Goal: Task Accomplishment & Management: Manage account settings

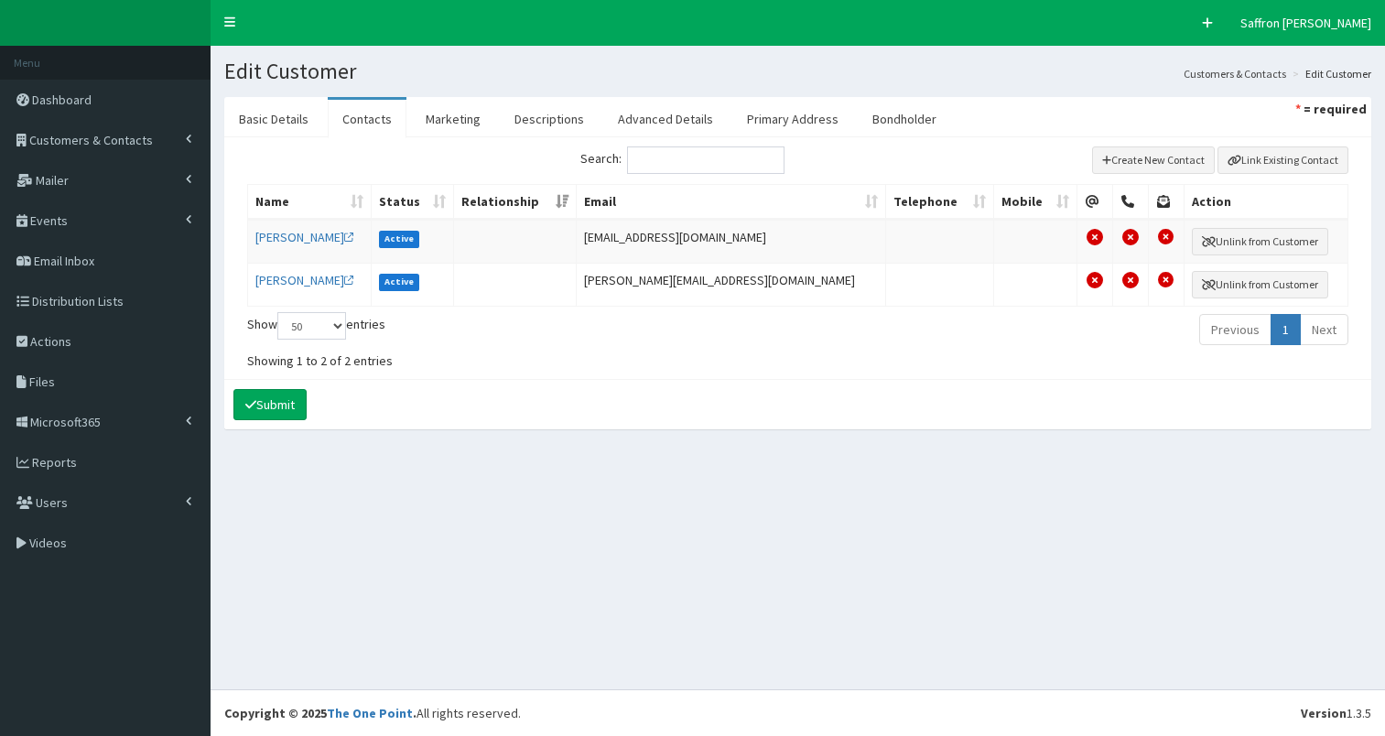
select select "50"
click at [294, 113] on link "Basic Details" at bounding box center [273, 119] width 99 height 38
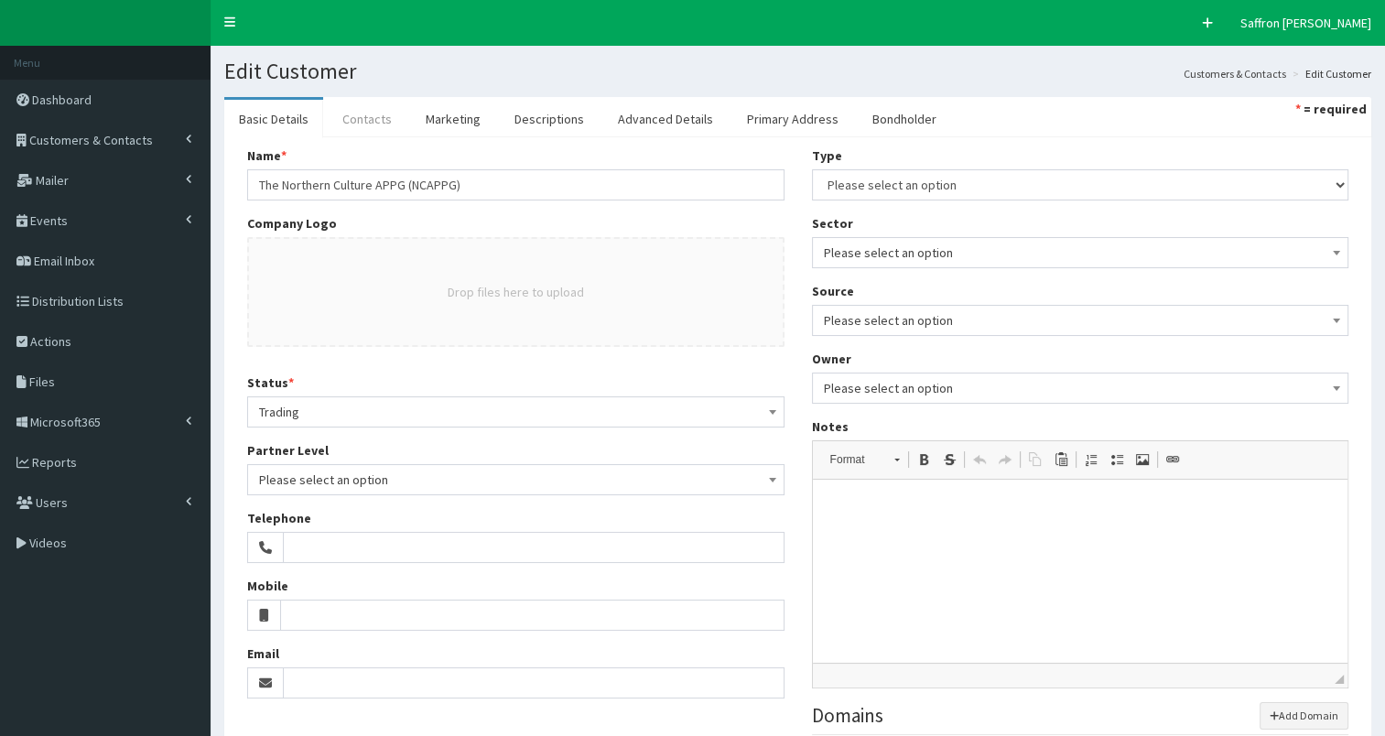
click at [361, 111] on link "Contacts" at bounding box center [367, 119] width 79 height 38
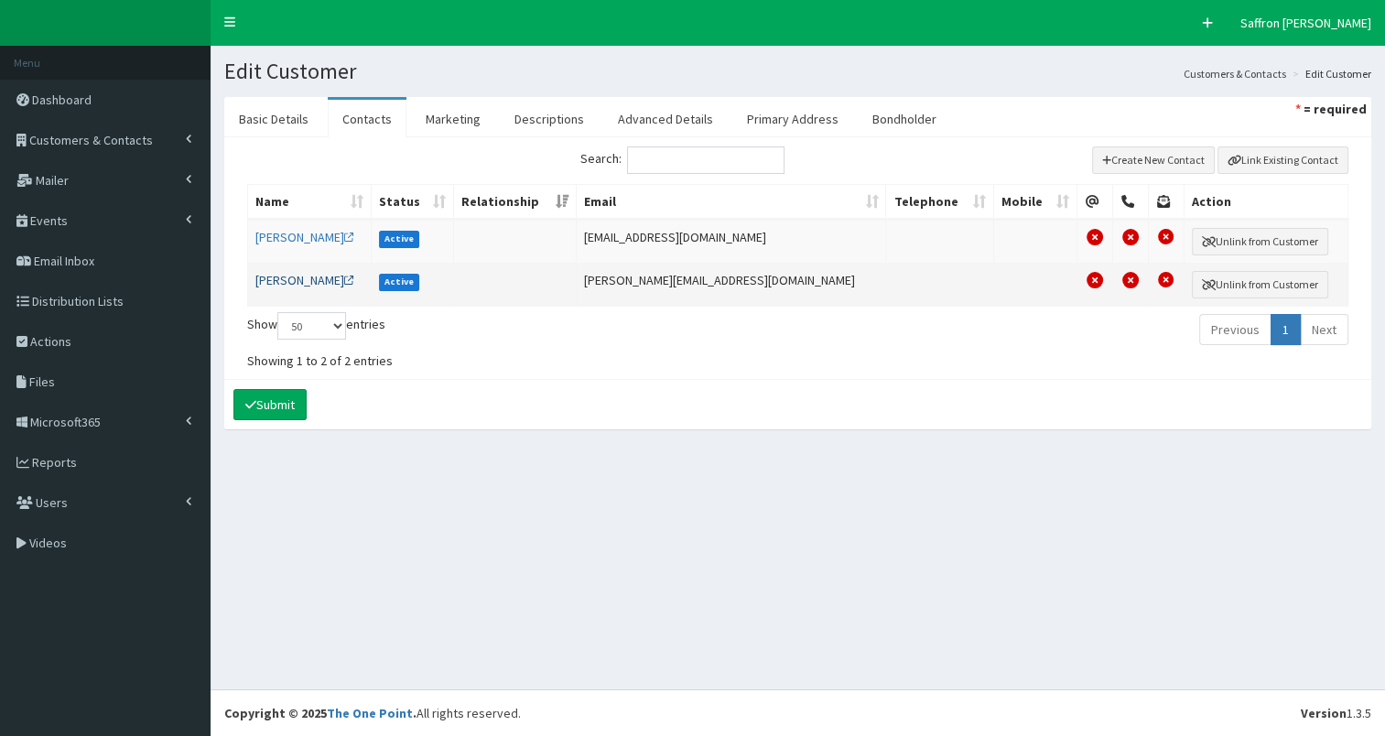
click at [306, 273] on link "Ms Gill Morris" at bounding box center [304, 280] width 99 height 16
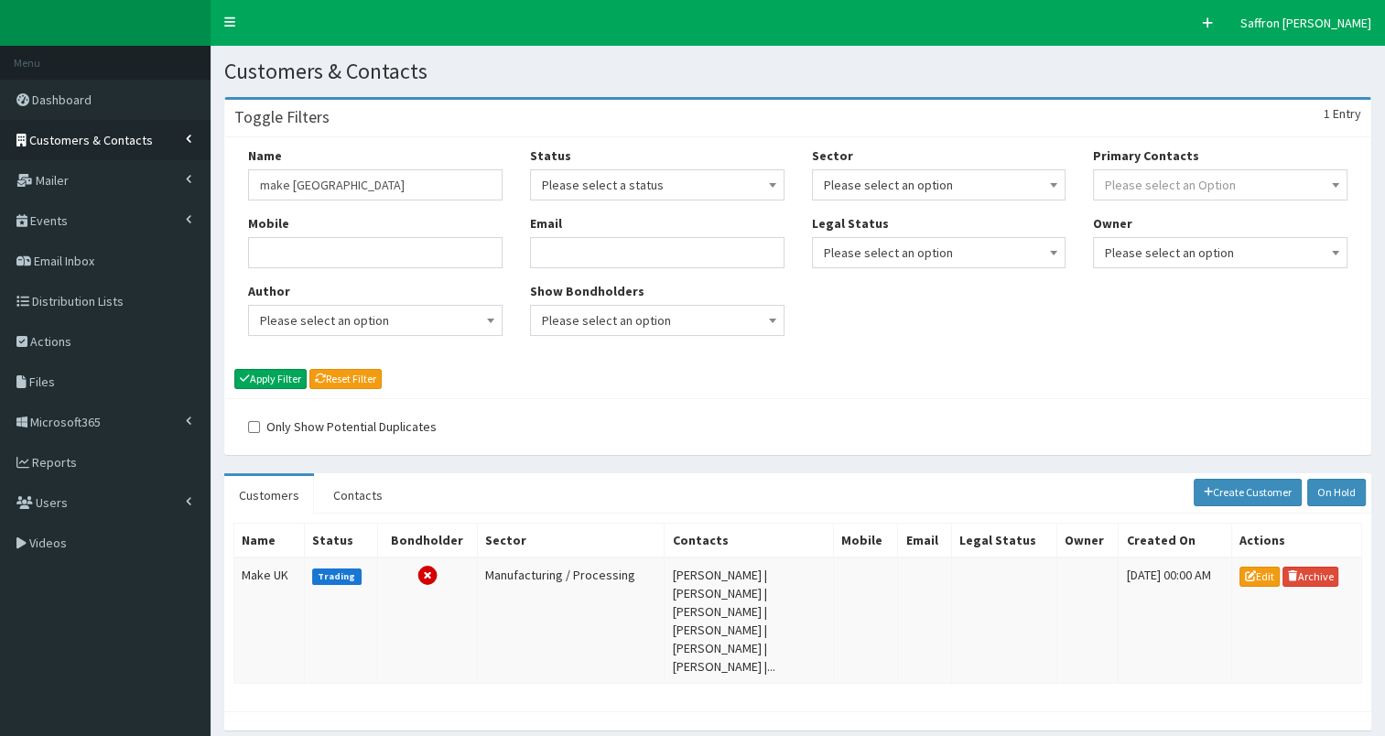
click at [99, 146] on span "Customers & Contacts" at bounding box center [91, 140] width 124 height 16
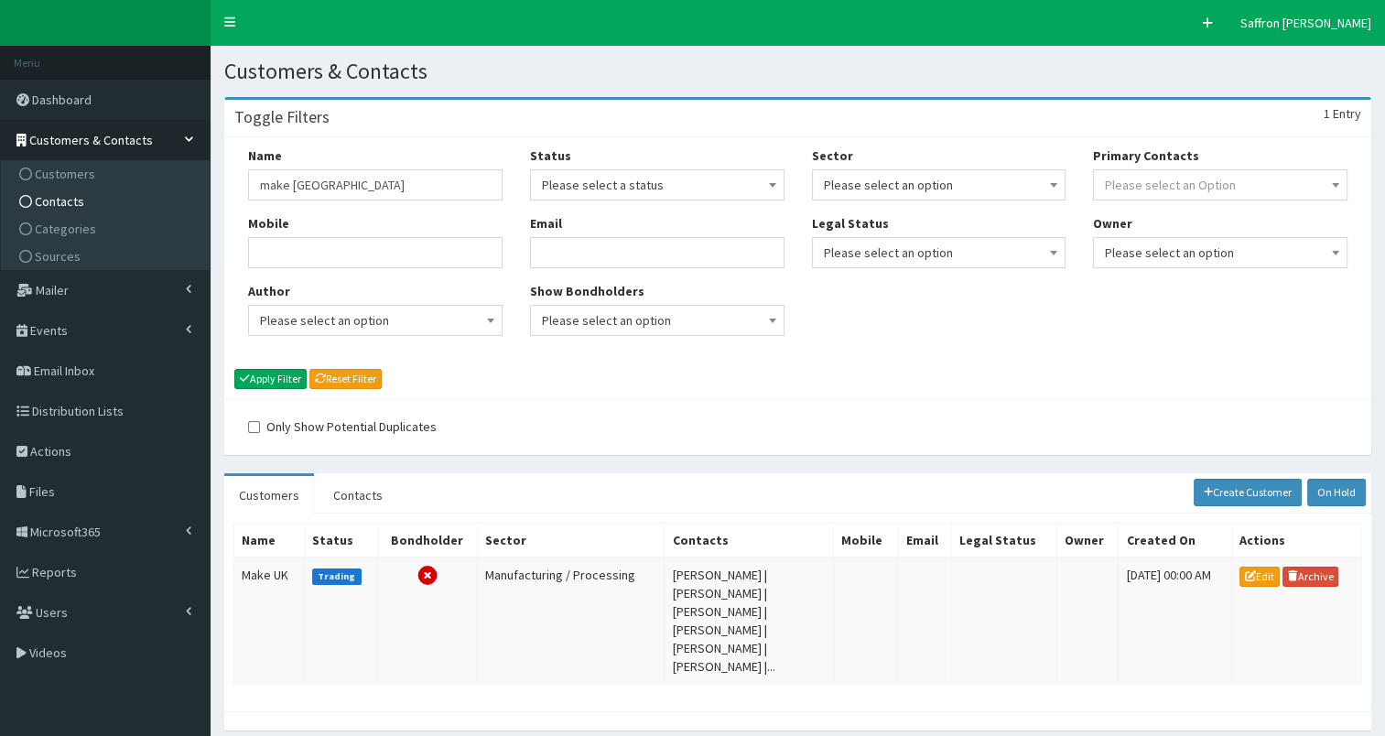
click at [64, 200] on span "Contacts" at bounding box center [59, 201] width 49 height 16
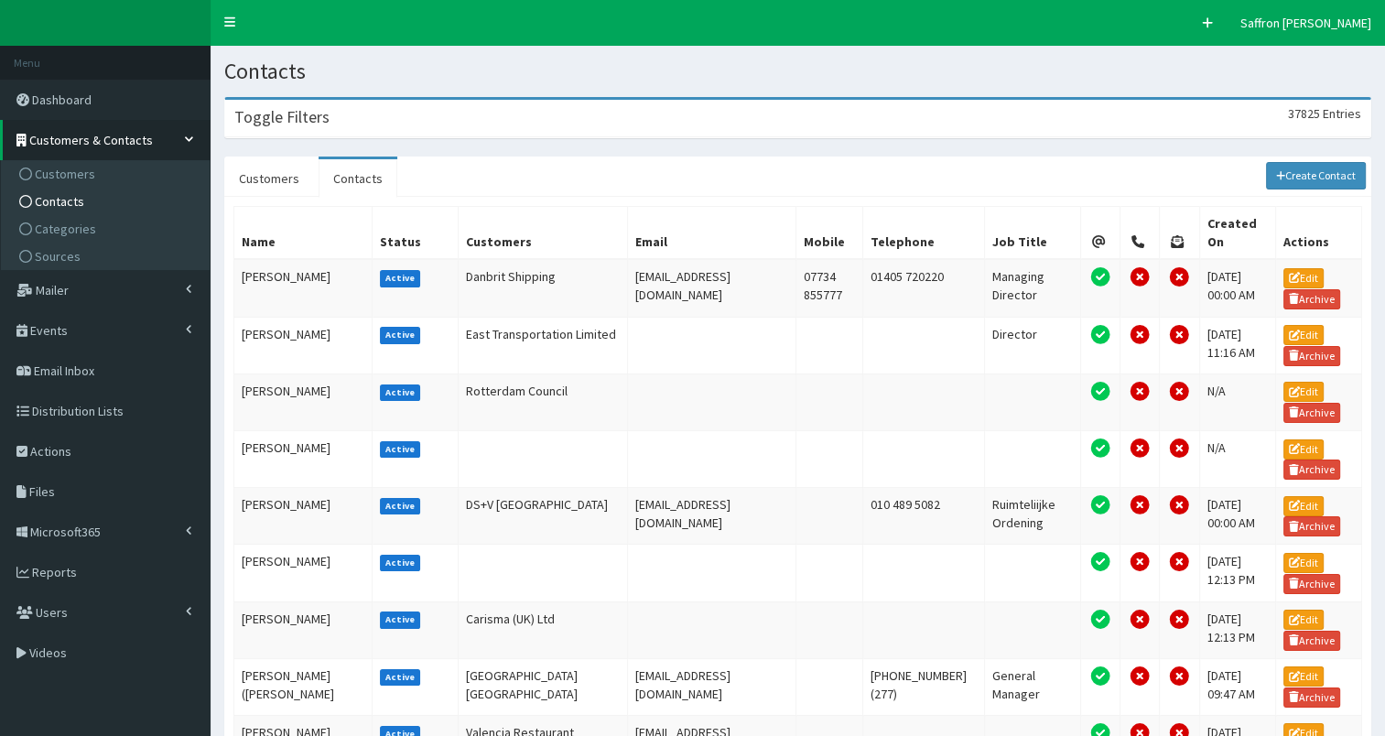
click at [550, 135] on div "Toggle Filters 37825 Entries" at bounding box center [797, 119] width 1145 height 38
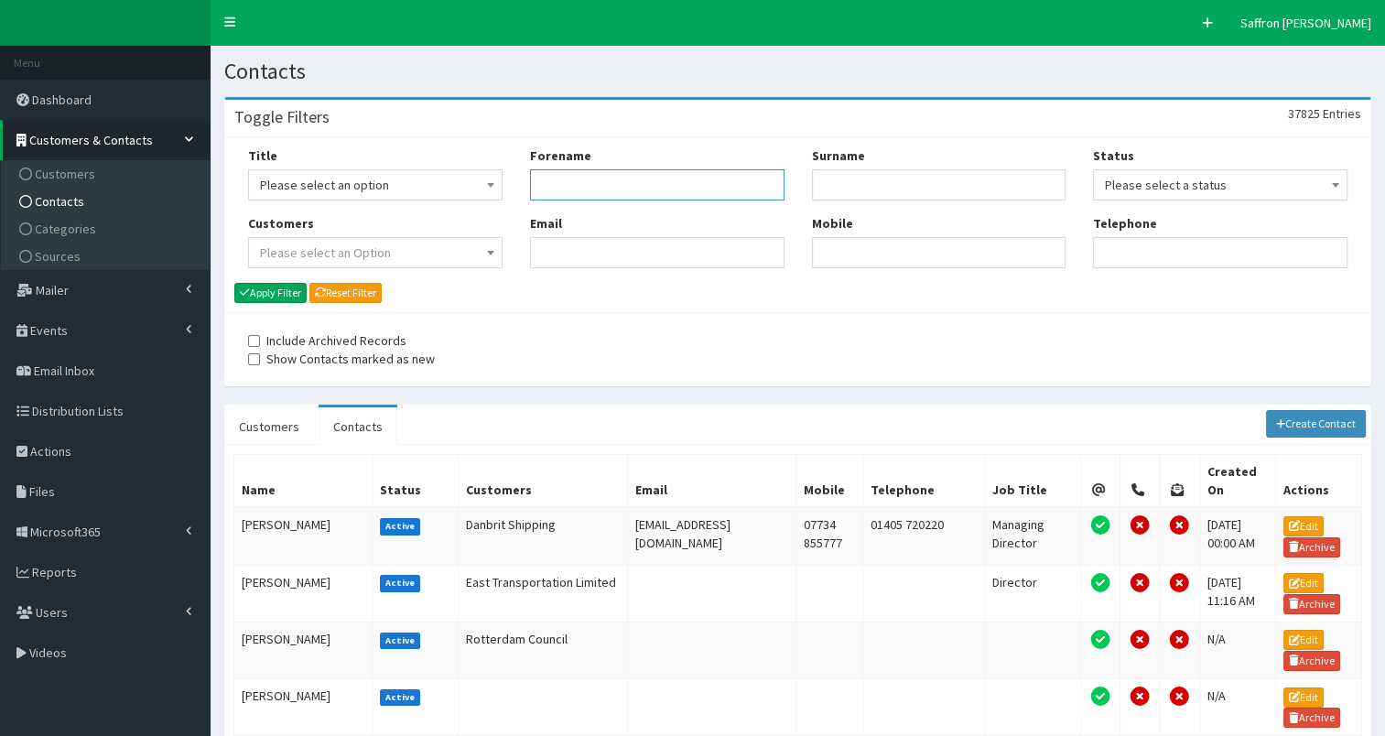
click at [577, 178] on input "Forename" at bounding box center [657, 184] width 254 height 31
type input "t"
type input "stephen"
click at [829, 187] on input "Surname" at bounding box center [939, 184] width 254 height 31
type input "logan"
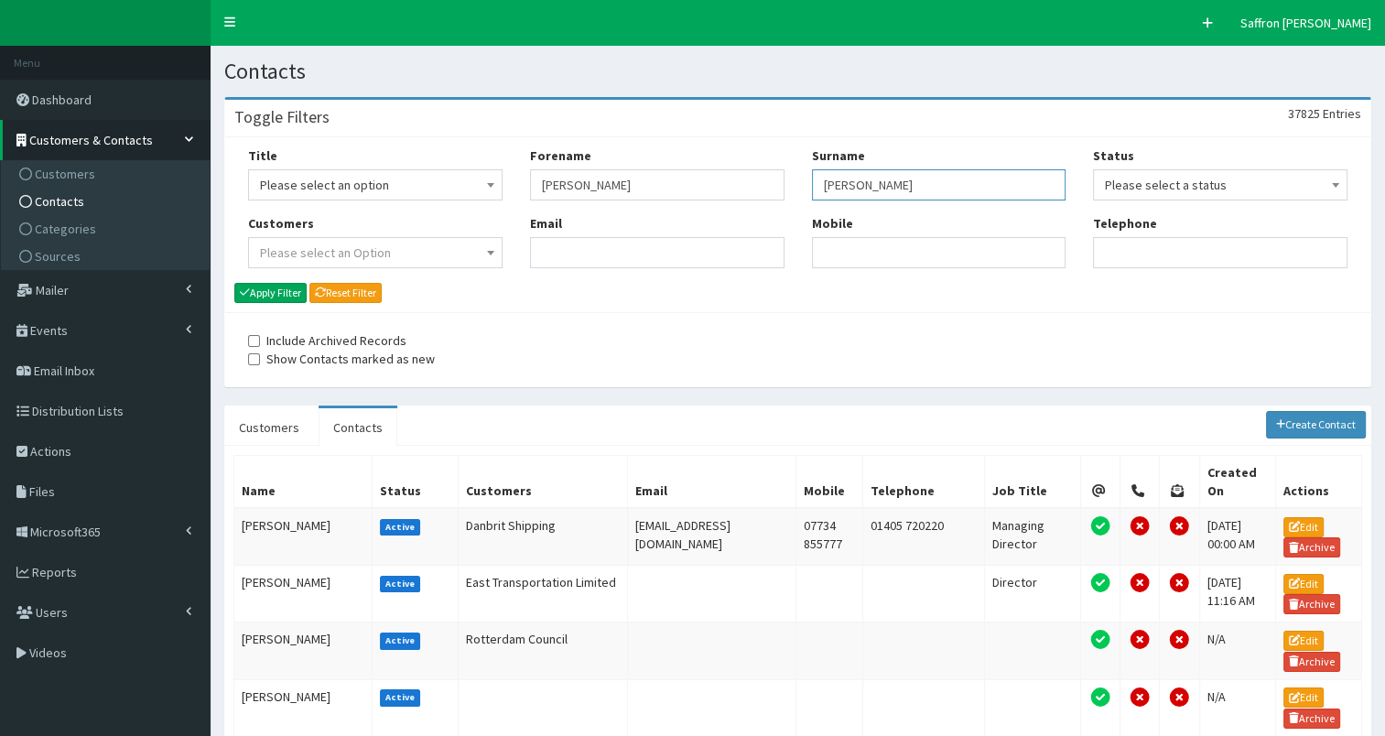
click at [234, 283] on button "Apply Filter" at bounding box center [270, 293] width 72 height 20
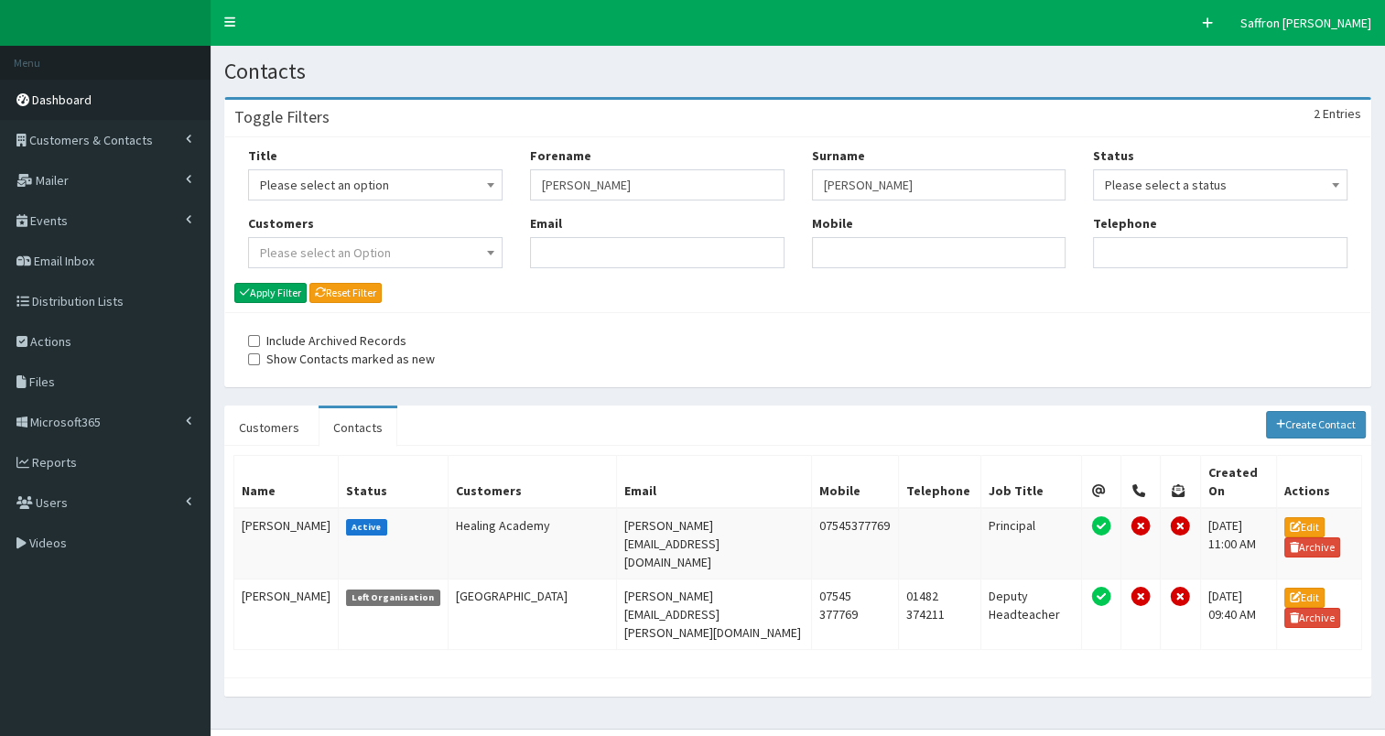
click at [64, 106] on span "Dashboard" at bounding box center [61, 100] width 59 height 16
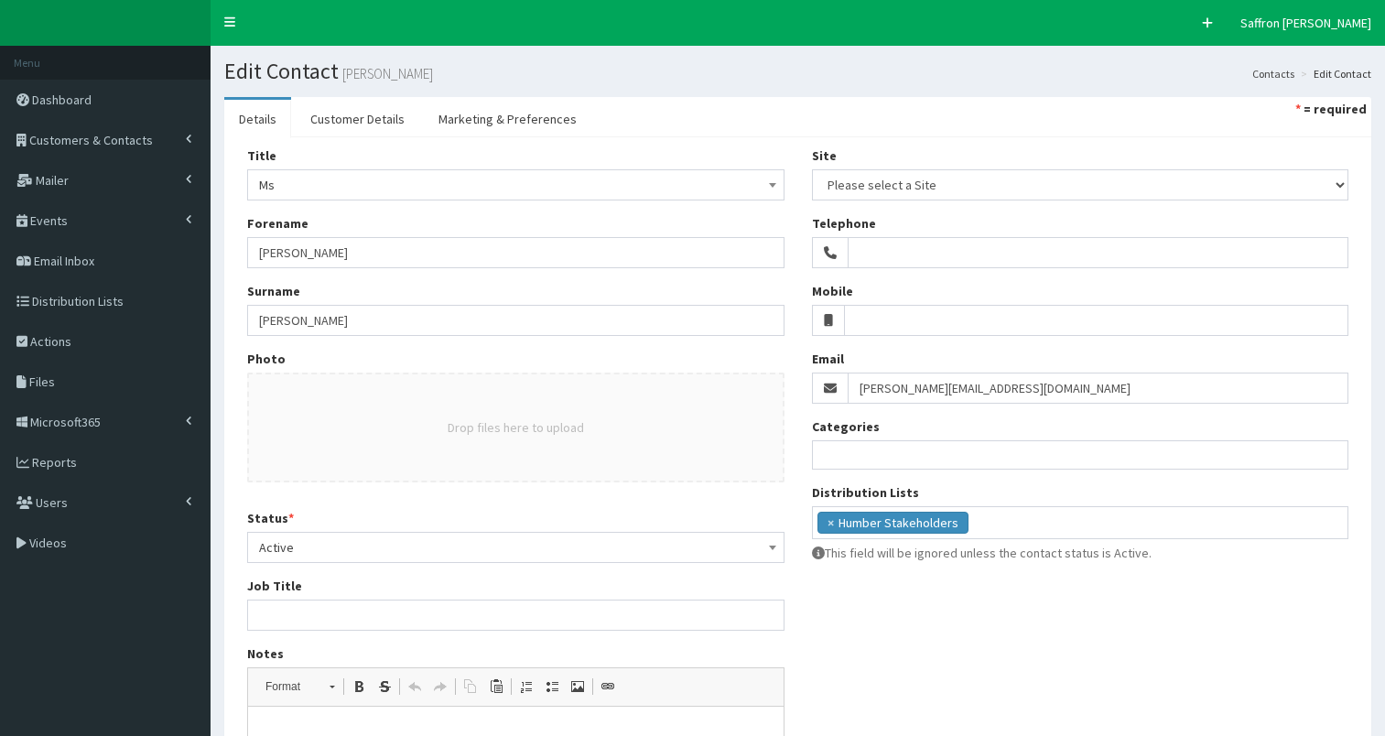
select select
click at [901, 183] on select "Please select a Site -" at bounding box center [1080, 184] width 537 height 31
click at [373, 113] on link "Customer Details" at bounding box center [358, 119] width 124 height 38
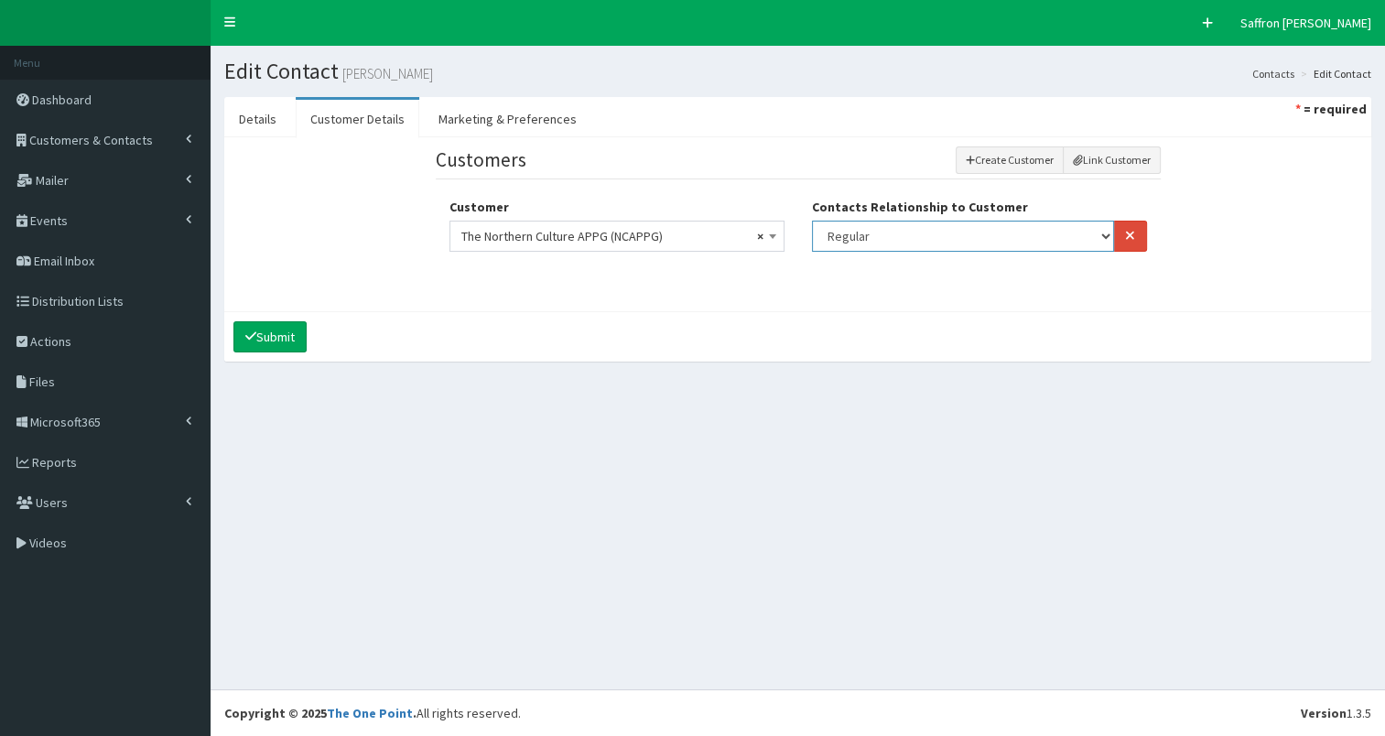
click at [876, 221] on select "Finance Main Regular" at bounding box center [963, 236] width 303 height 31
select select "1"
click at [812, 221] on select "Finance Main Regular" at bounding box center [963, 236] width 303 height 31
click at [265, 332] on button "Submit" at bounding box center [269, 336] width 73 height 31
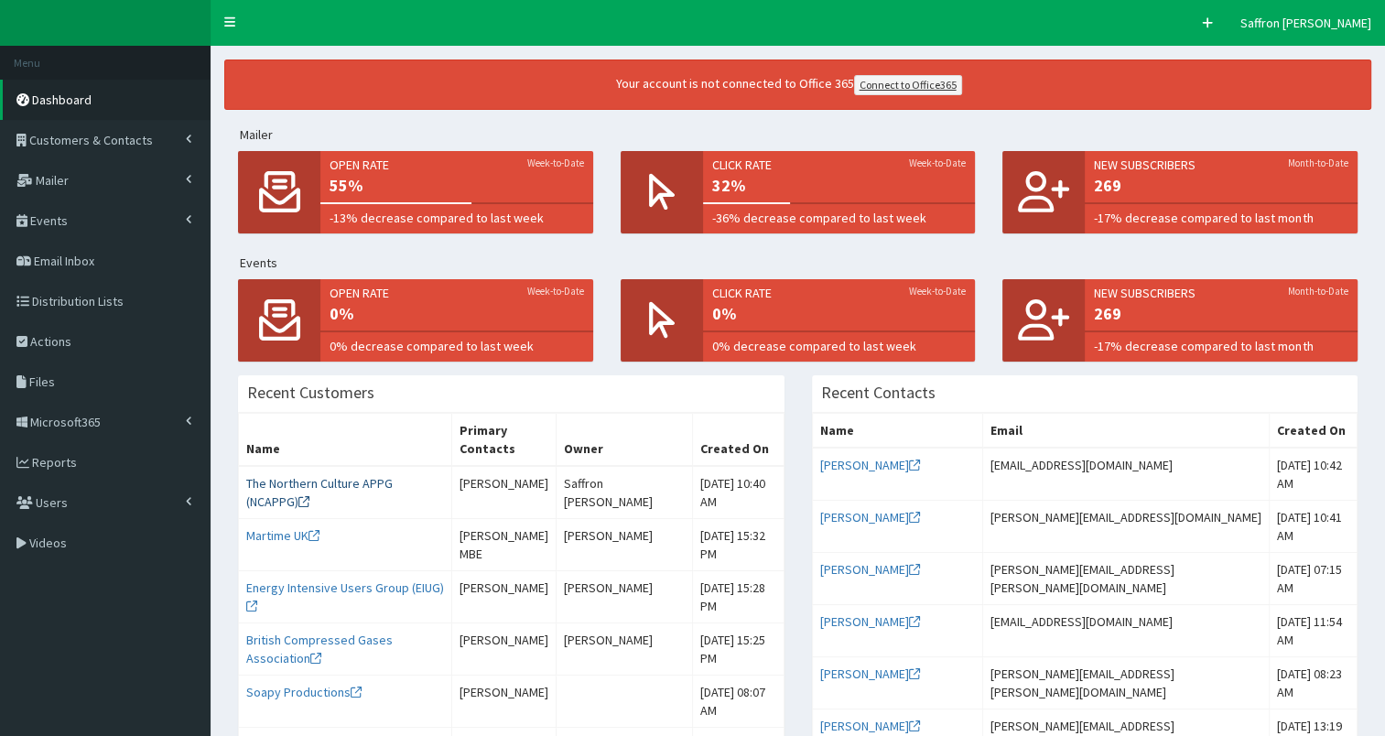
click at [342, 485] on link "The Northern Culture APPG (NCAPPG)" at bounding box center [319, 492] width 146 height 35
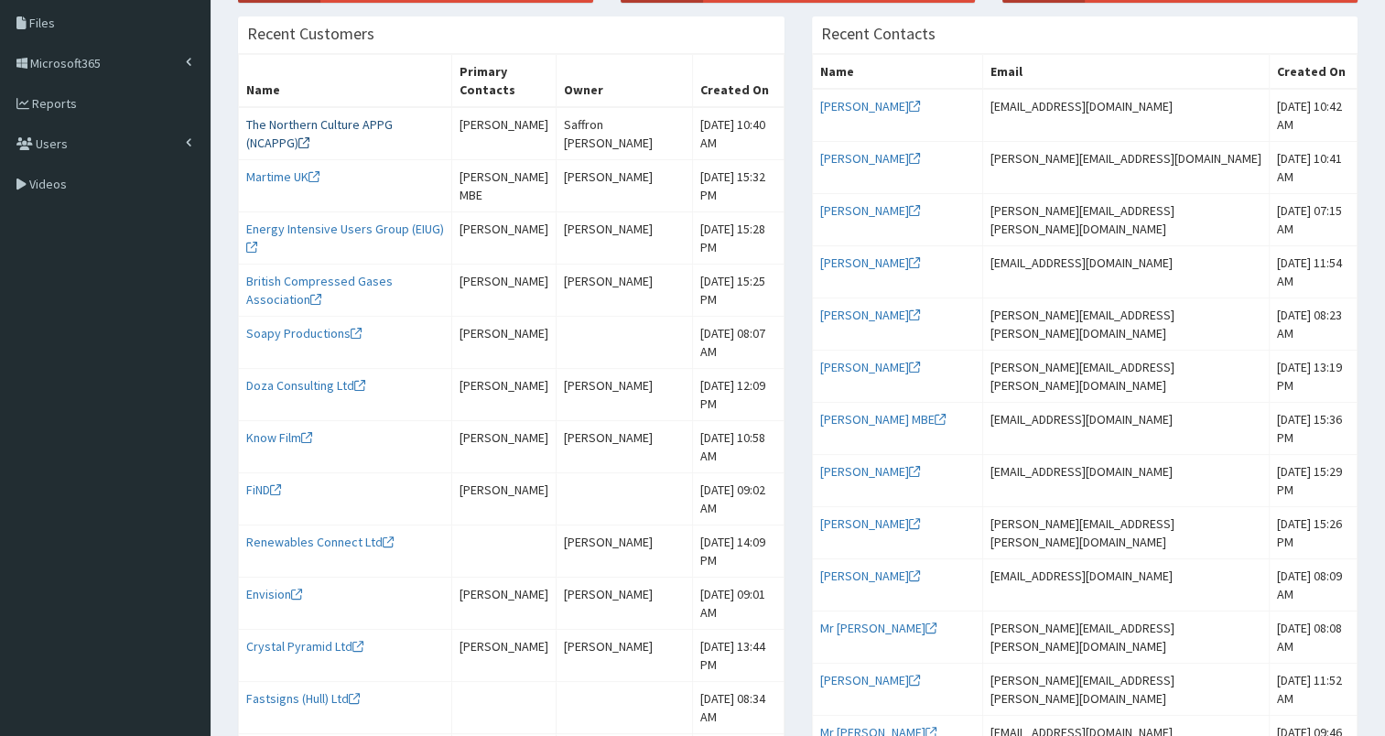
scroll to position [362, 0]
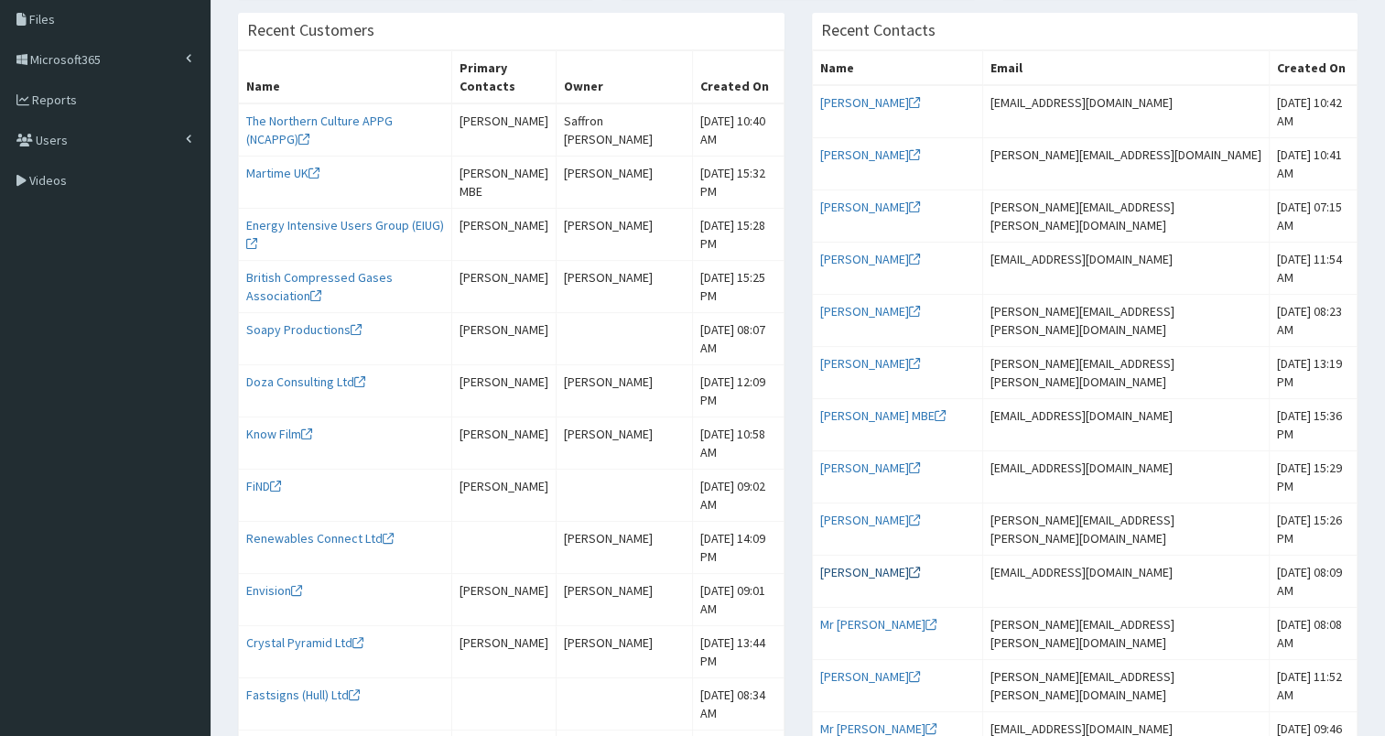
click at [847, 567] on link "Mr Simon" at bounding box center [870, 572] width 100 height 16
click at [857, 149] on link "Ms Gill Morris" at bounding box center [870, 154] width 100 height 16
click at [876, 95] on link "Ms Charlotte Burchill" at bounding box center [870, 102] width 100 height 16
click at [297, 338] on link "Soapy Productions" at bounding box center [303, 329] width 115 height 16
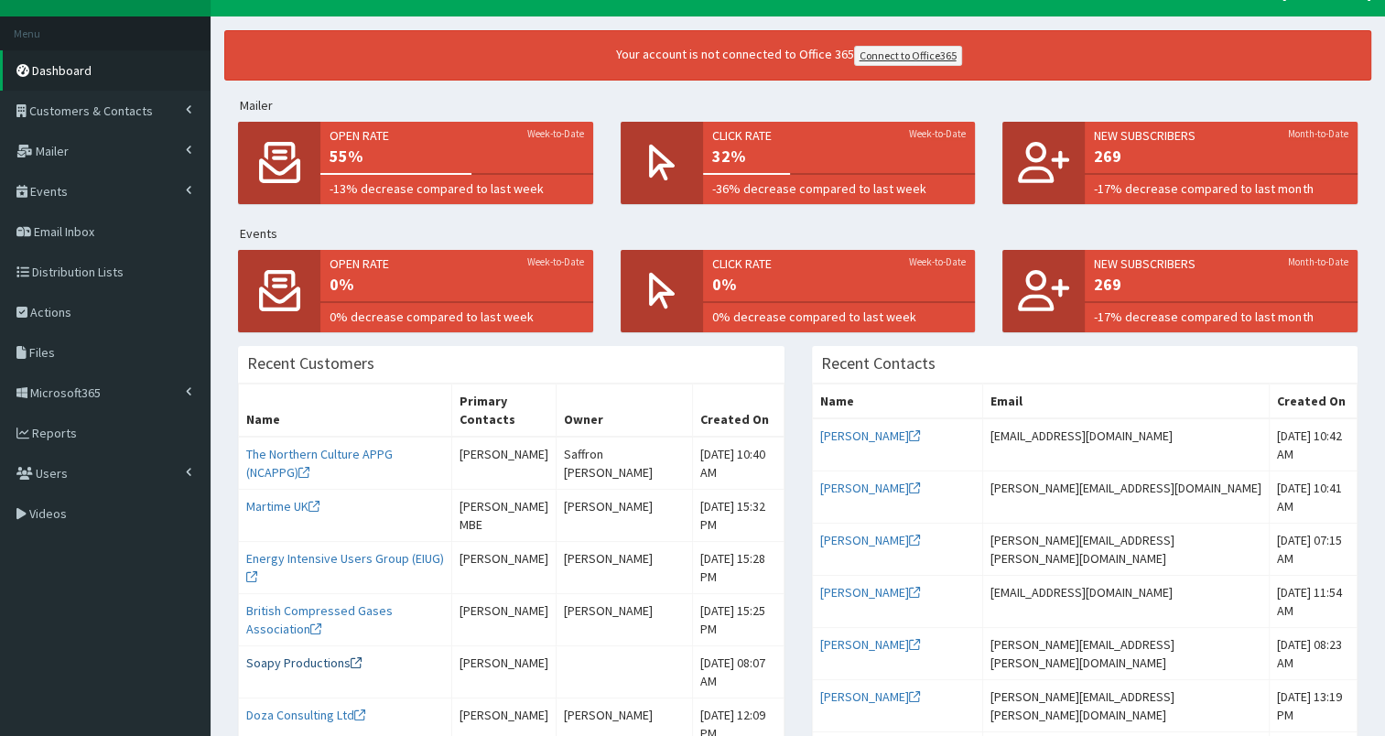
scroll to position [0, 0]
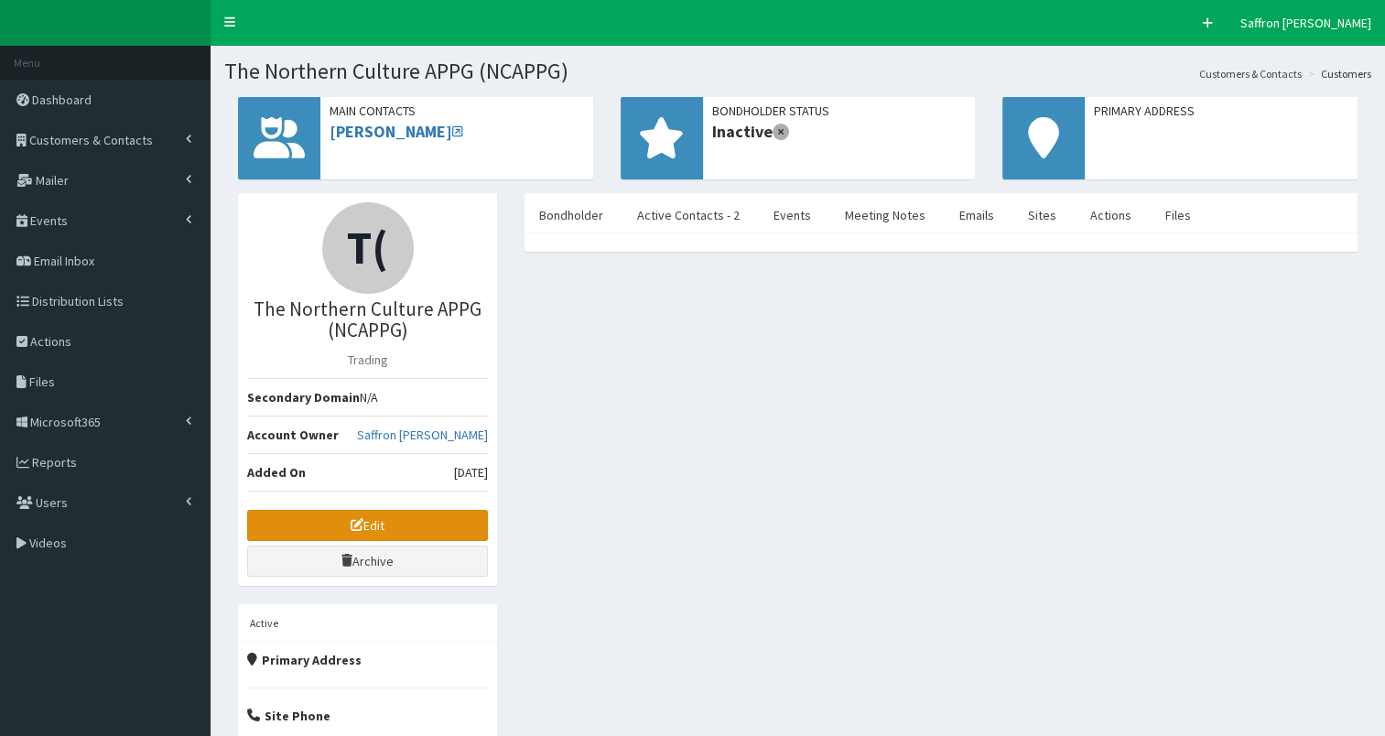
click at [404, 513] on link "Edit" at bounding box center [367, 525] width 241 height 31
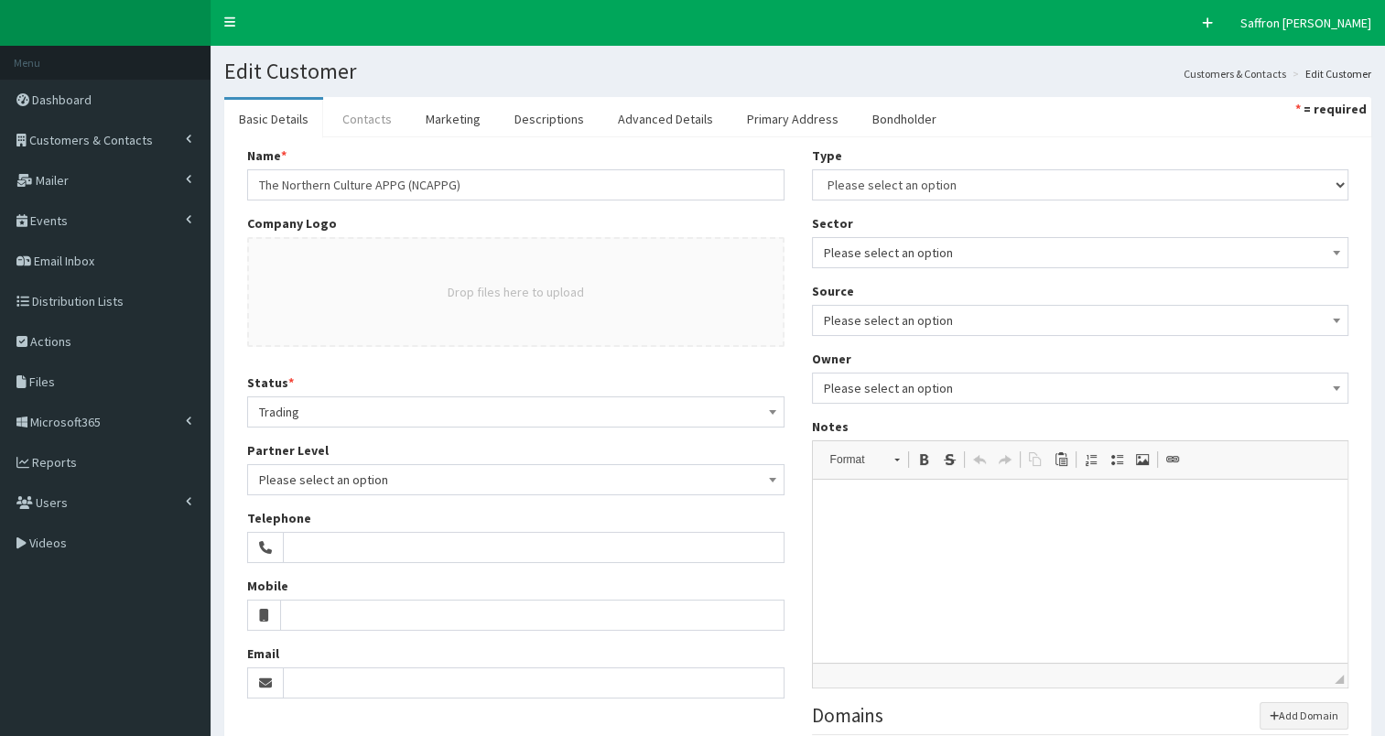
click at [344, 121] on link "Contacts" at bounding box center [367, 119] width 79 height 38
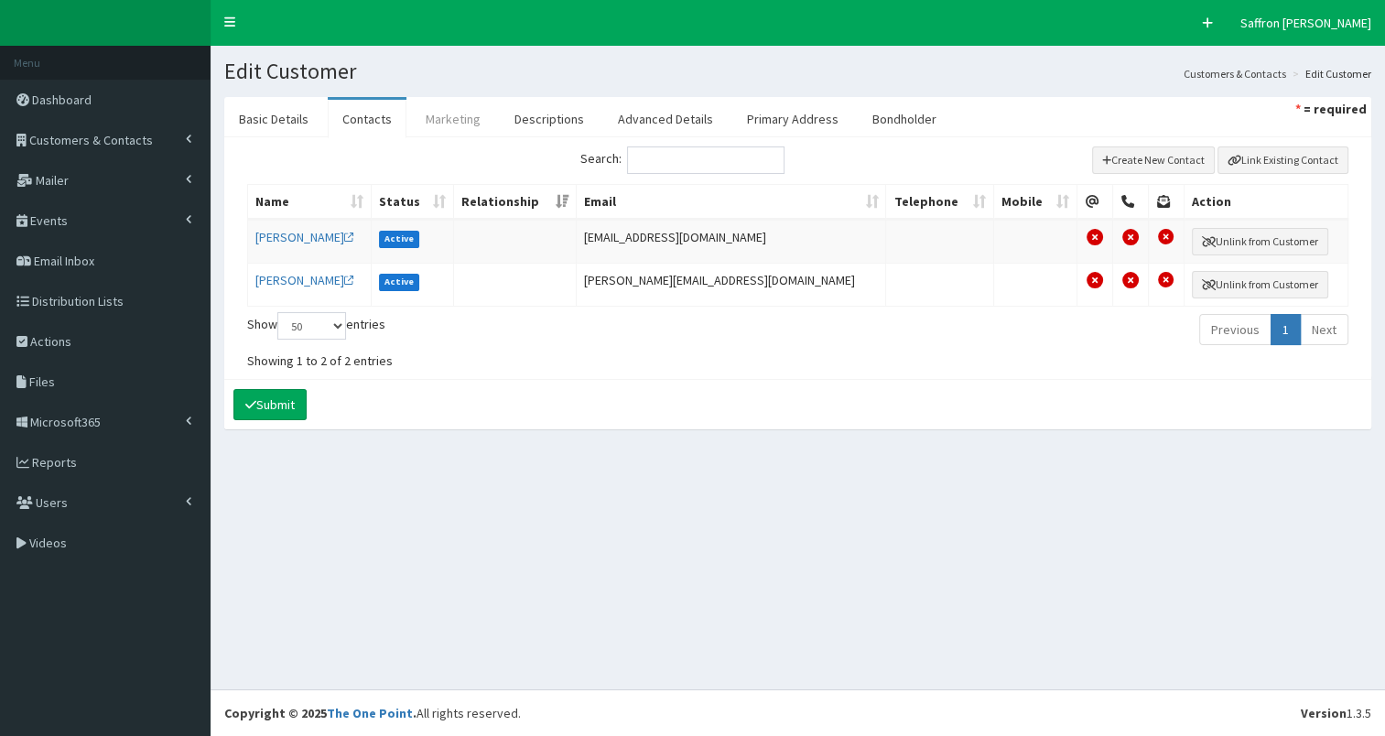
click at [448, 122] on link "Marketing" at bounding box center [453, 119] width 84 height 38
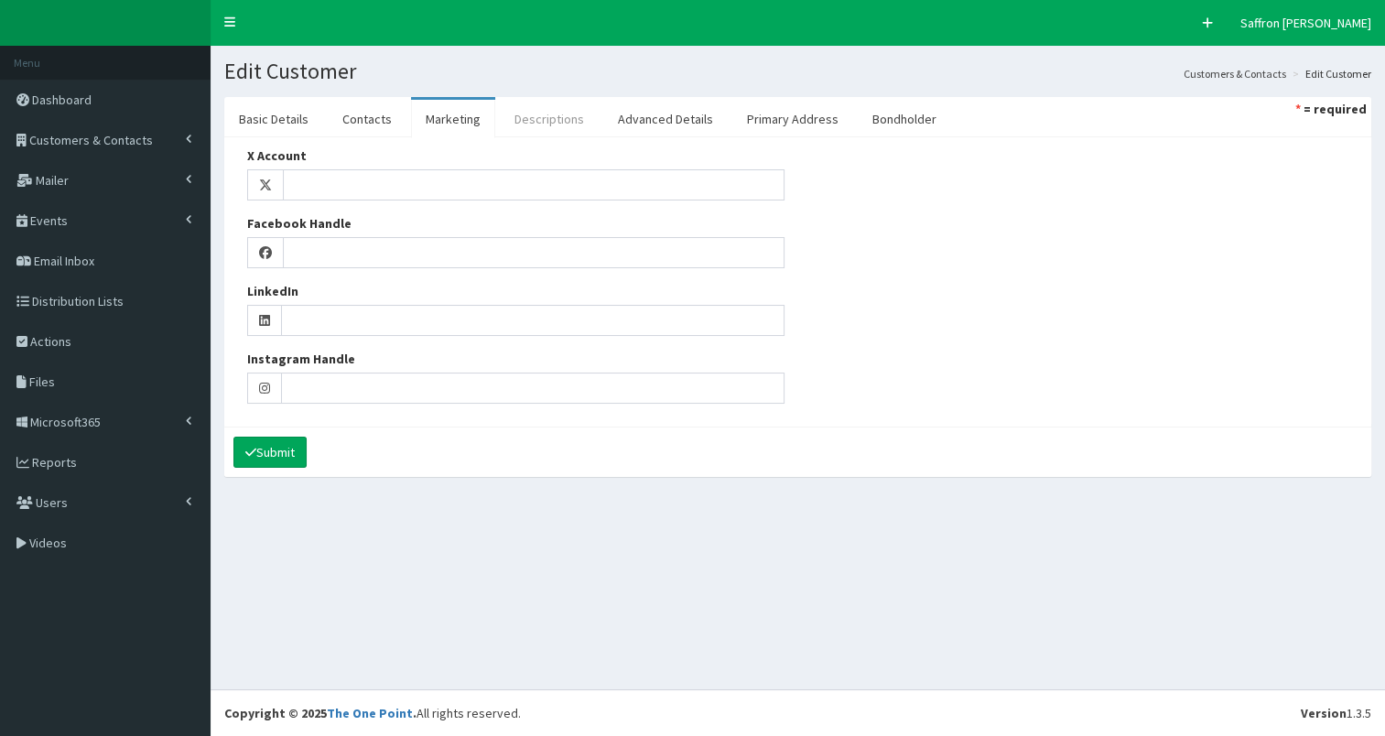
click at [548, 110] on link "Descriptions" at bounding box center [549, 119] width 99 height 38
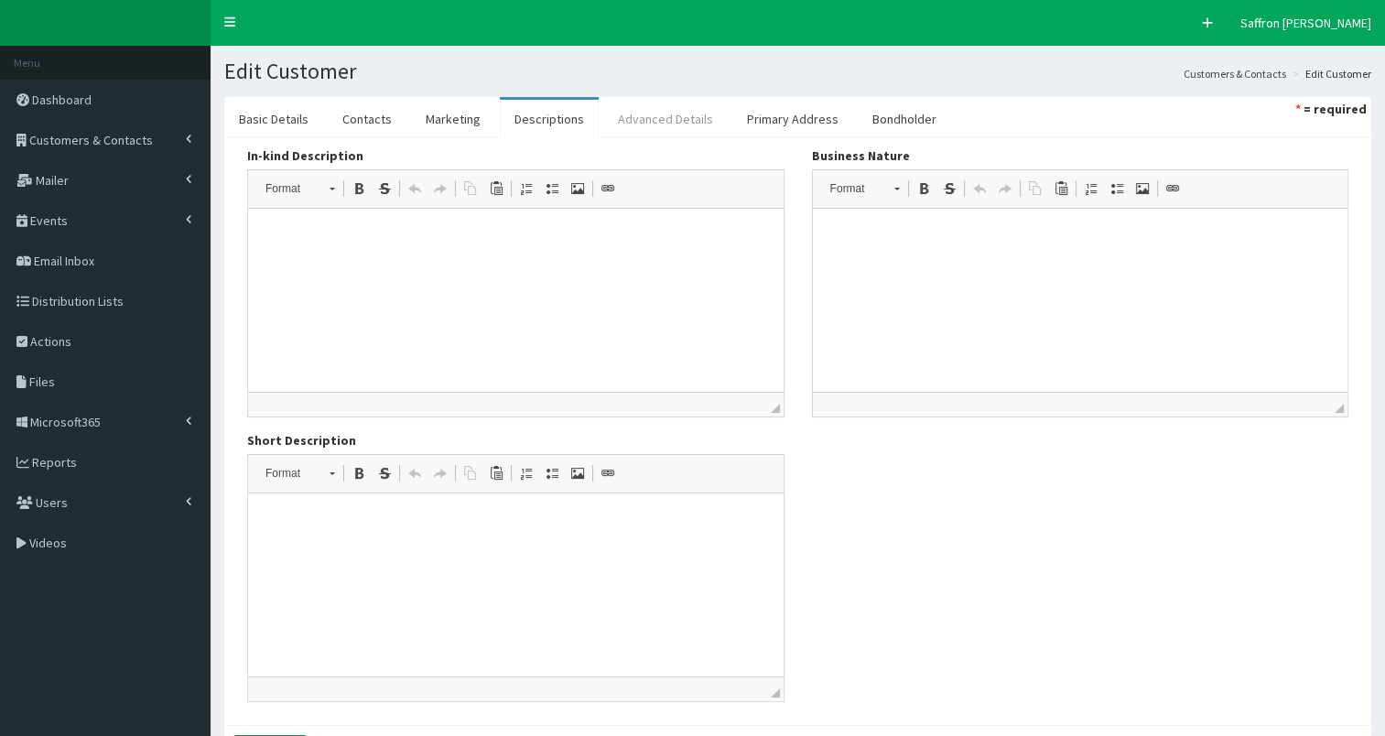
click at [663, 118] on link "Advanced Details" at bounding box center [665, 119] width 124 height 38
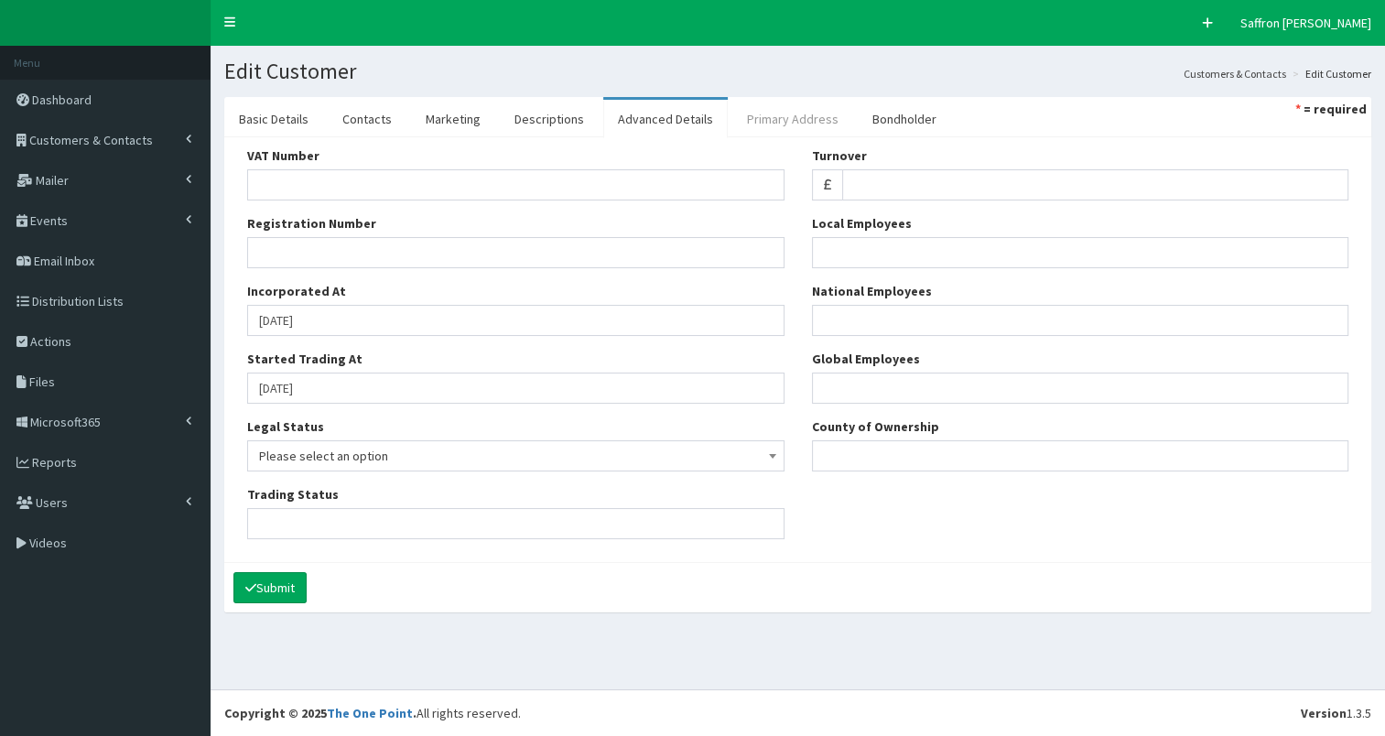
click at [774, 107] on link "Primary Address" at bounding box center [792, 119] width 121 height 38
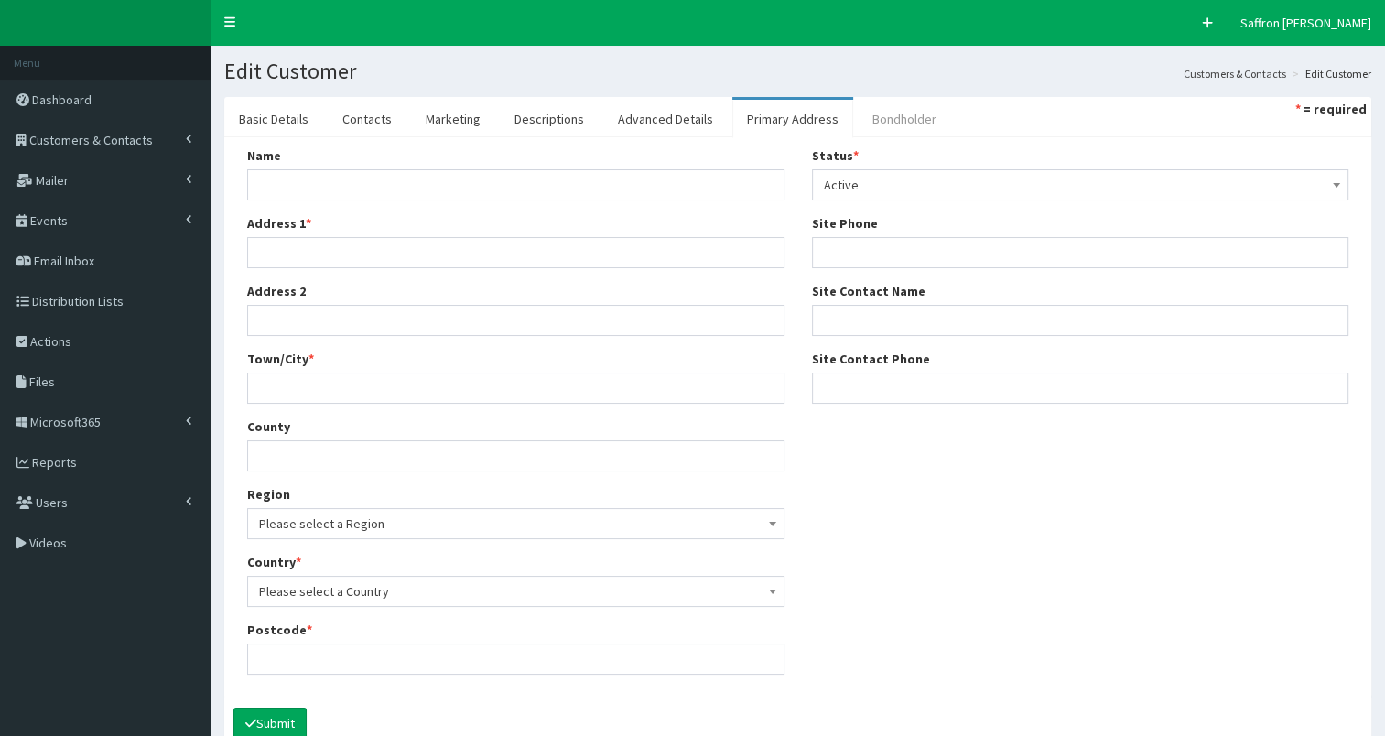
click at [879, 105] on link "Bondholder" at bounding box center [904, 119] width 93 height 38
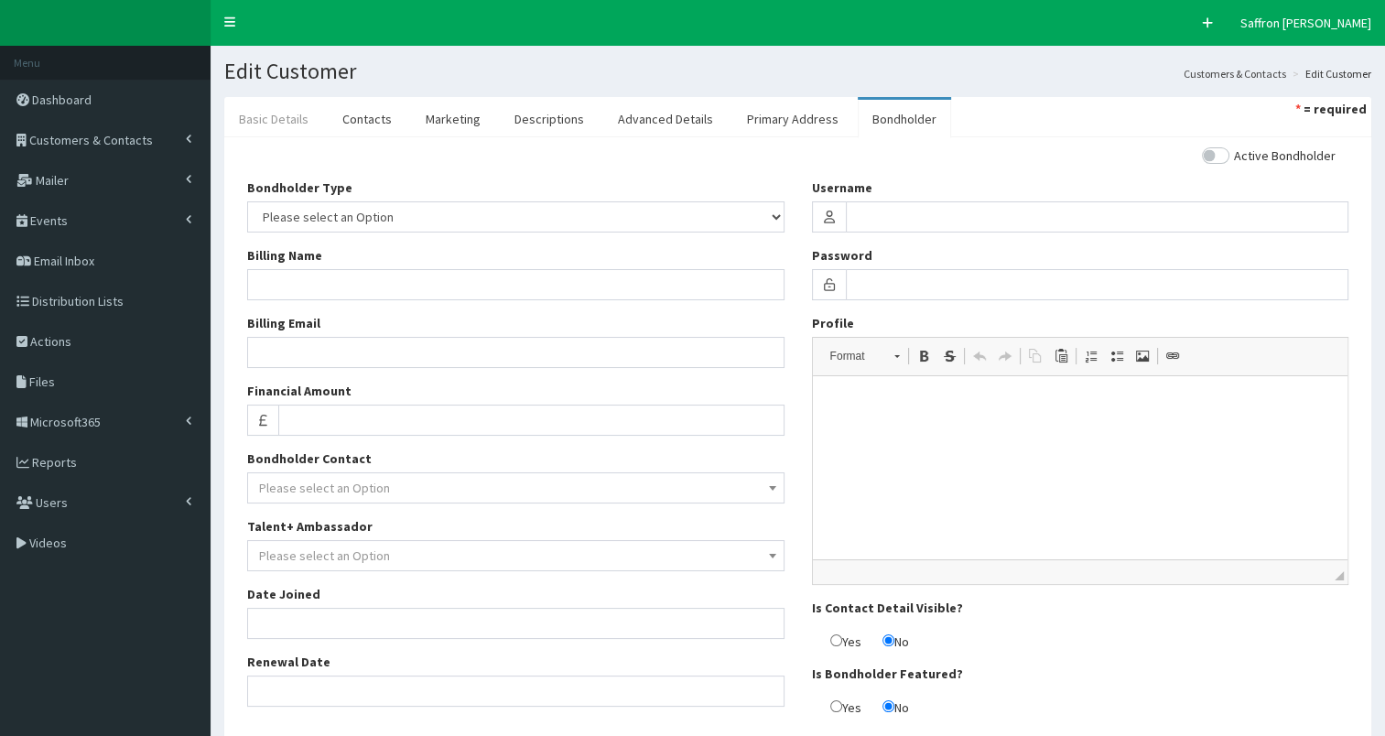
click at [260, 113] on link "Basic Details" at bounding box center [273, 119] width 99 height 38
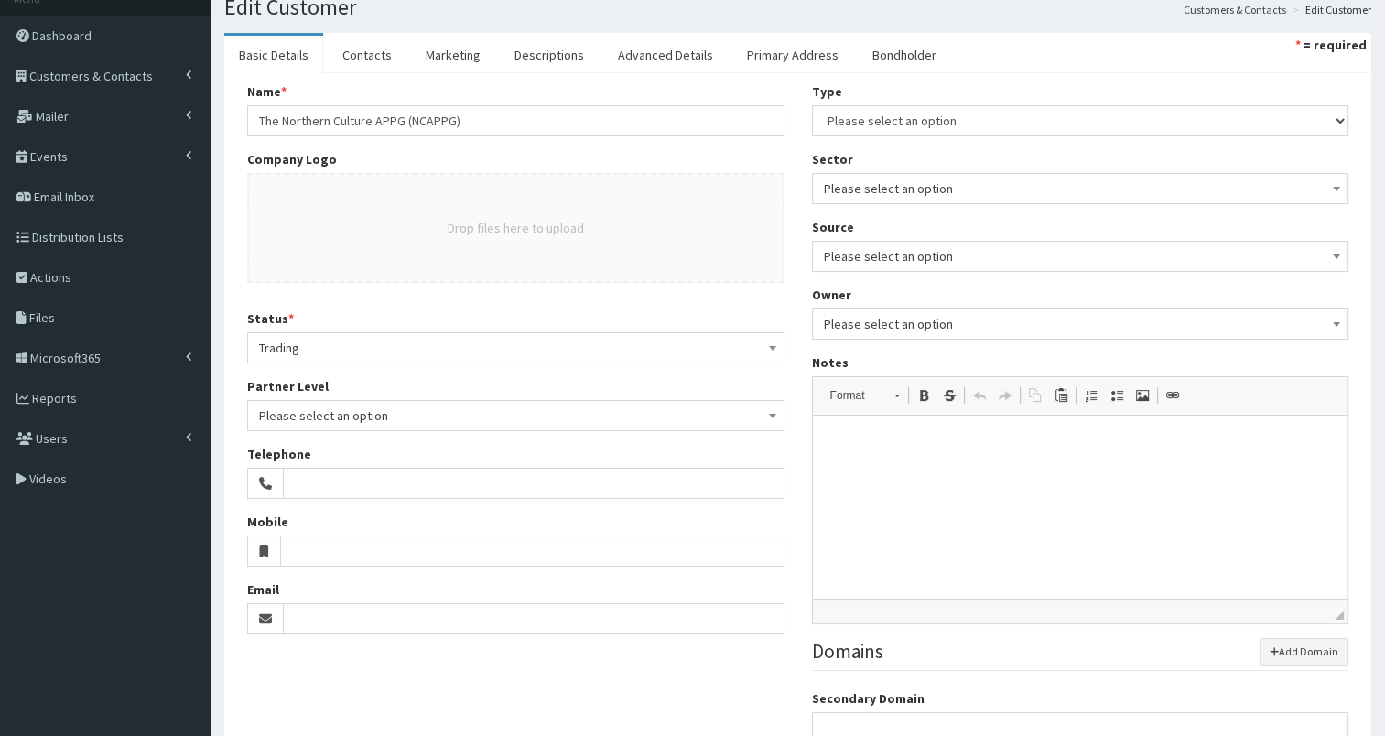
scroll to position [56, 0]
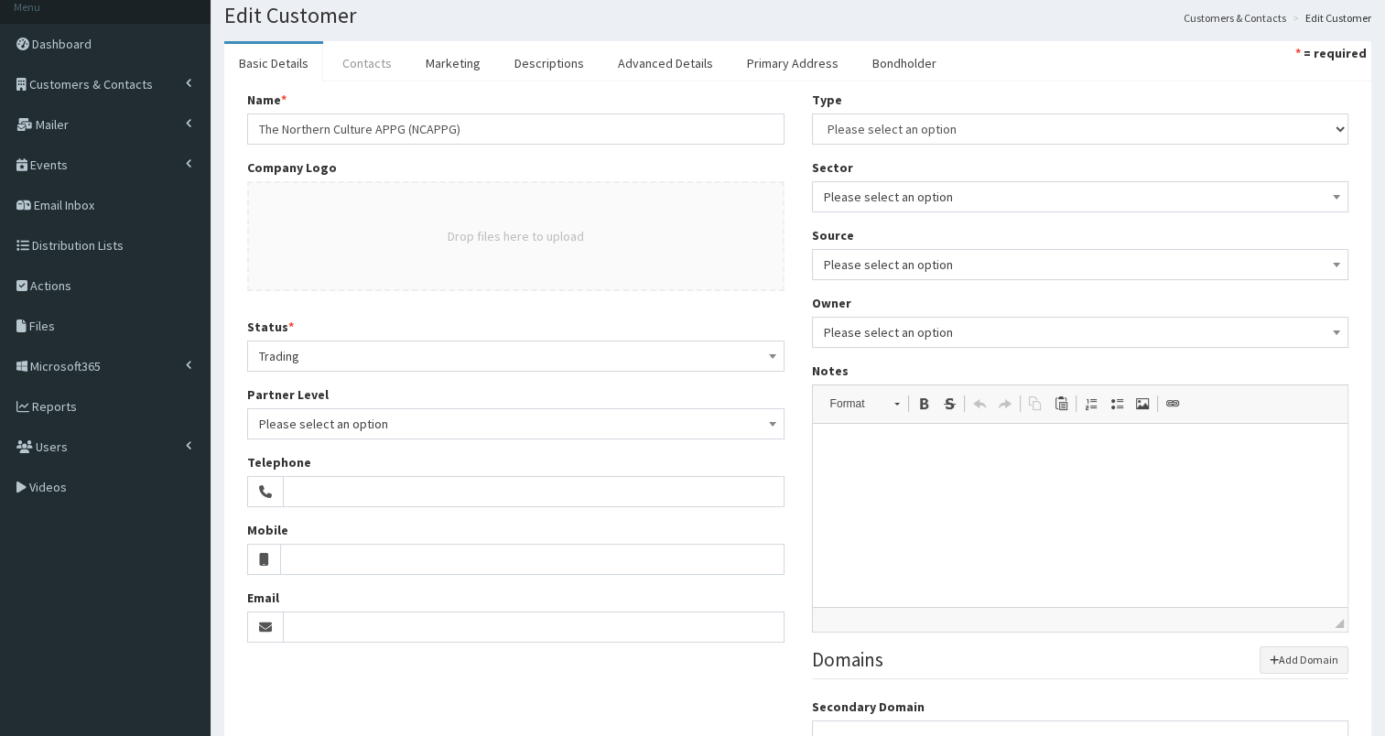
click at [361, 70] on link "Contacts" at bounding box center [367, 63] width 79 height 38
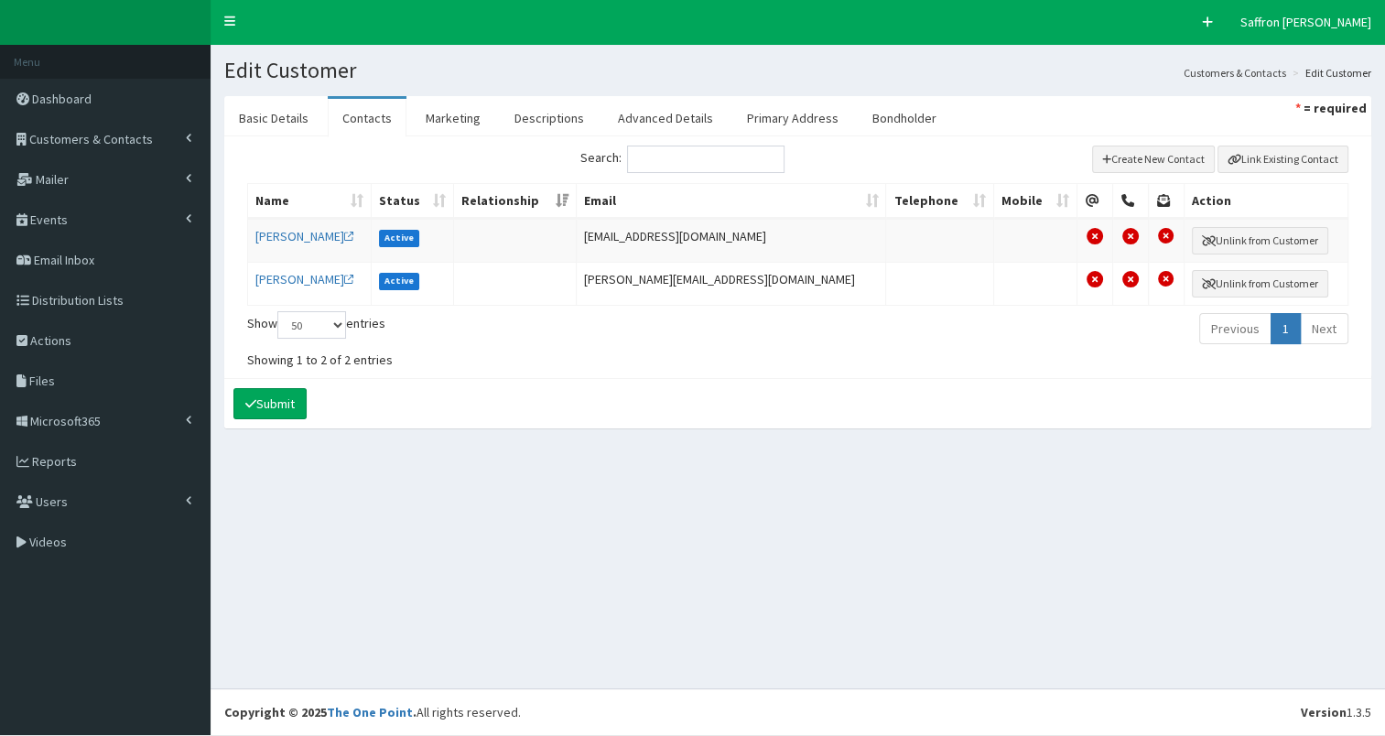
scroll to position [0, 0]
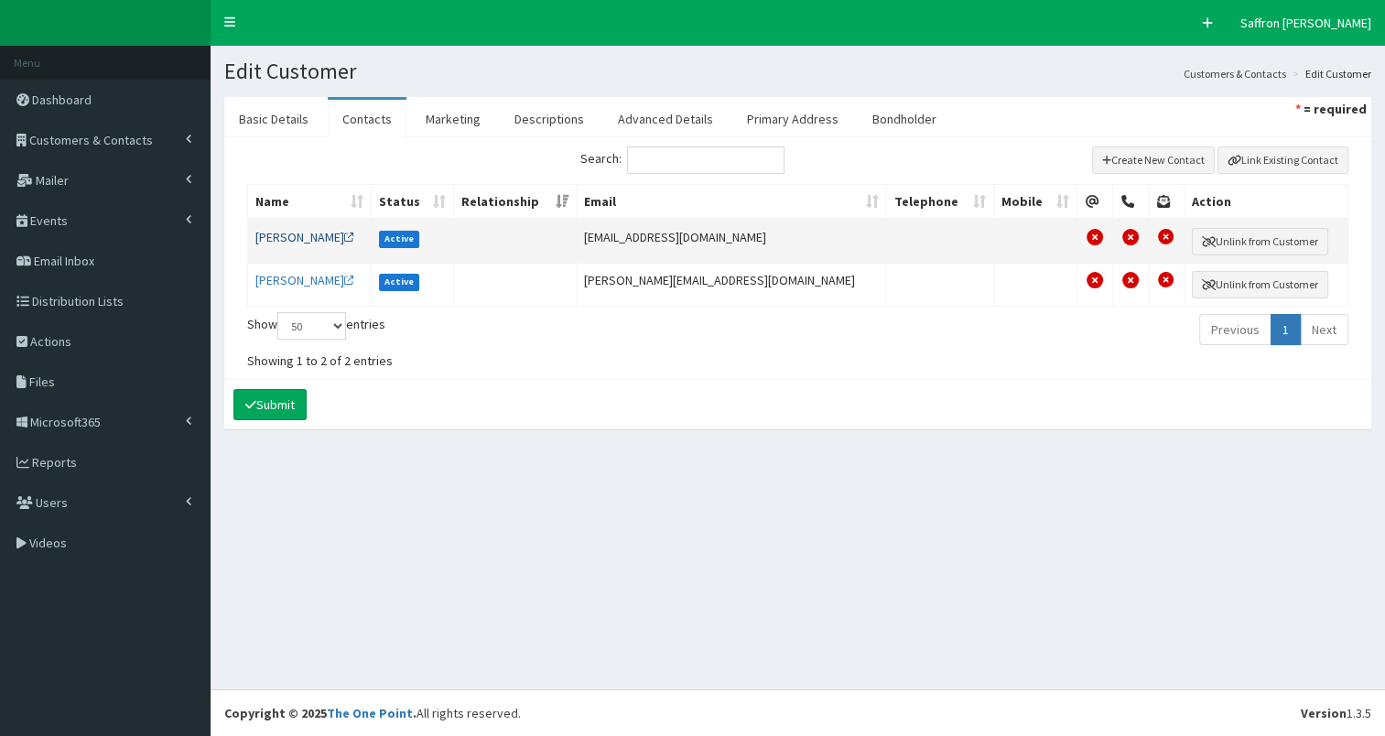
click at [351, 232] on link "Ms Charlotte Burchill" at bounding box center [304, 237] width 99 height 16
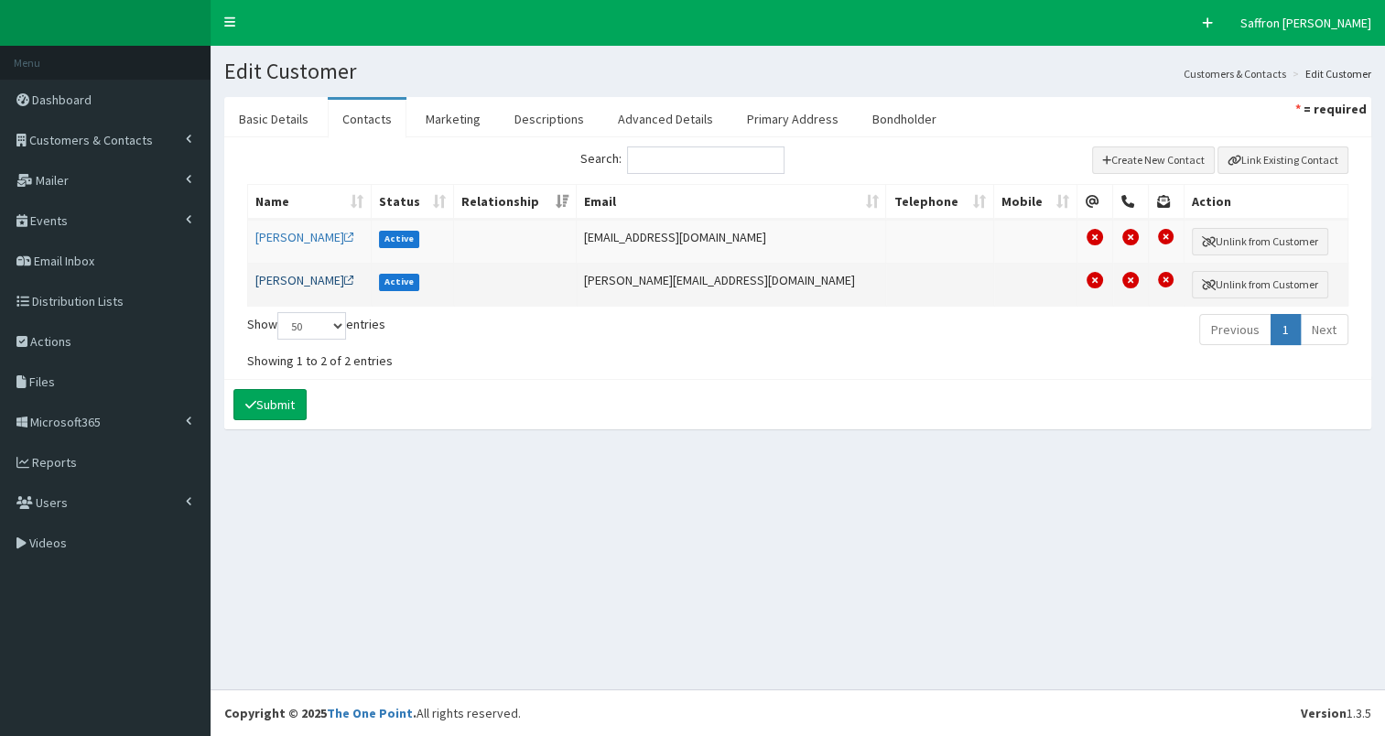
click at [312, 273] on link "Ms Gill Morris" at bounding box center [304, 280] width 99 height 16
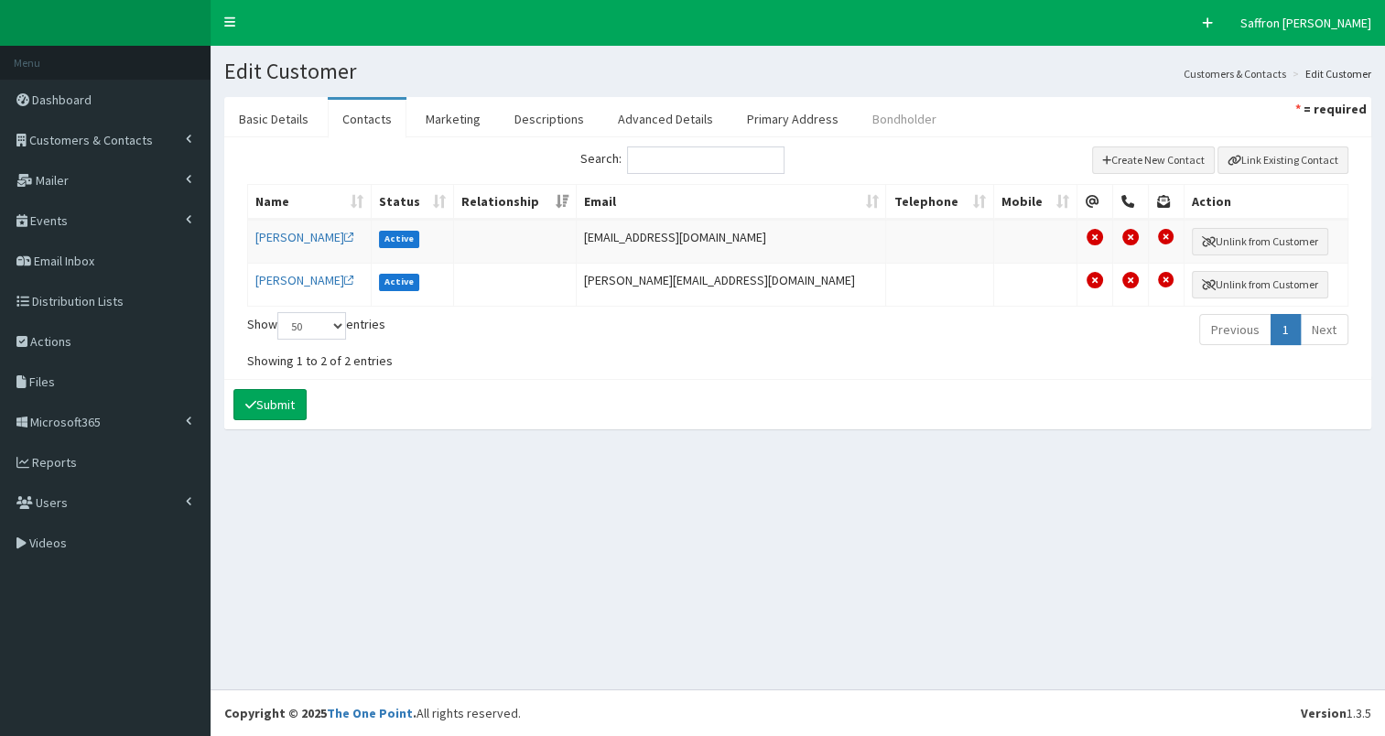
click at [873, 120] on link "Bondholder" at bounding box center [904, 119] width 93 height 38
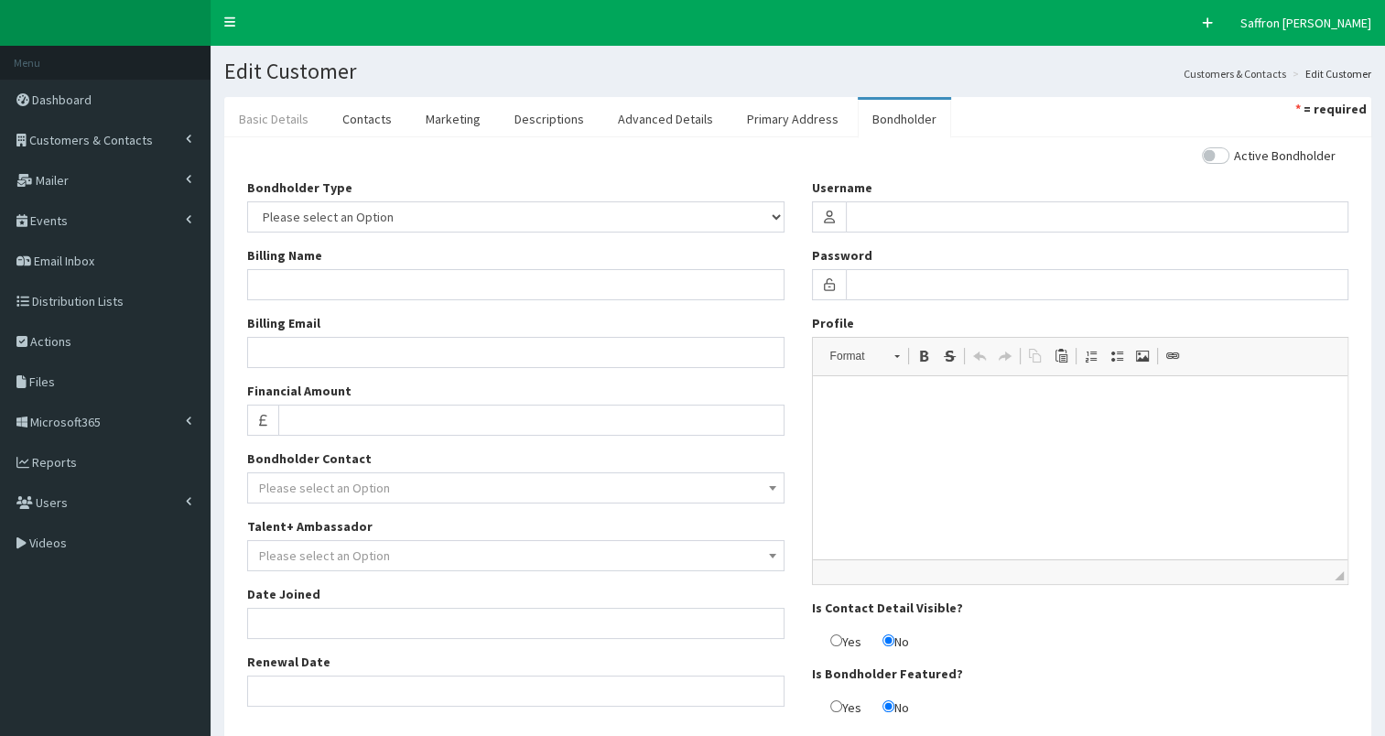
click at [238, 120] on link "Basic Details" at bounding box center [273, 119] width 99 height 38
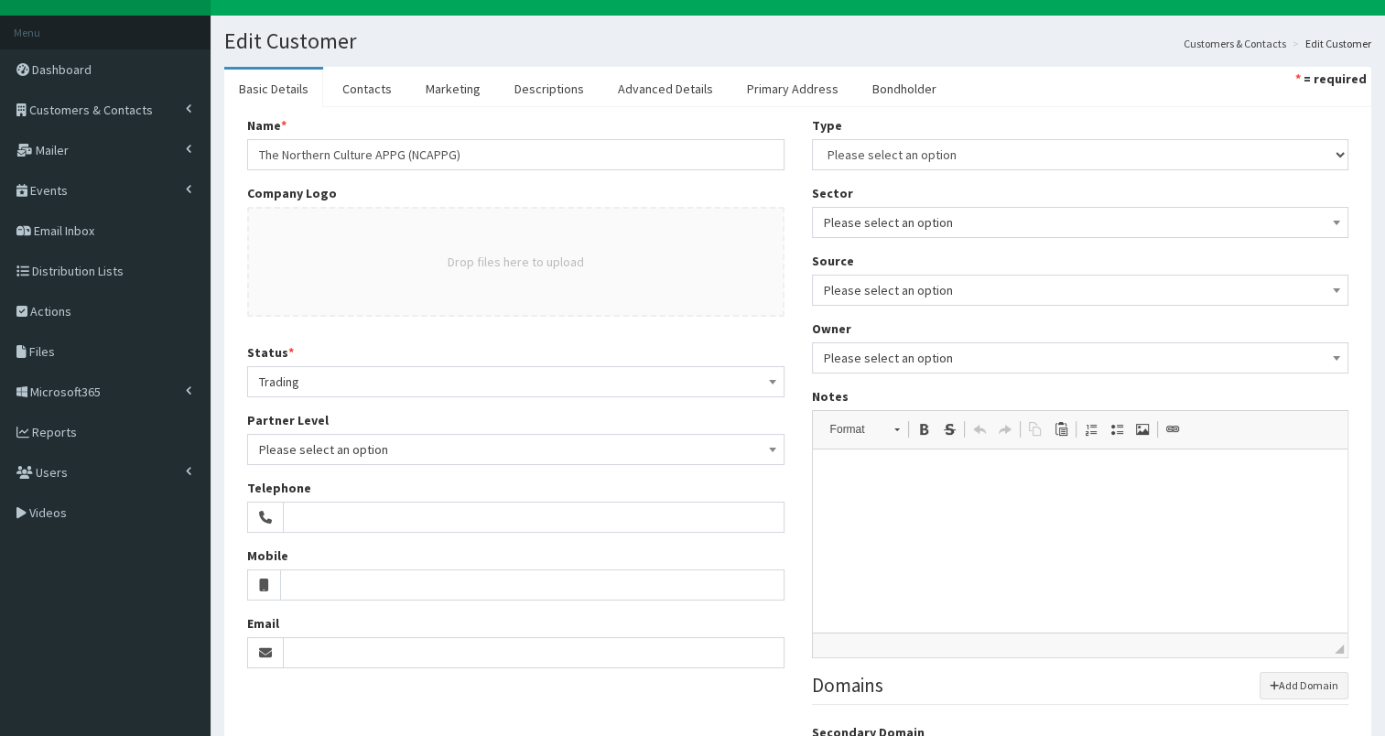
scroll to position [18, 0]
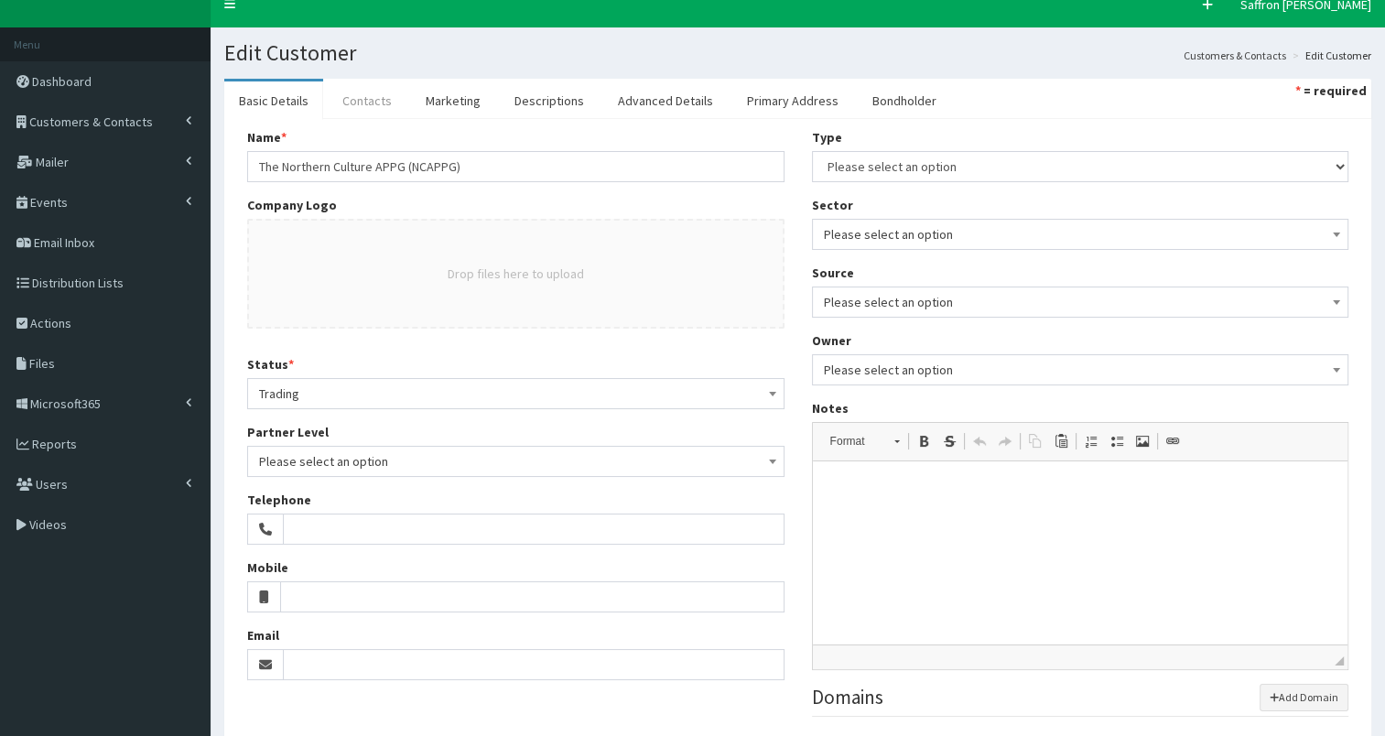
click at [366, 116] on link "Contacts" at bounding box center [367, 100] width 79 height 38
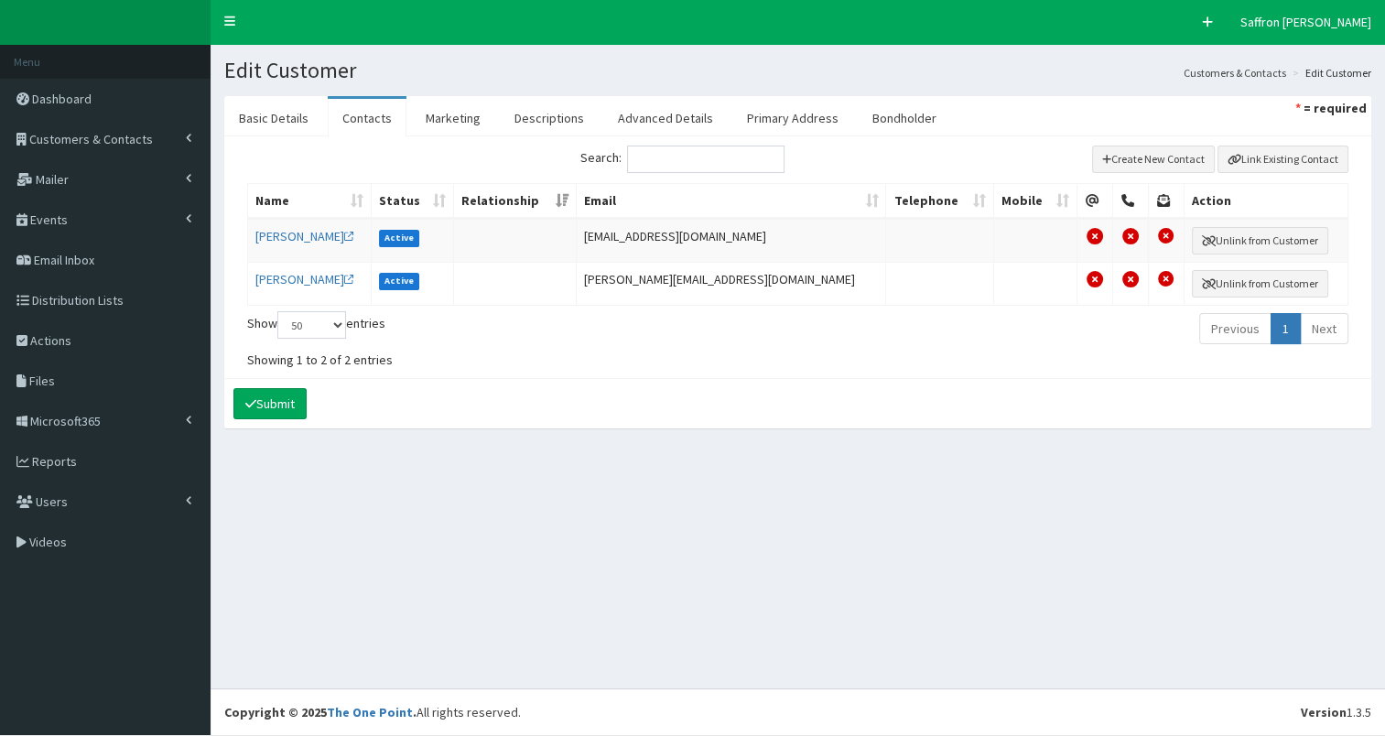
scroll to position [0, 0]
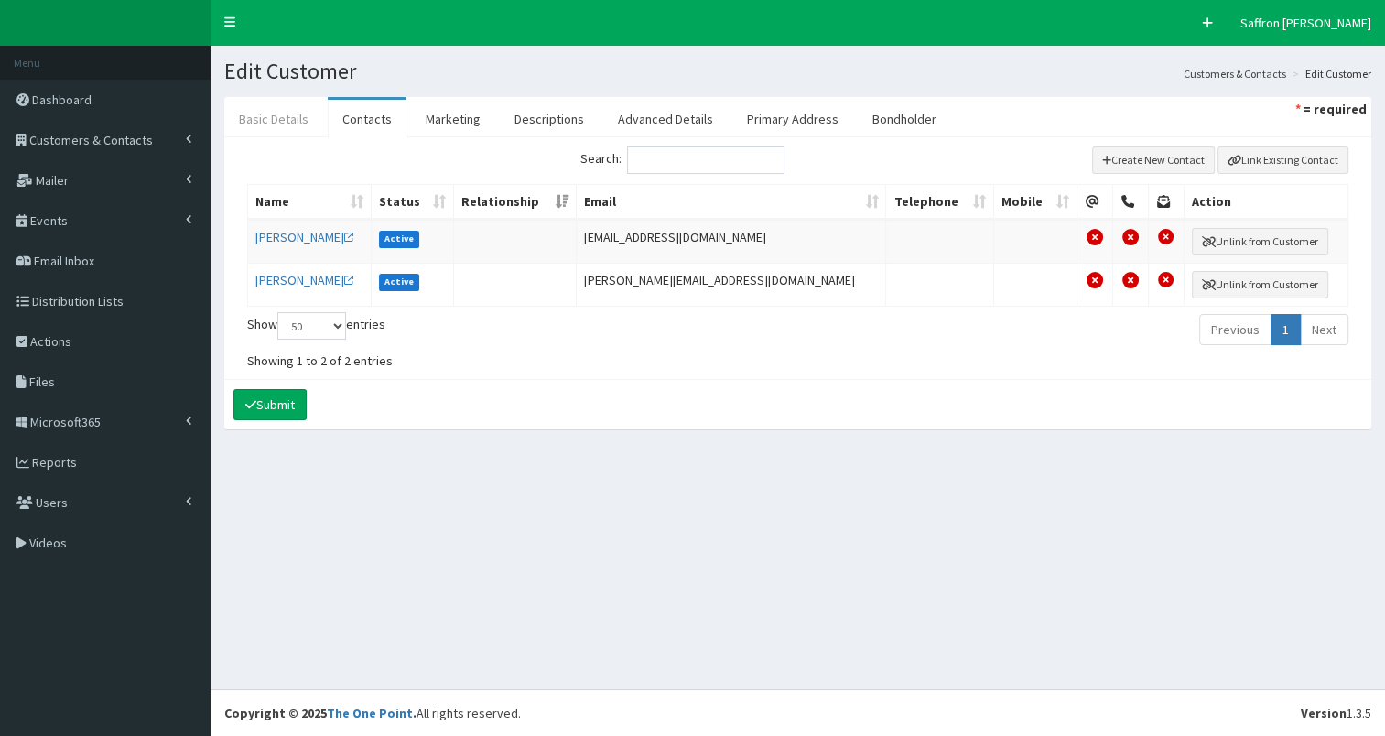
click at [282, 119] on link "Basic Details" at bounding box center [273, 119] width 99 height 38
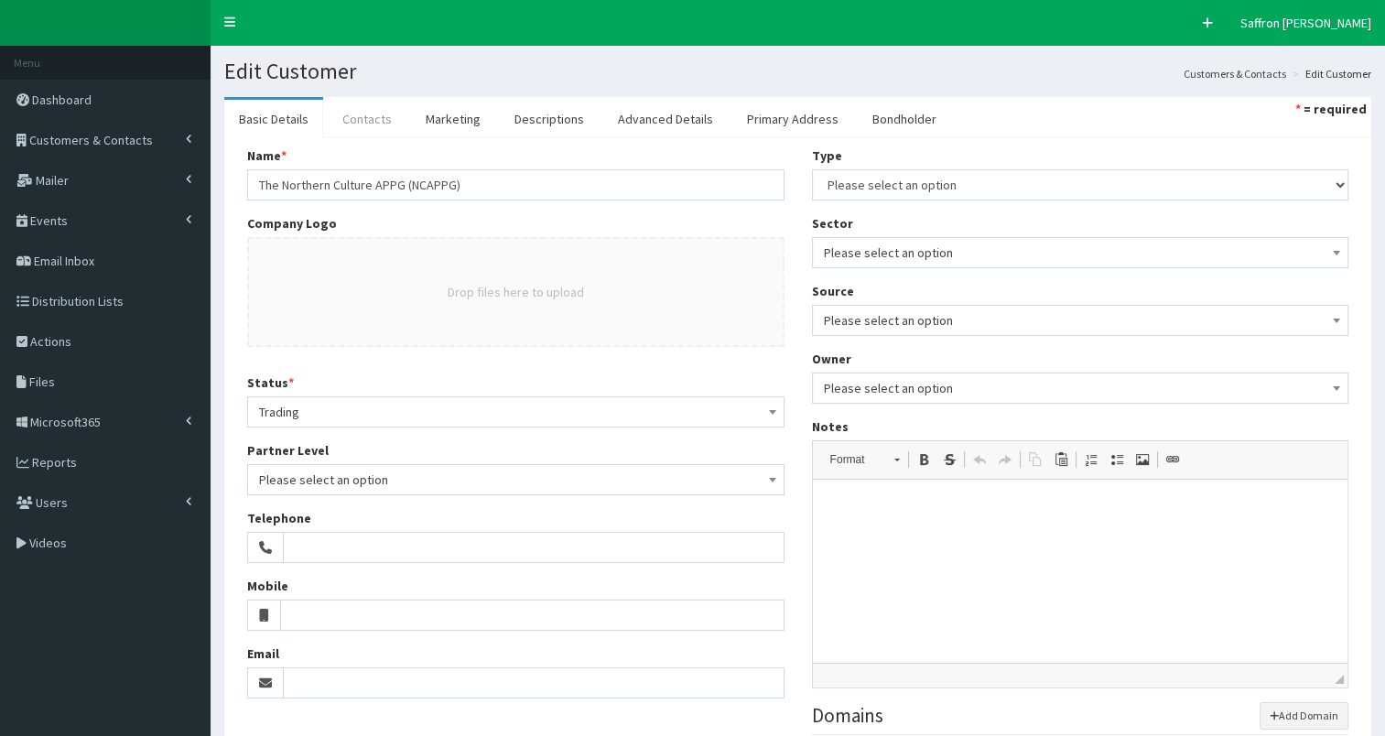
click at [356, 116] on link "Contacts" at bounding box center [367, 119] width 79 height 38
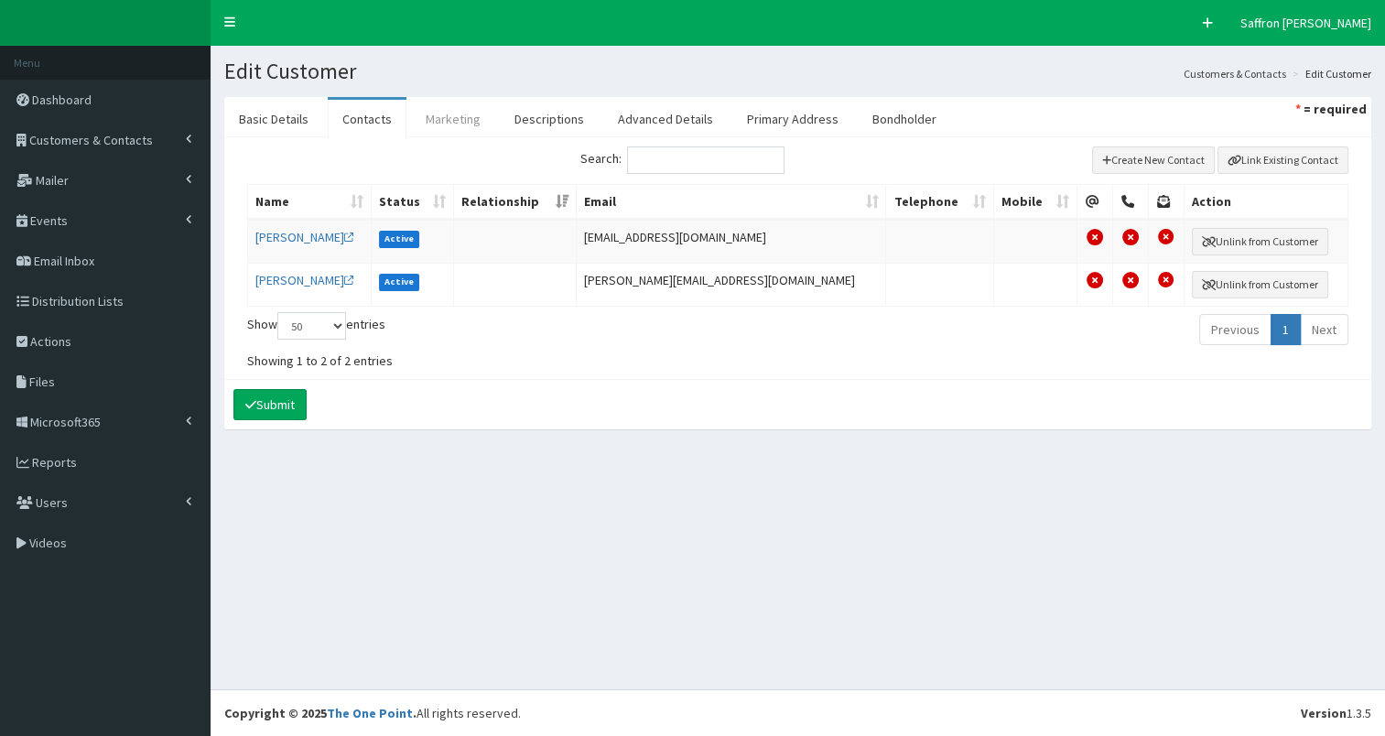
click at [469, 106] on link "Marketing" at bounding box center [453, 119] width 84 height 38
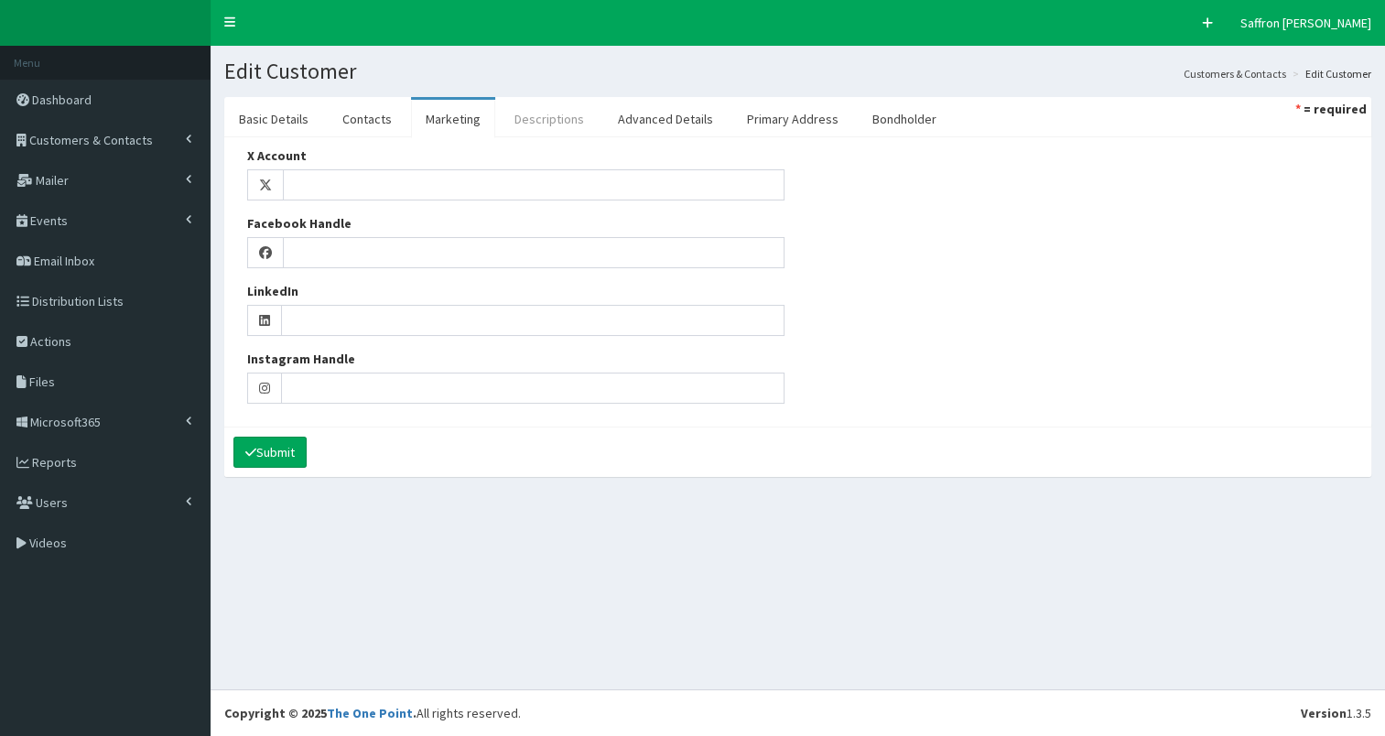
click at [579, 117] on link "Descriptions" at bounding box center [549, 119] width 99 height 38
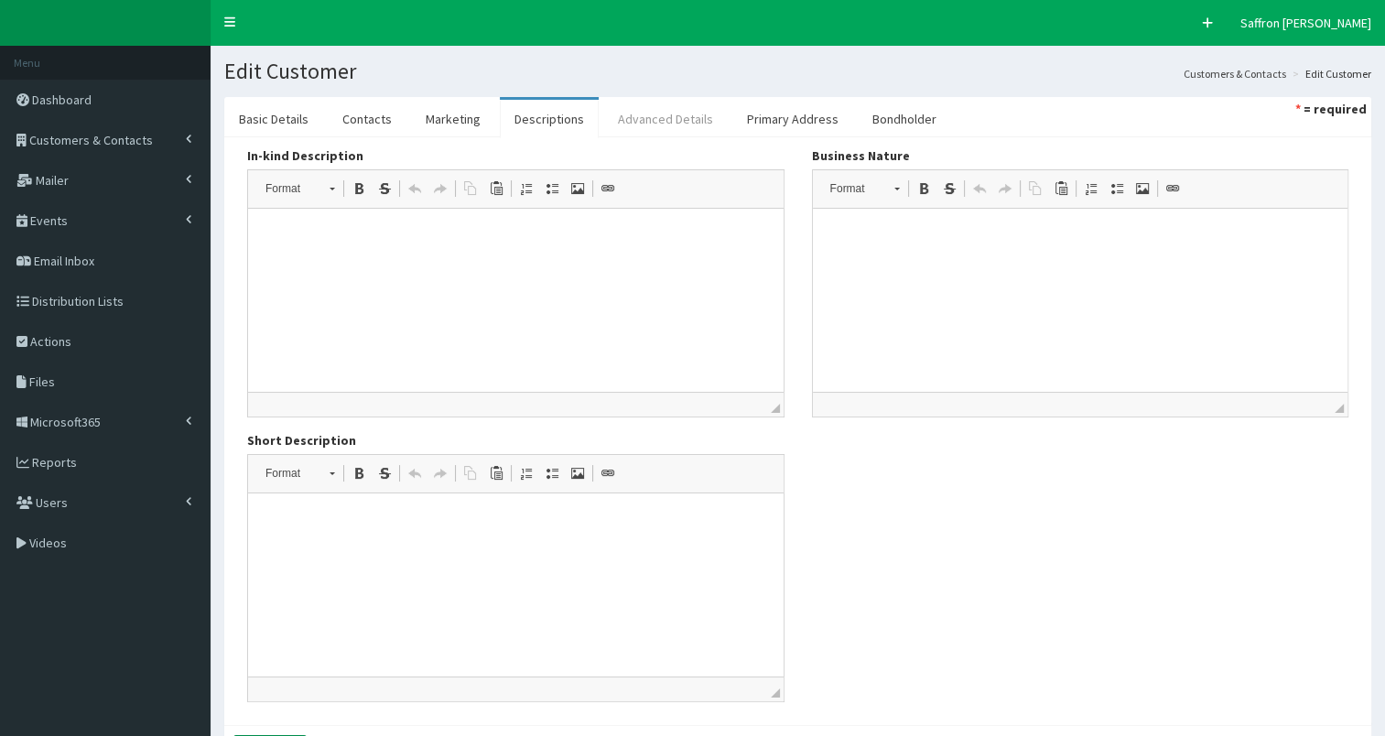
click at [646, 117] on link "Advanced Details" at bounding box center [665, 119] width 124 height 38
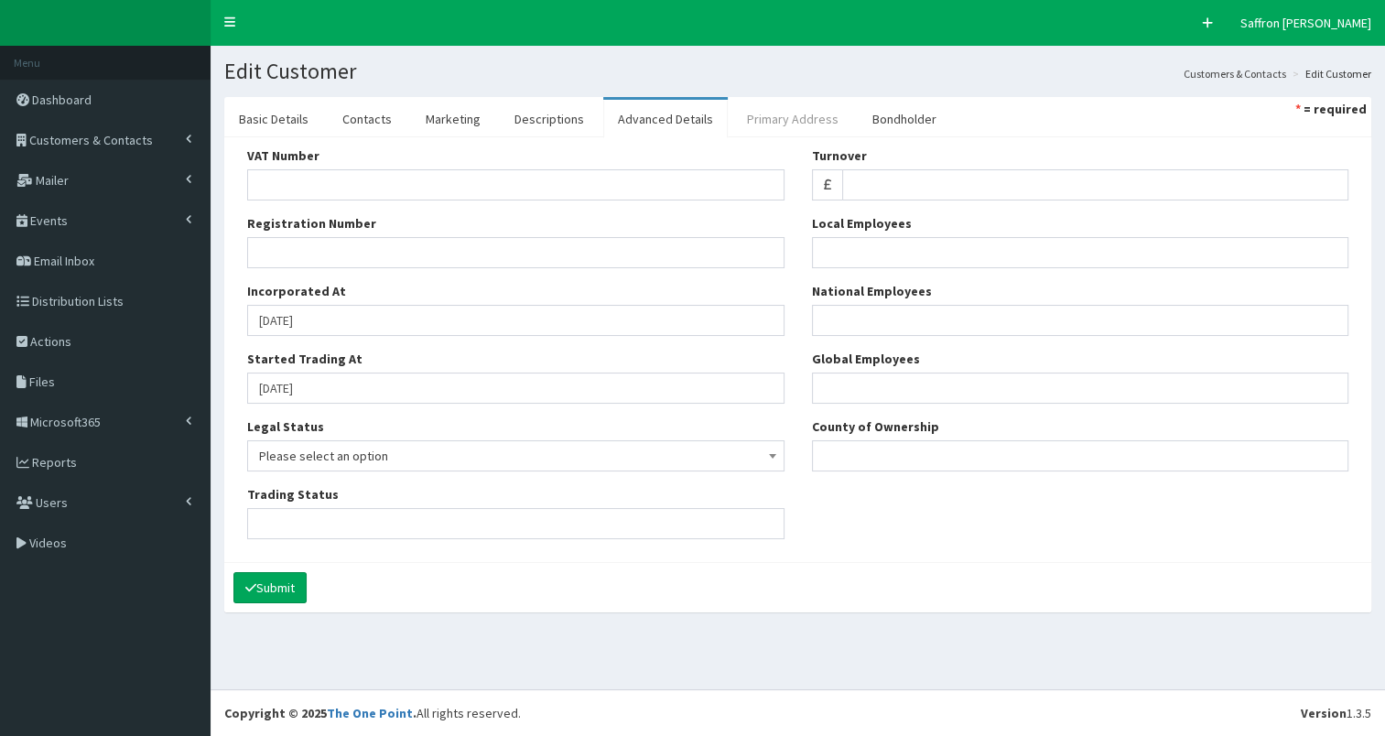
click at [784, 113] on link "Primary Address" at bounding box center [792, 119] width 121 height 38
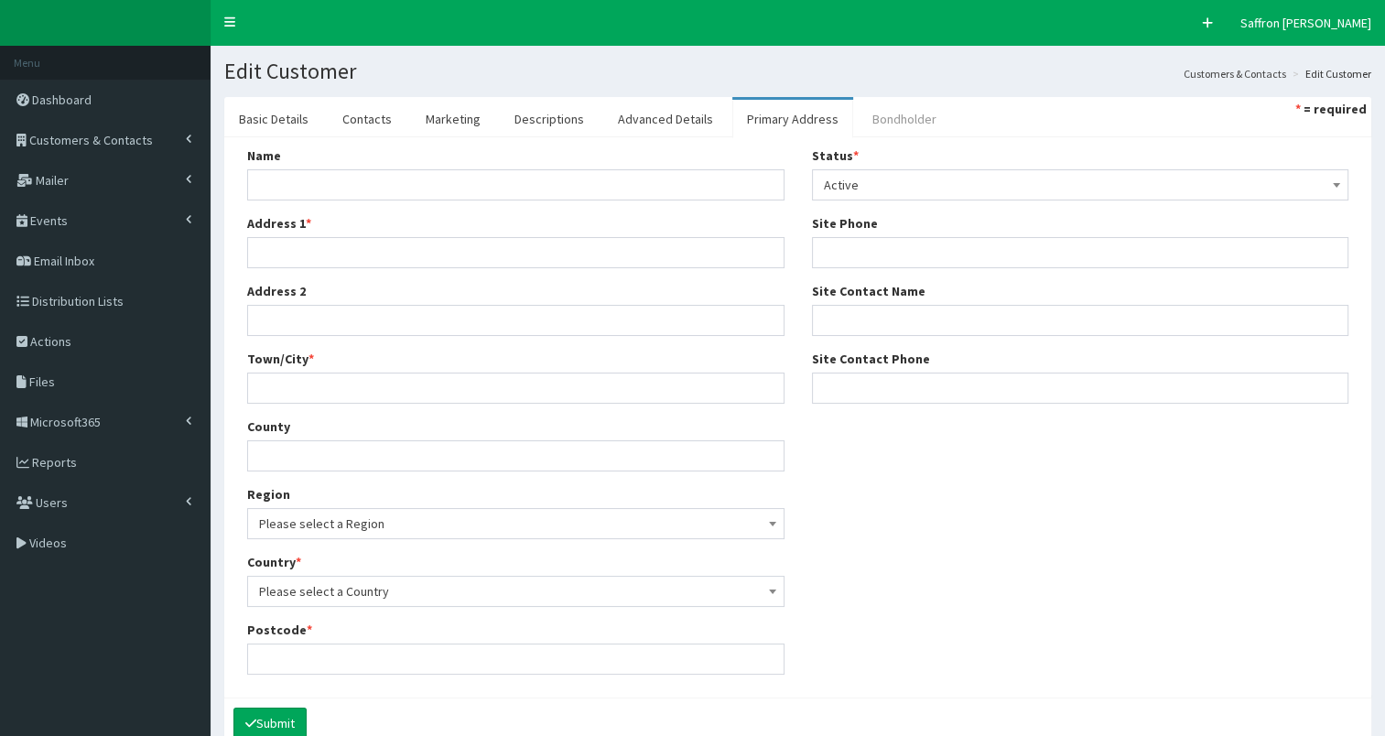
click at [919, 106] on link "Bondholder" at bounding box center [904, 119] width 93 height 38
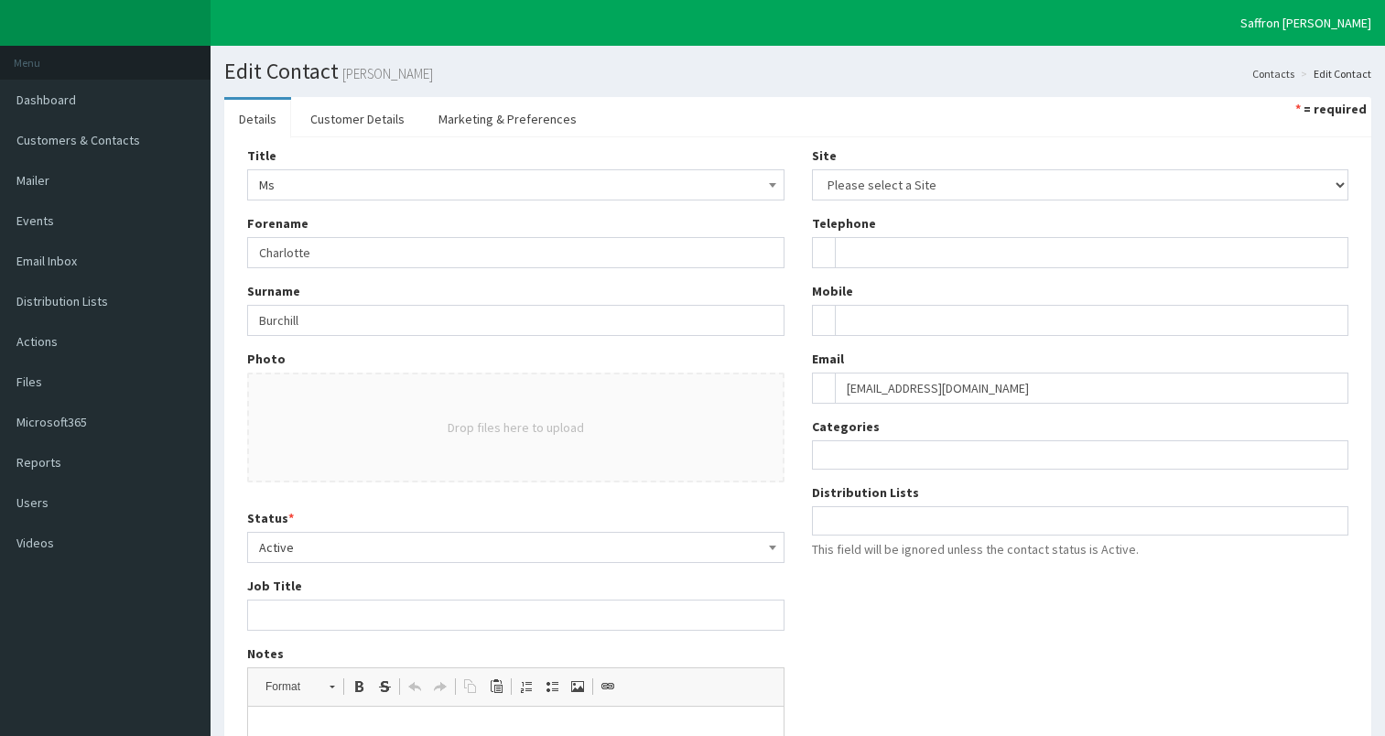
select select
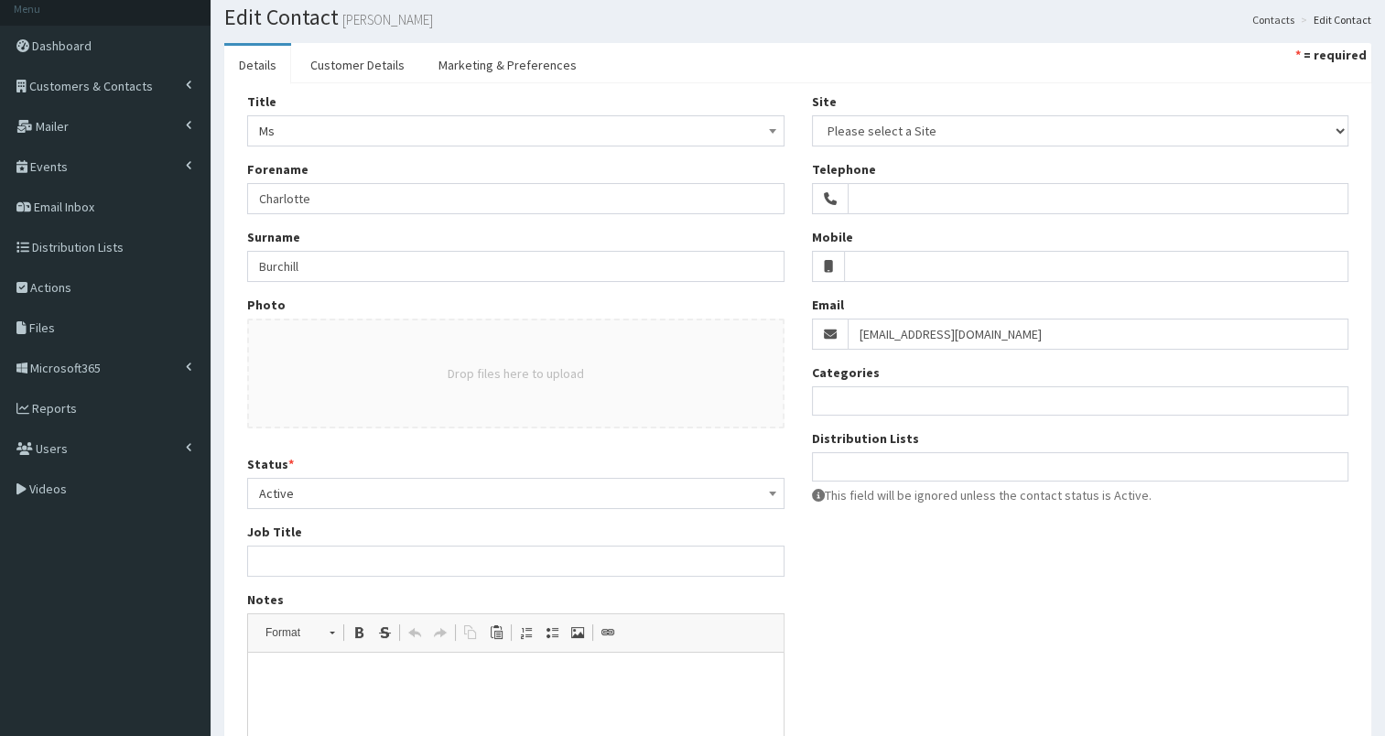
scroll to position [1, 0]
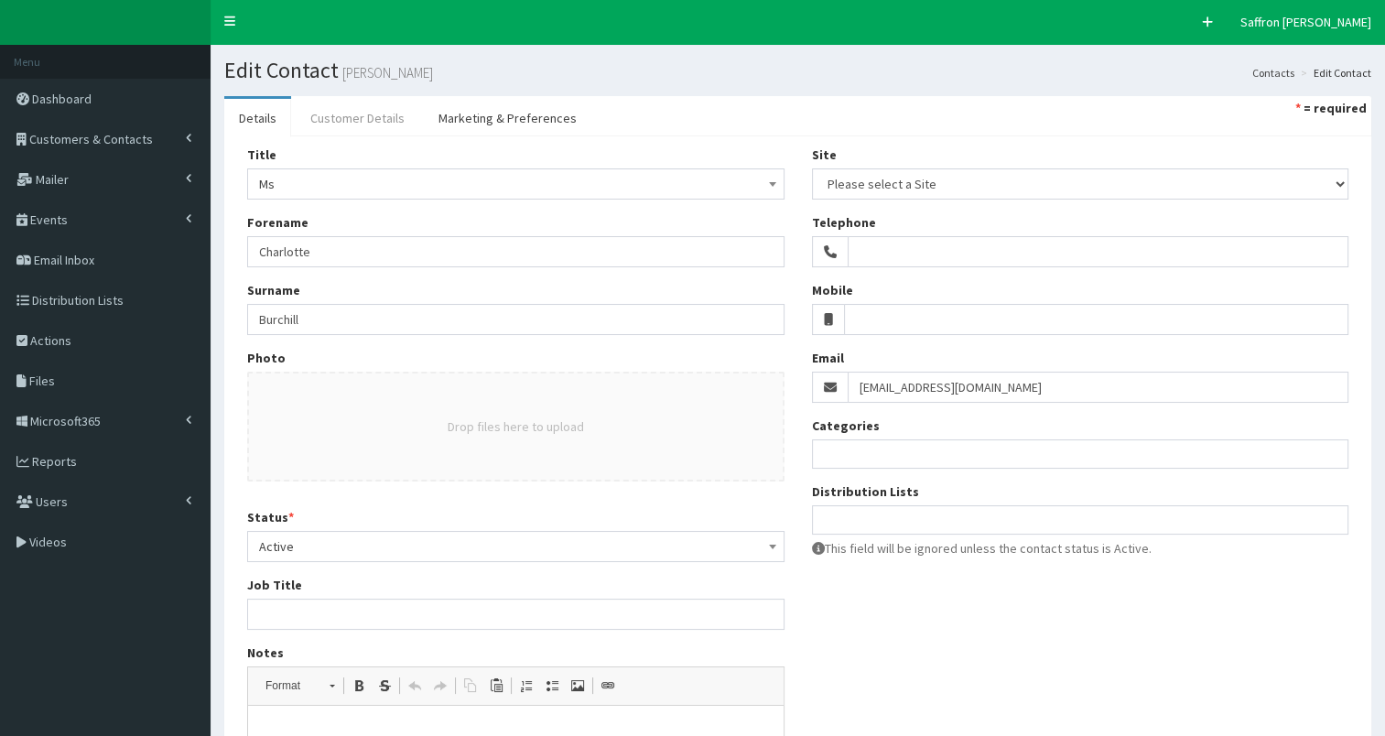
click at [389, 121] on link "Customer Details" at bounding box center [358, 118] width 124 height 38
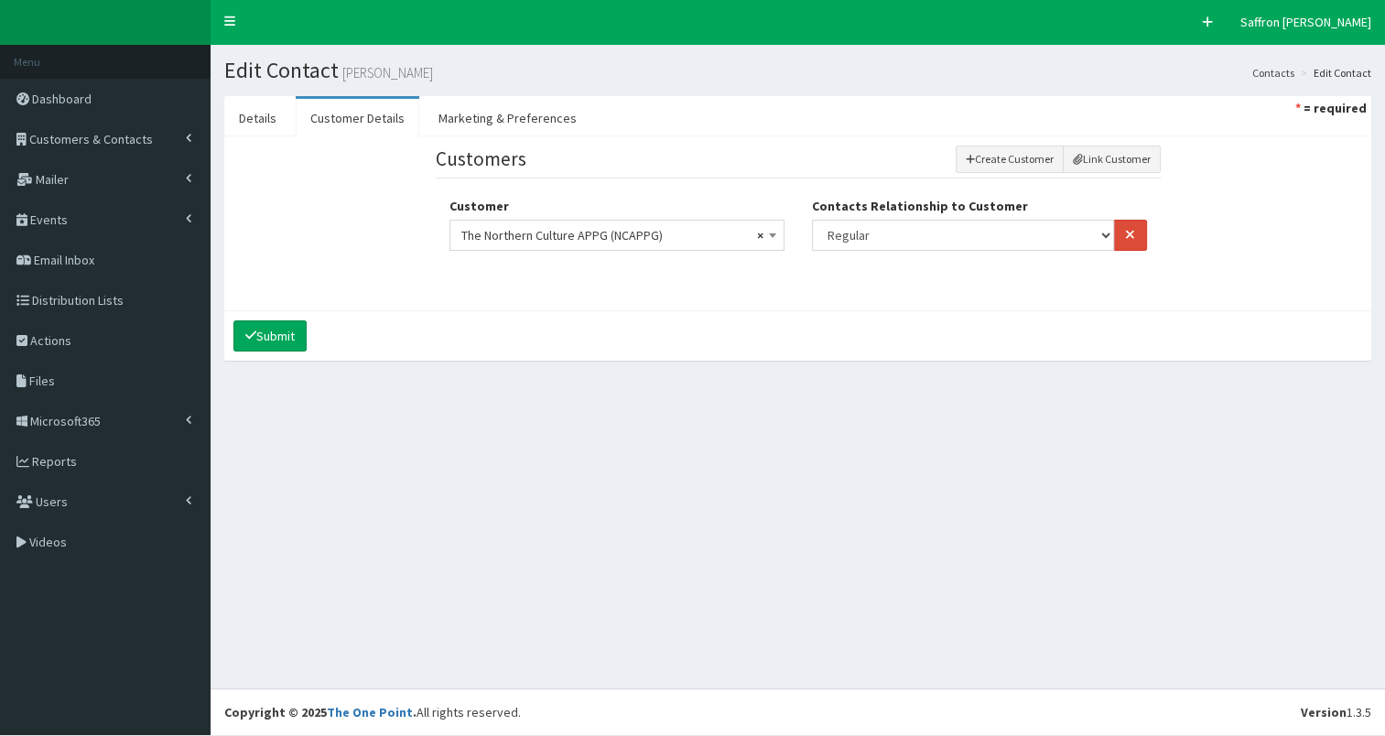
scroll to position [0, 0]
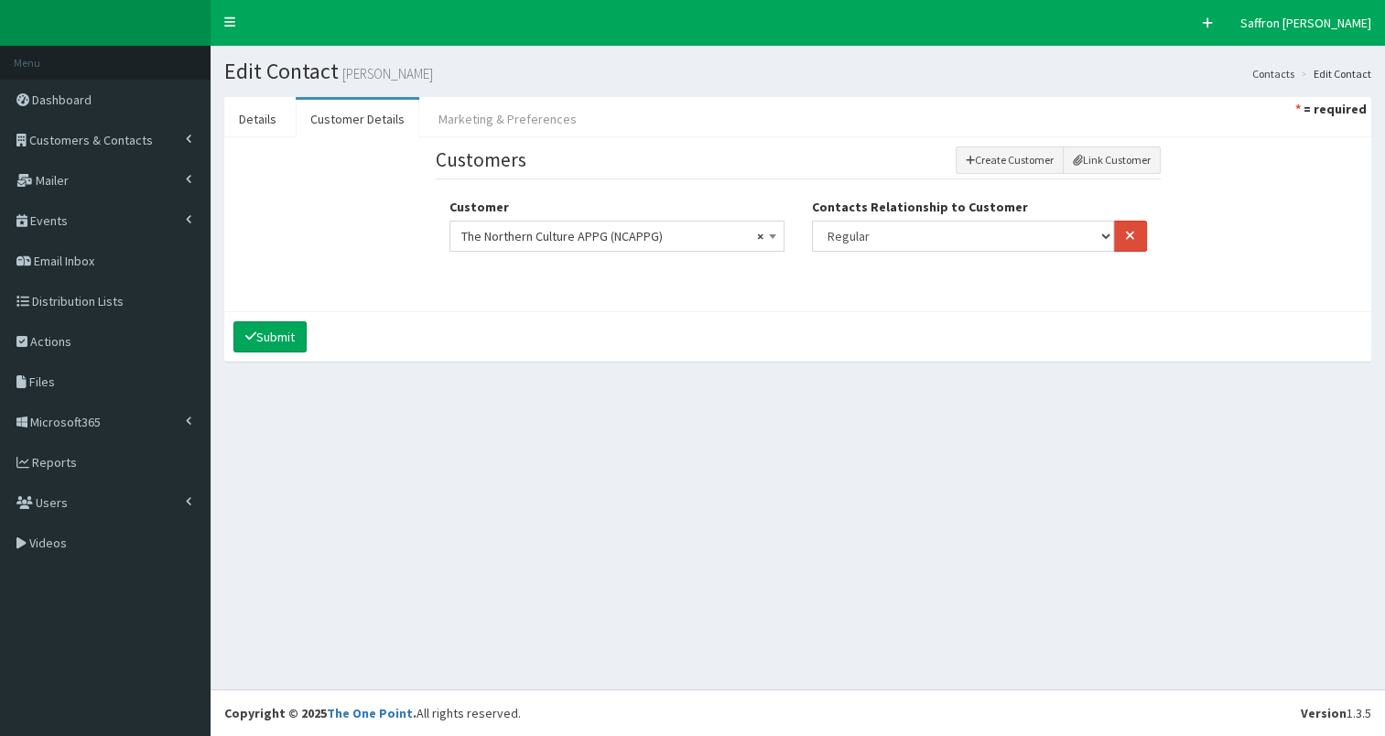
click at [467, 113] on link "Marketing & Preferences" at bounding box center [507, 119] width 167 height 38
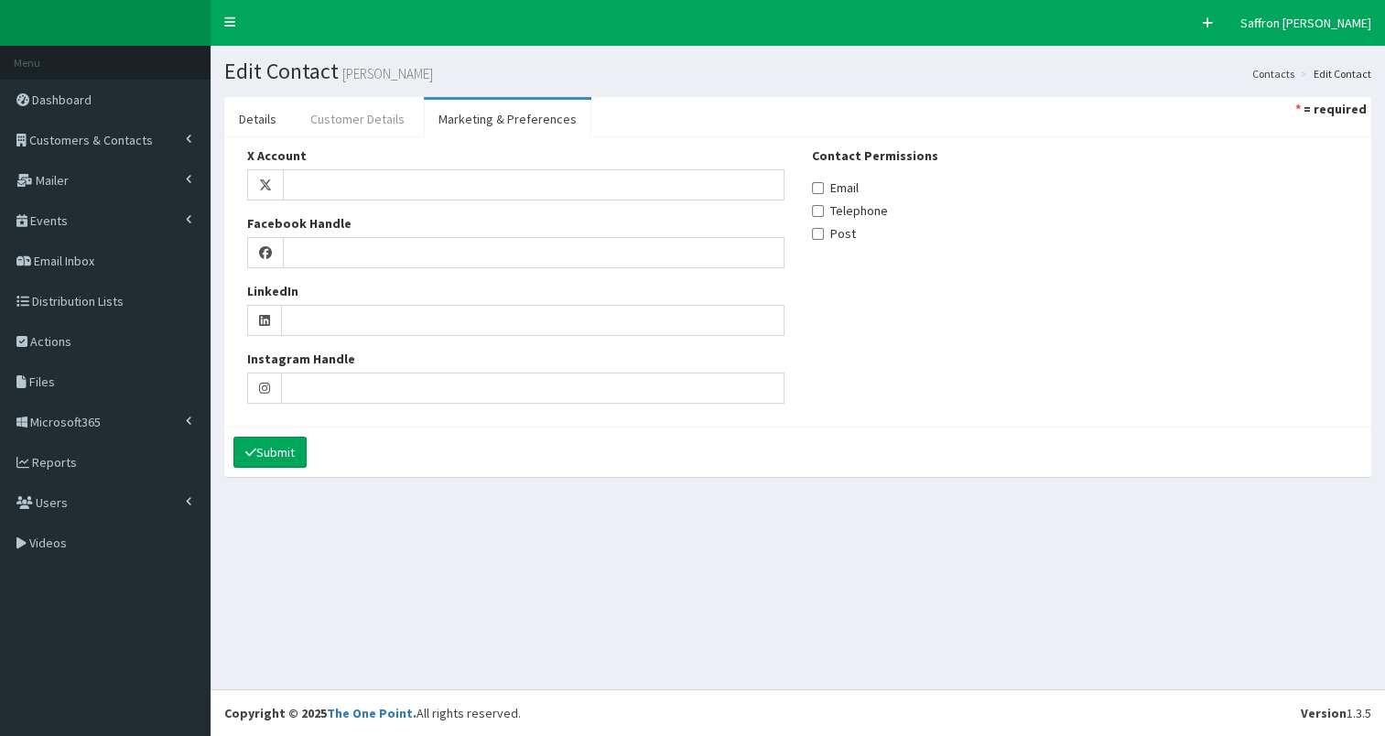
click at [379, 124] on link "Customer Details" at bounding box center [358, 119] width 124 height 38
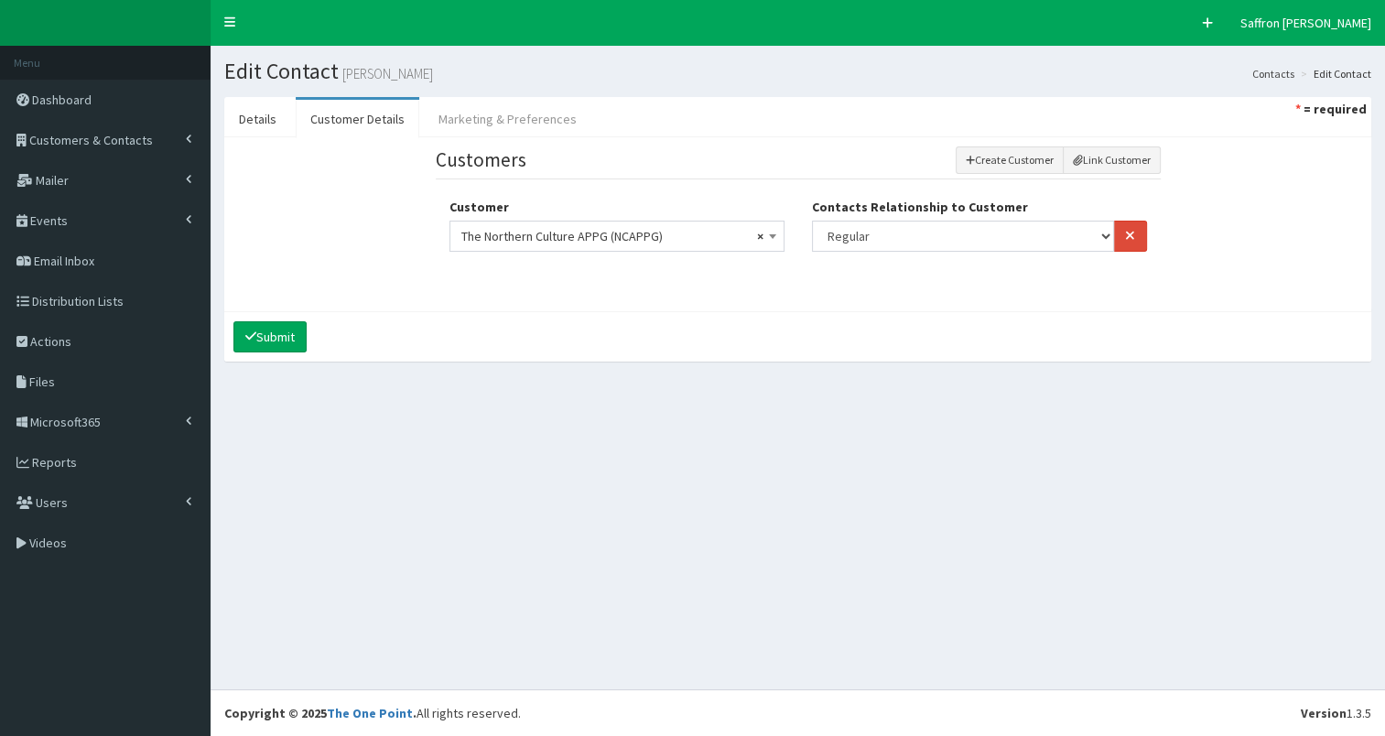
click at [501, 116] on link "Marketing & Preferences" at bounding box center [507, 119] width 167 height 38
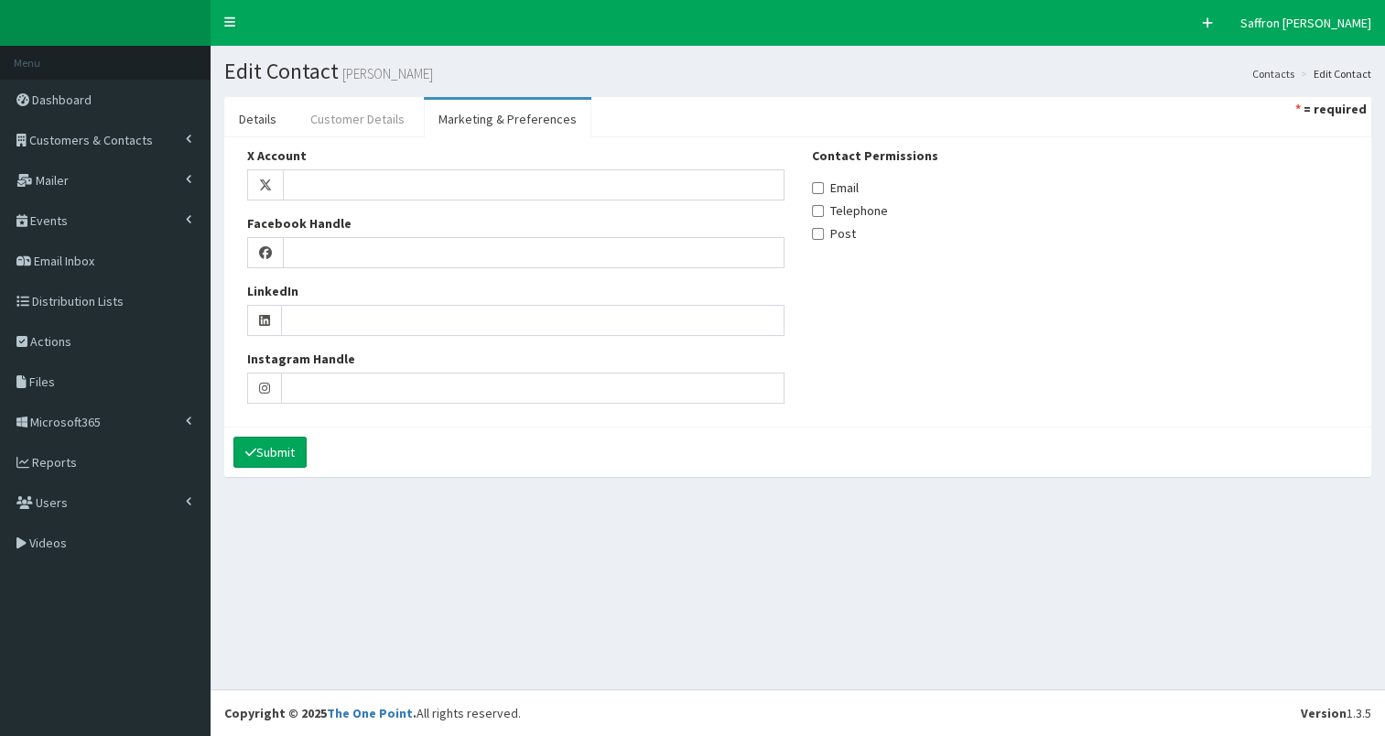
click at [350, 115] on link "Customer Details" at bounding box center [358, 119] width 124 height 38
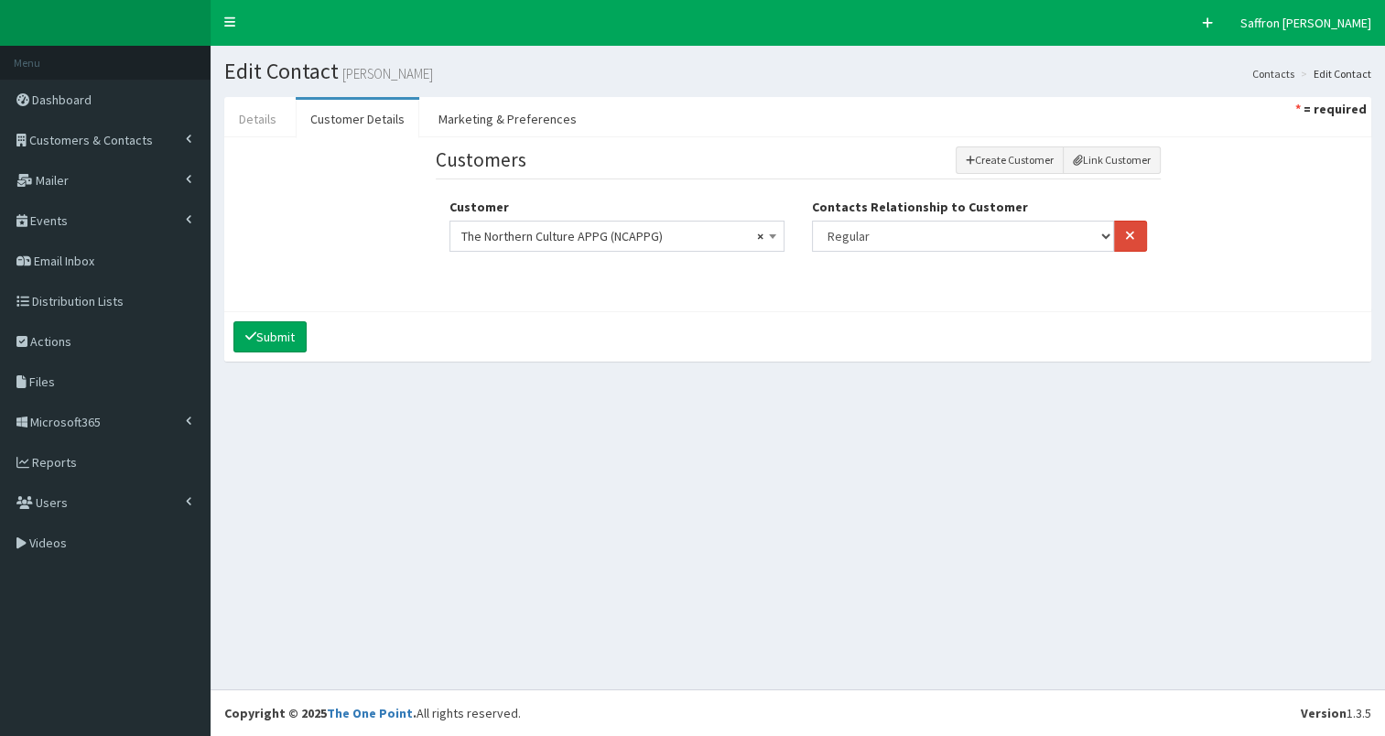
click at [242, 110] on link "Details" at bounding box center [257, 119] width 67 height 38
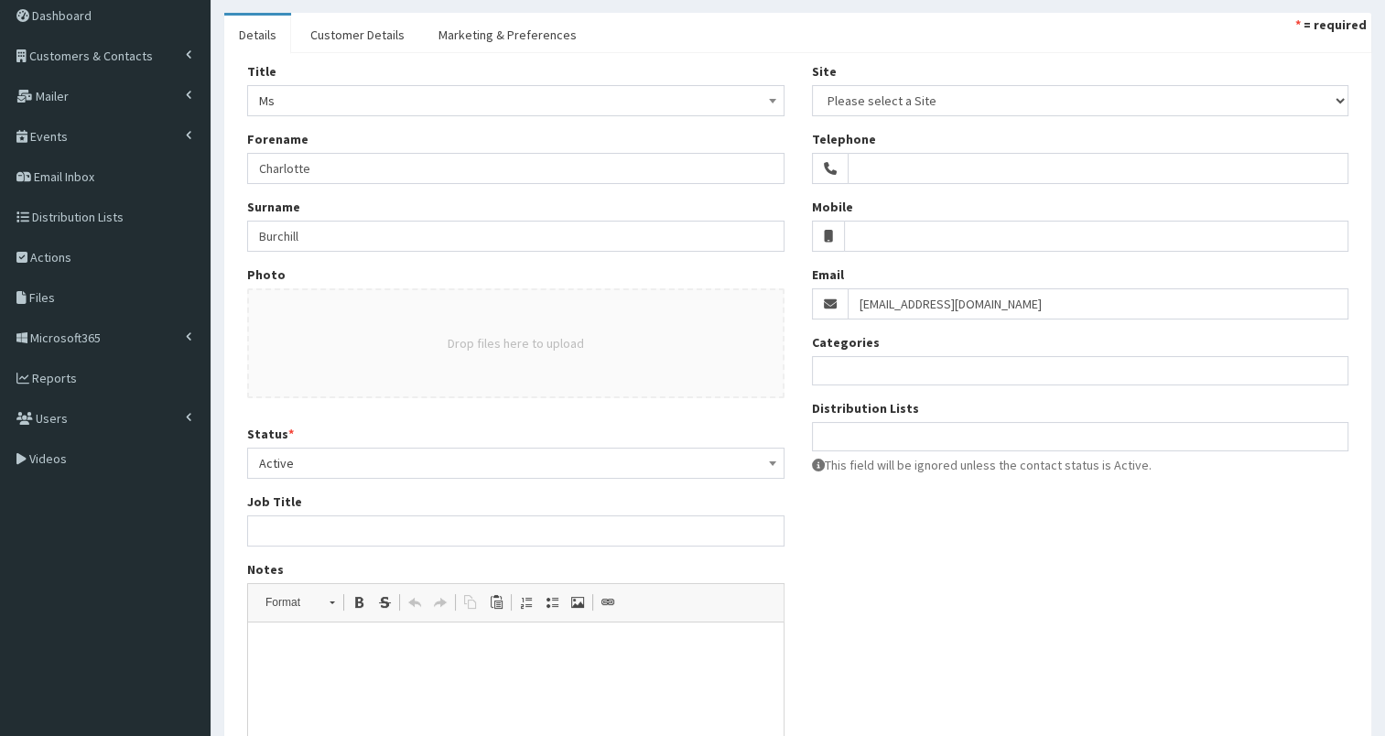
scroll to position [30, 0]
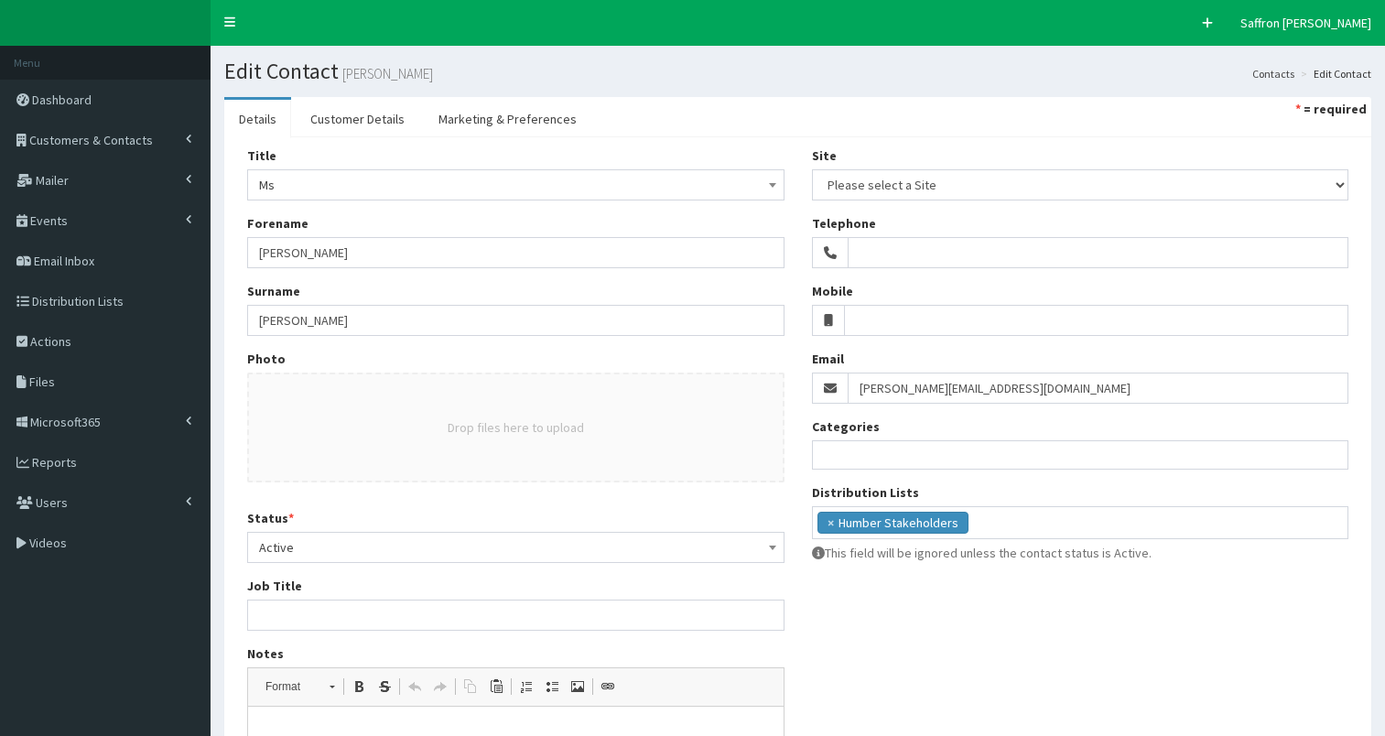
select select
click at [360, 102] on link "Customer Details" at bounding box center [358, 119] width 124 height 38
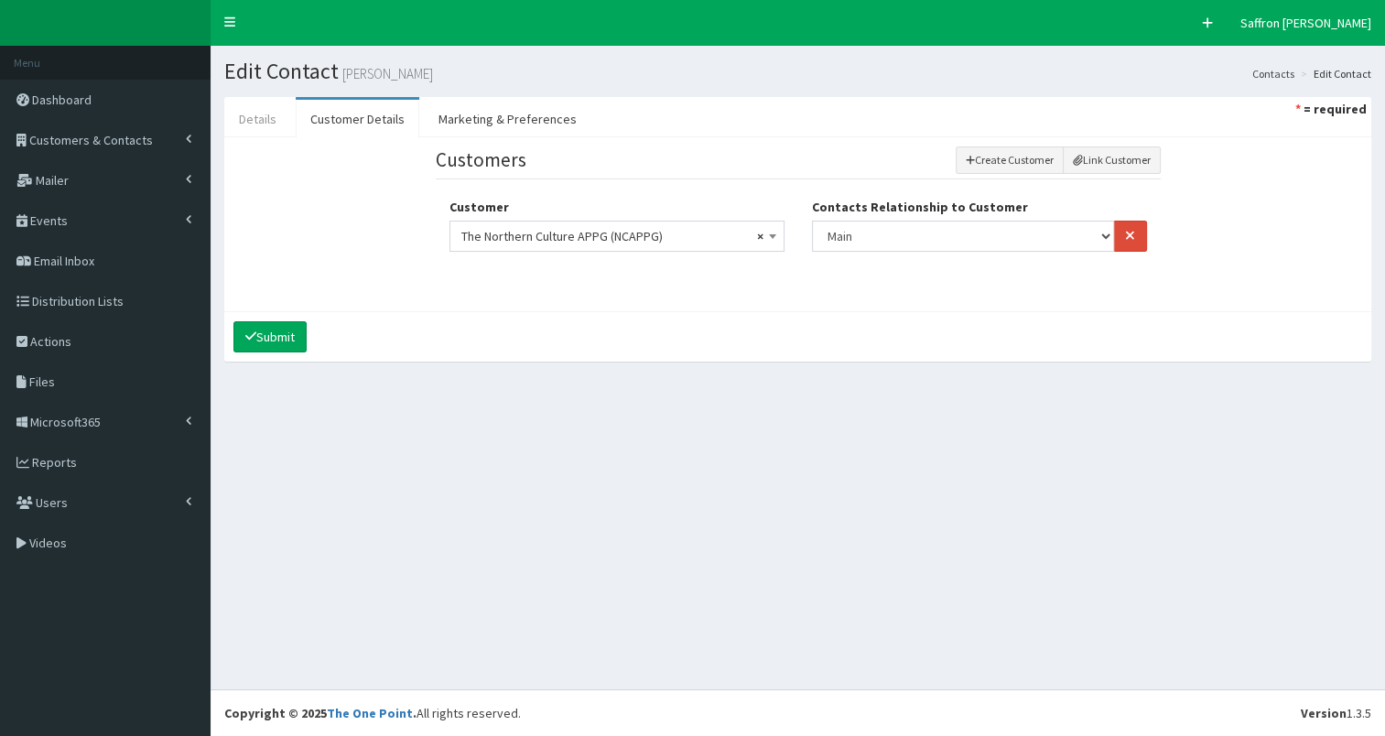
click at [283, 121] on link "Details" at bounding box center [257, 119] width 67 height 38
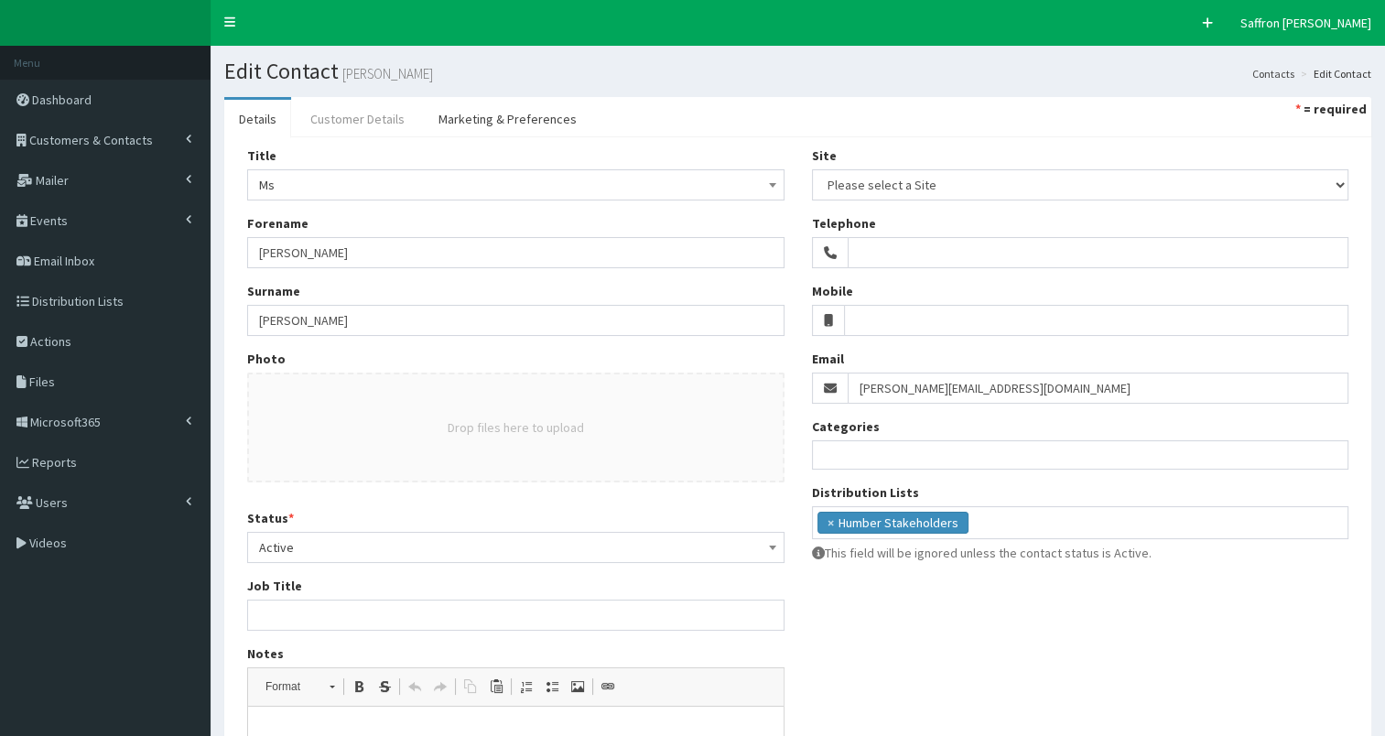
click at [349, 117] on link "Customer Details" at bounding box center [358, 119] width 124 height 38
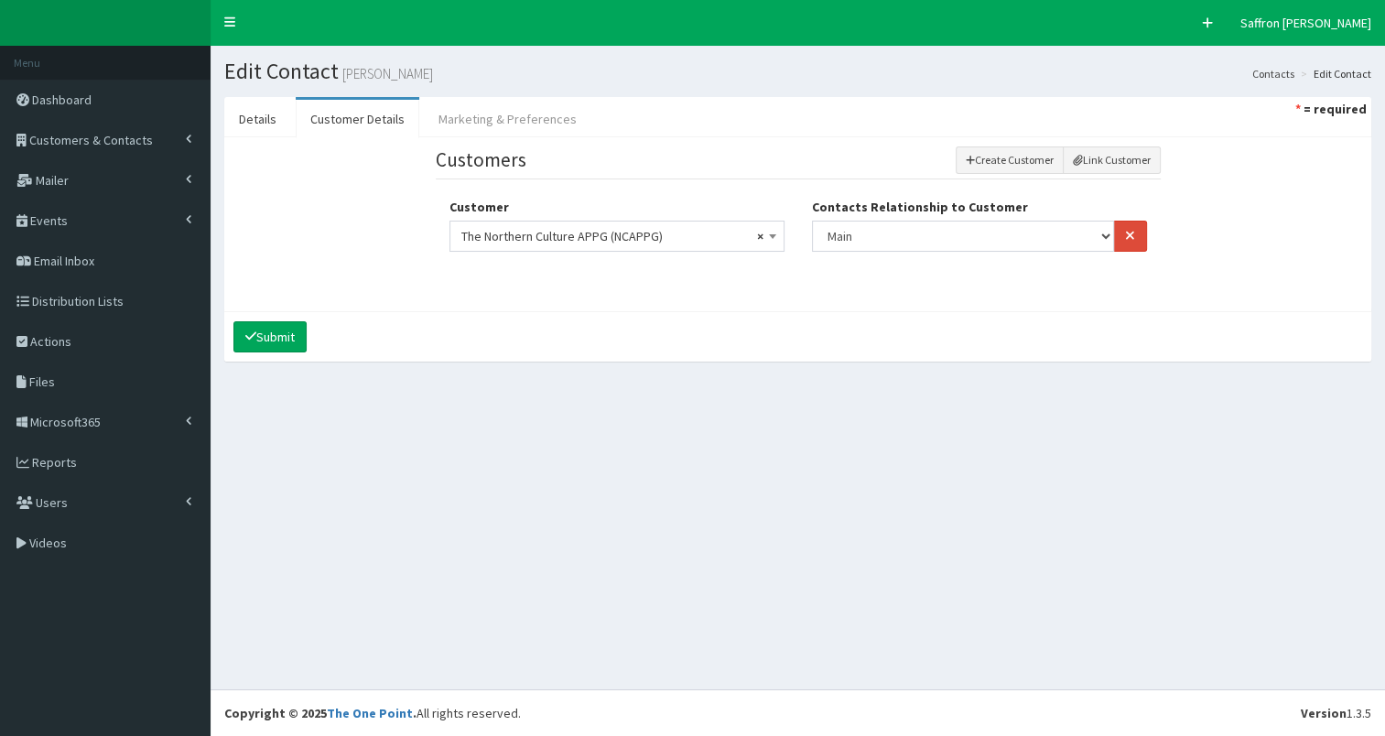
click at [496, 107] on link "Marketing & Preferences" at bounding box center [507, 119] width 167 height 38
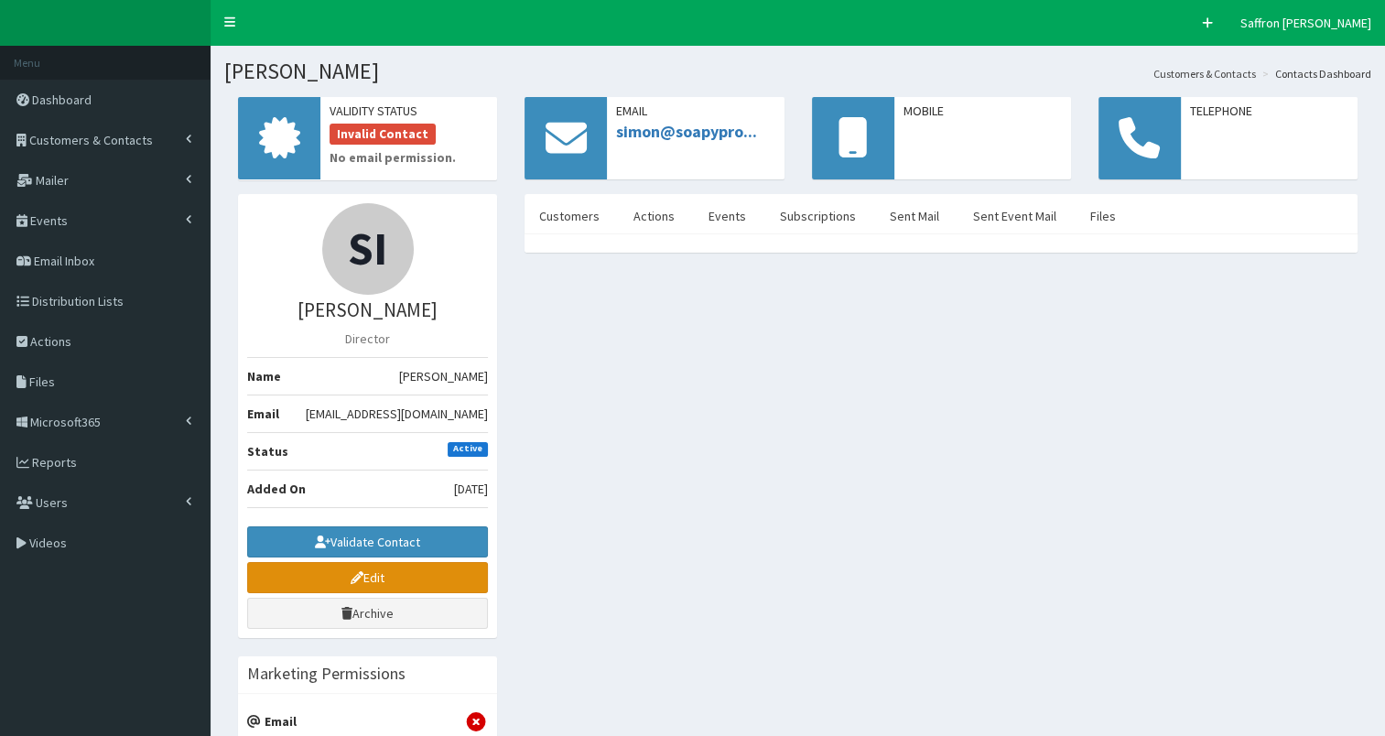
click at [439, 570] on link "Edit" at bounding box center [367, 577] width 241 height 31
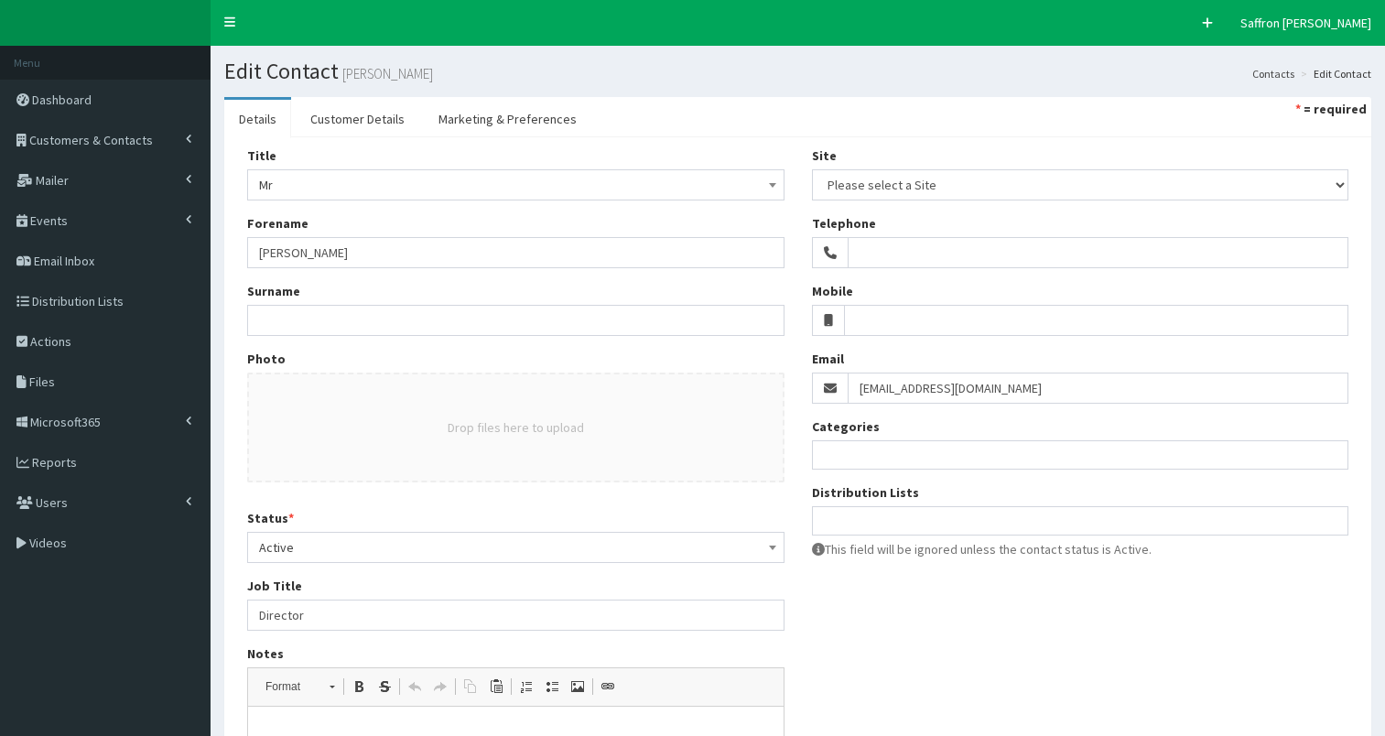
select select
click at [546, 125] on link "Marketing & Preferences" at bounding box center [507, 119] width 167 height 38
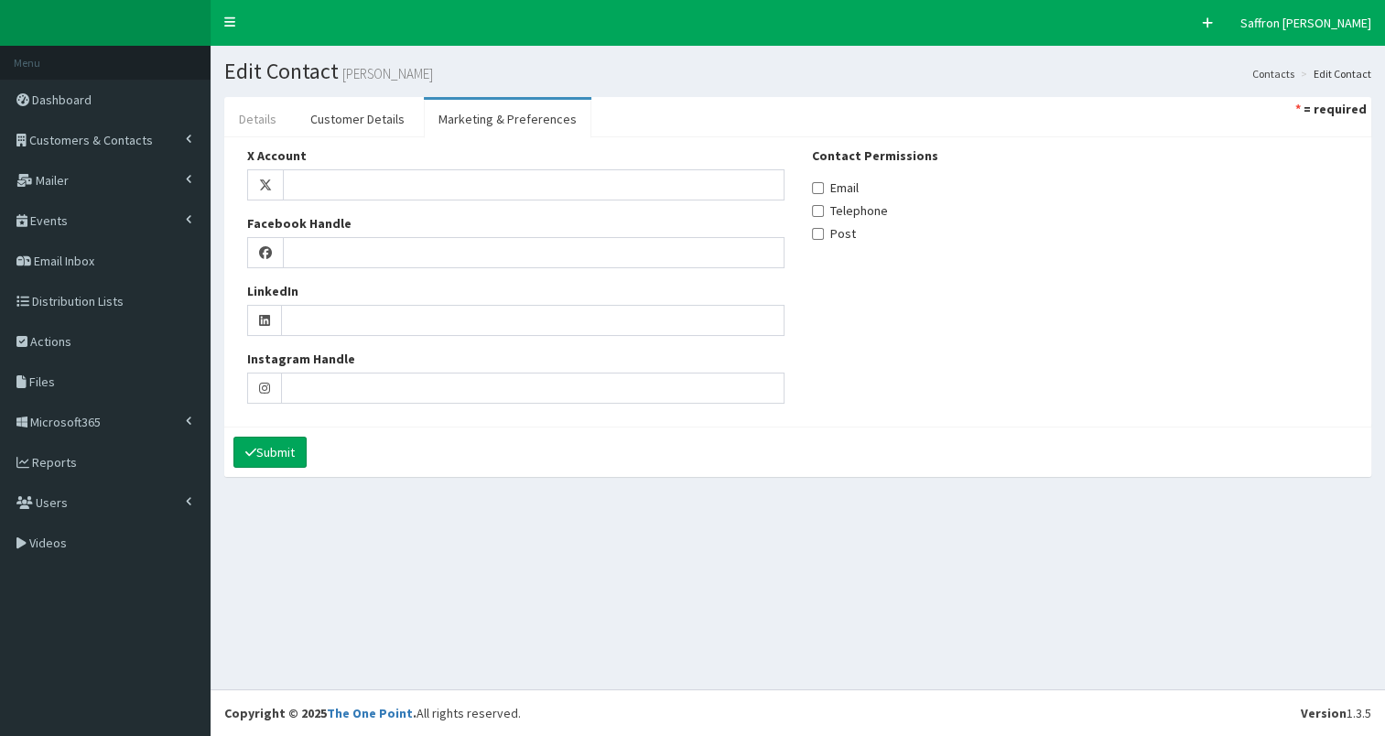
click at [274, 117] on link "Details" at bounding box center [257, 119] width 67 height 38
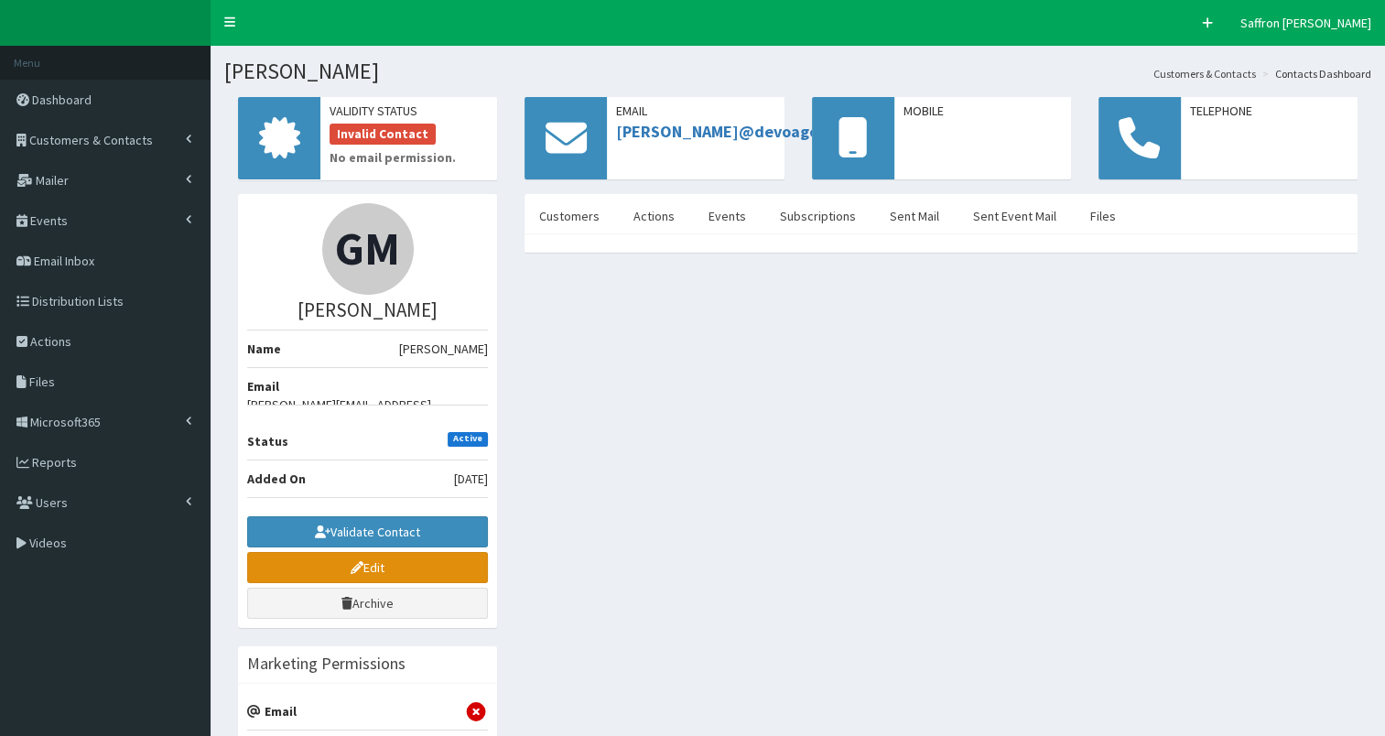
click at [373, 553] on link "Edit" at bounding box center [367, 567] width 241 height 31
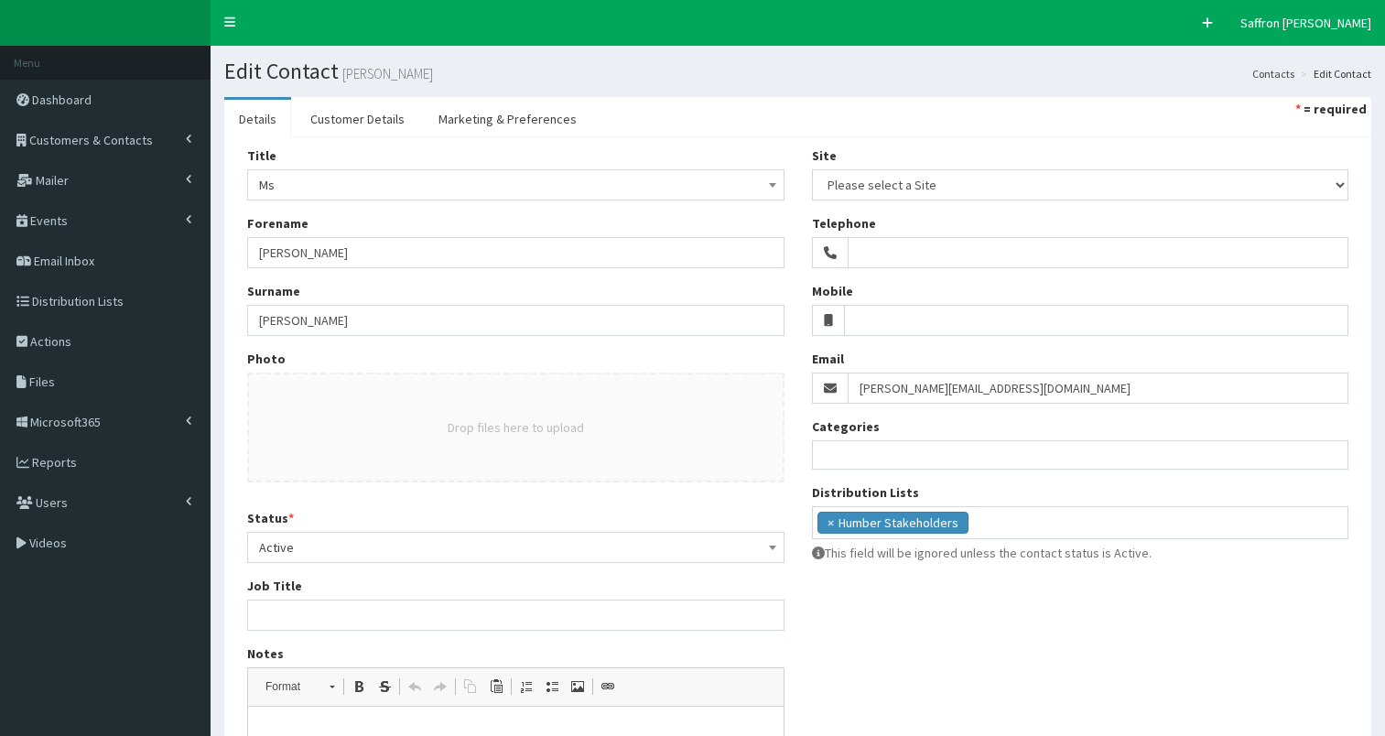
select select
click at [342, 120] on link "Customer Details" at bounding box center [358, 119] width 124 height 38
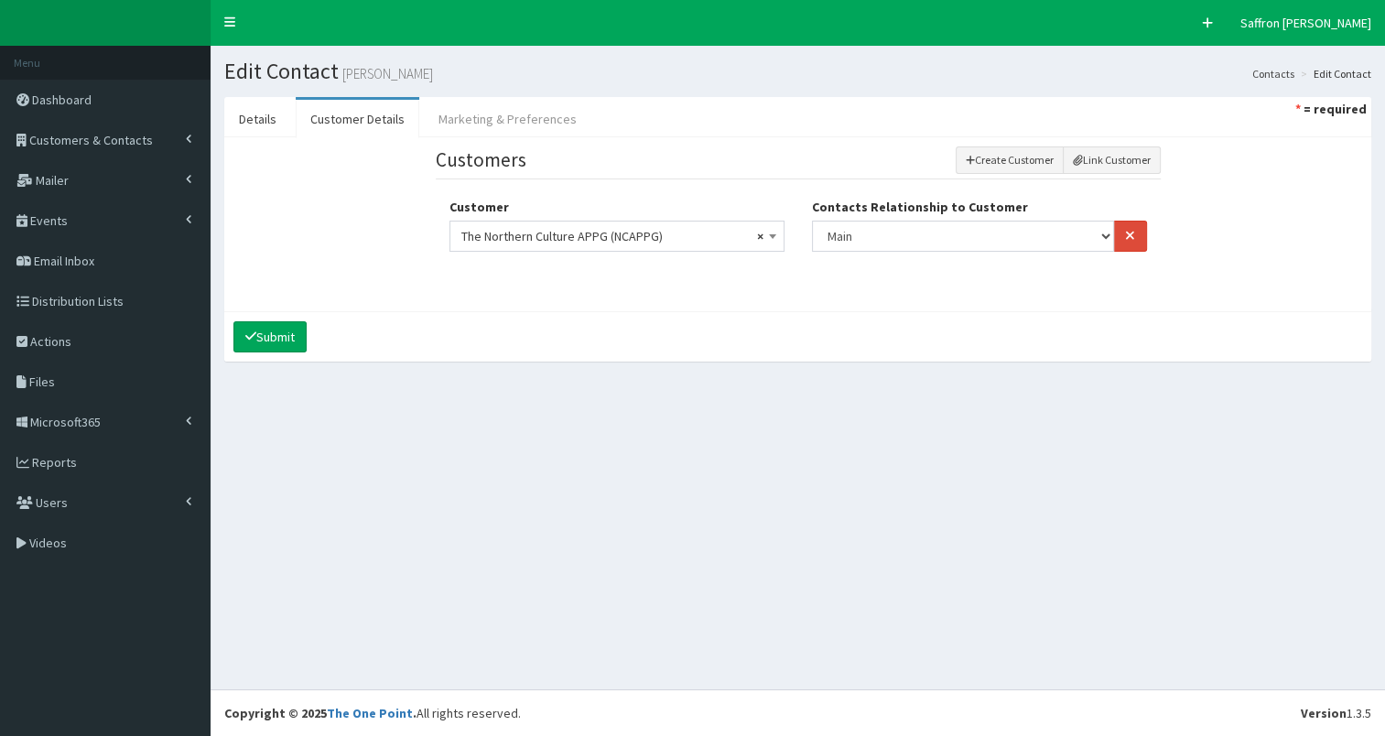
click at [519, 111] on link "Marketing & Preferences" at bounding box center [507, 119] width 167 height 38
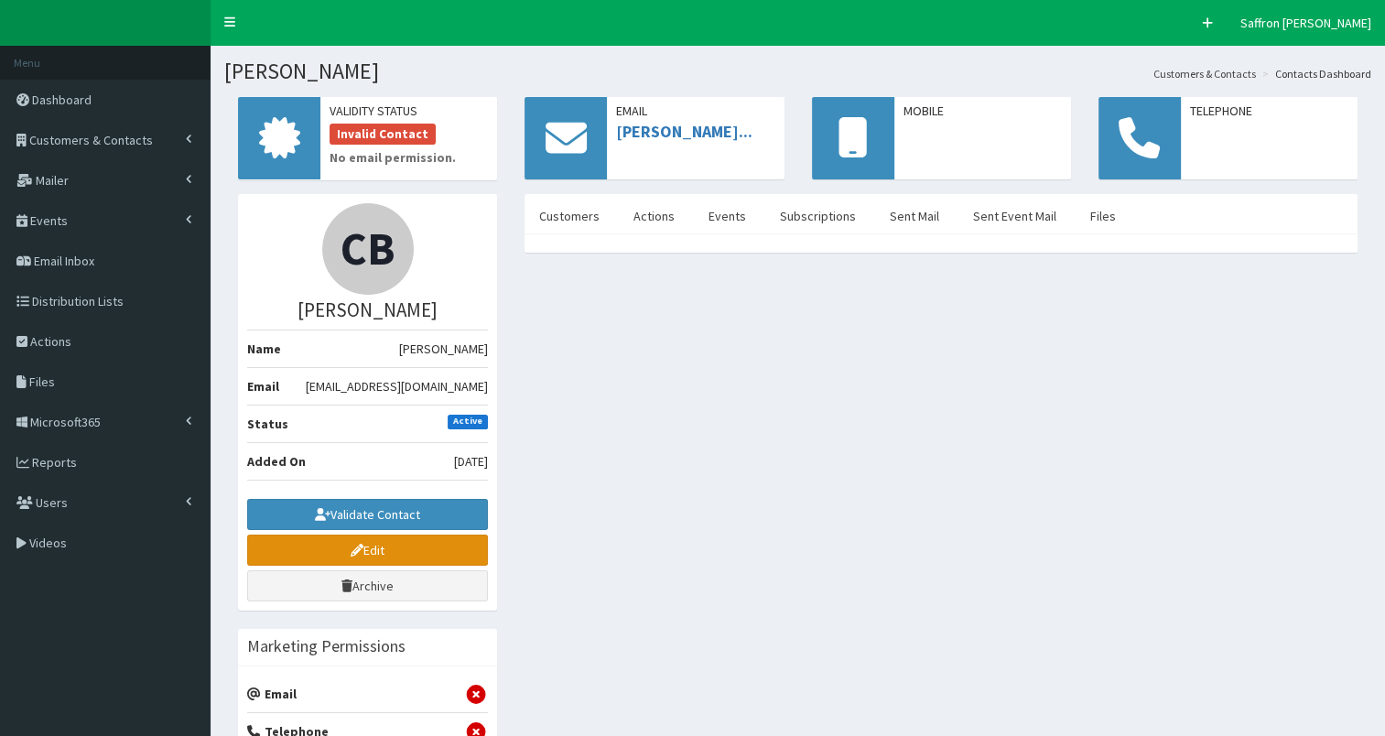
click at [453, 538] on link "Edit" at bounding box center [367, 549] width 241 height 31
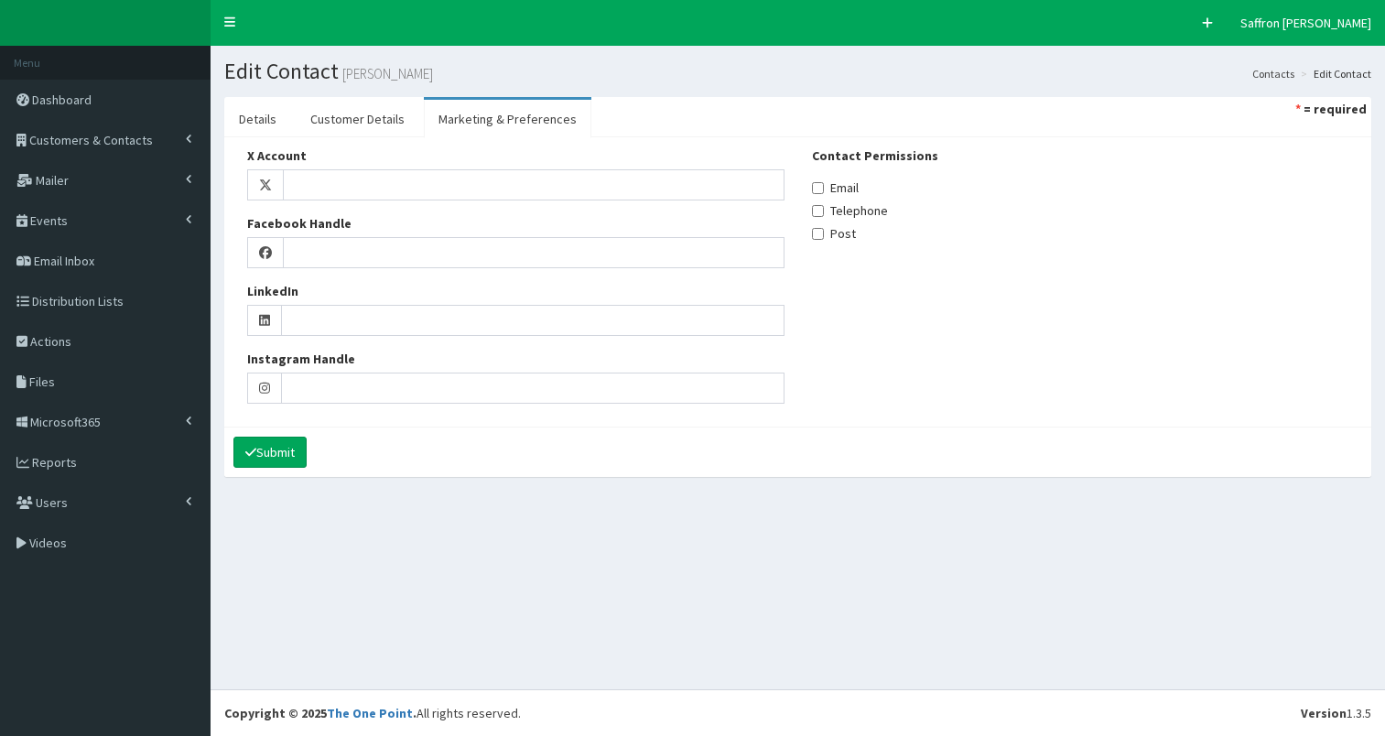
select select
click at [249, 121] on link "Details" at bounding box center [257, 119] width 67 height 38
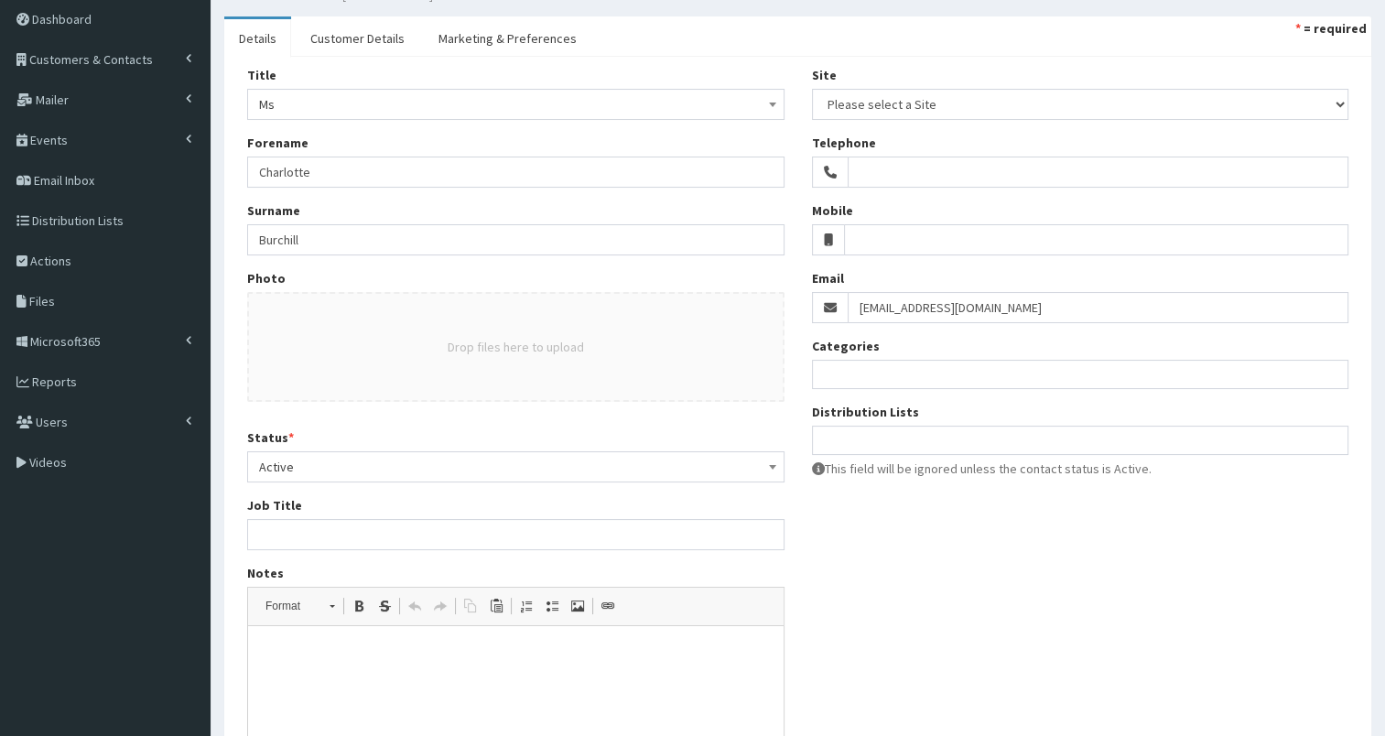
scroll to position [36, 0]
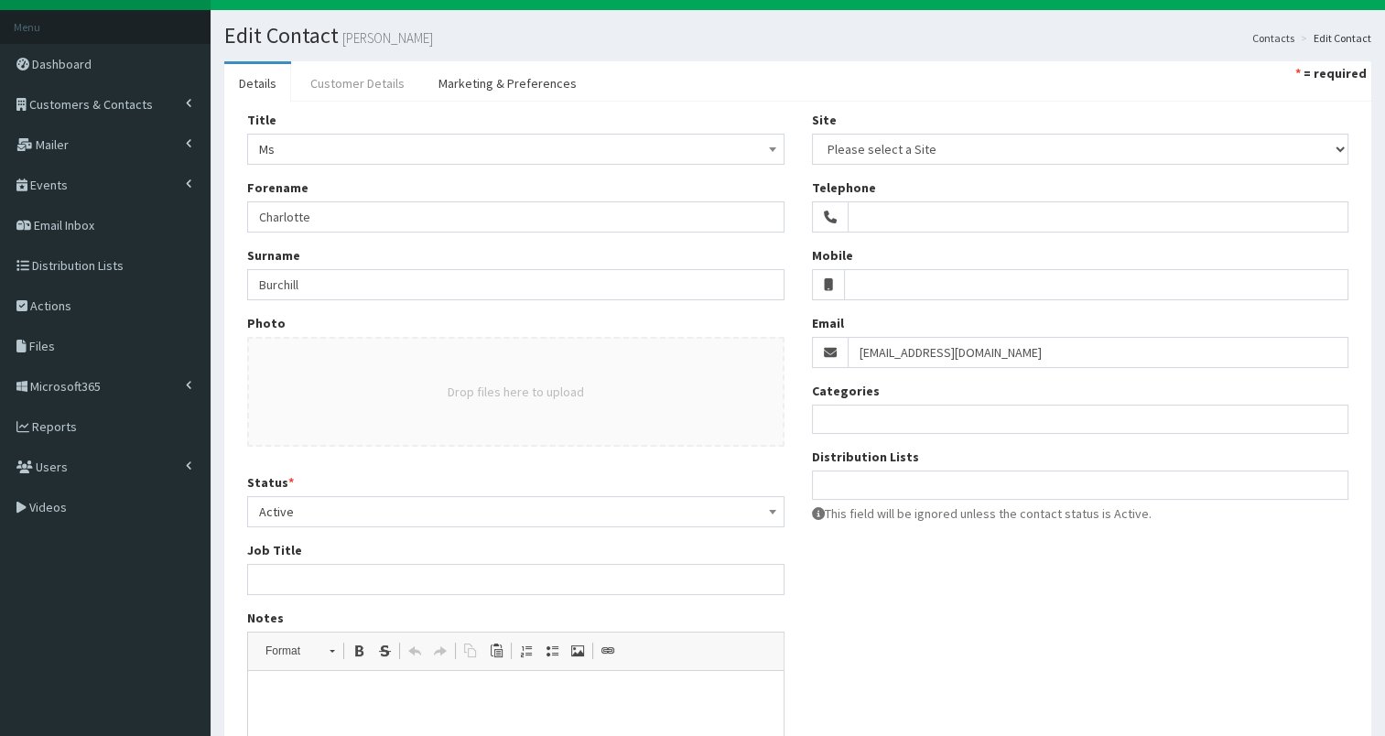
click at [350, 77] on link "Customer Details" at bounding box center [358, 83] width 124 height 38
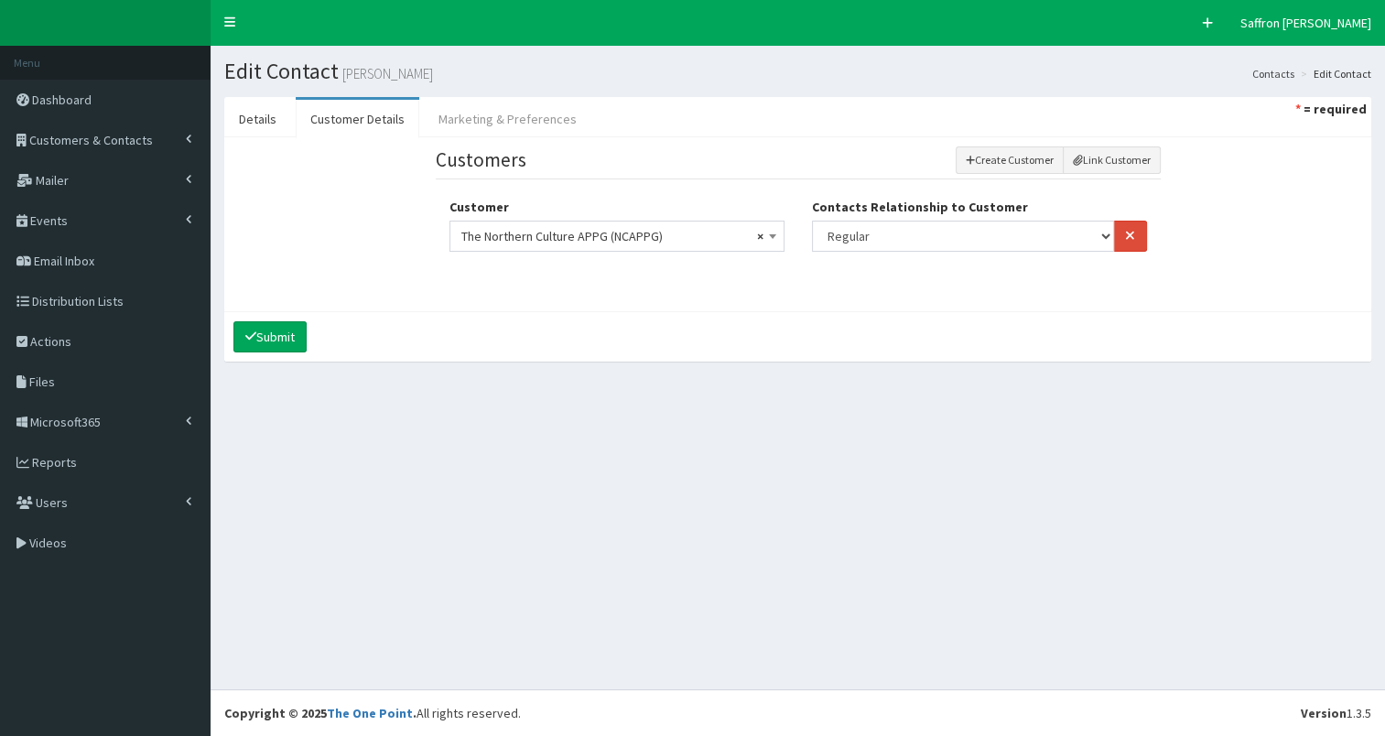
click at [493, 101] on link "Marketing & Preferences" at bounding box center [507, 119] width 167 height 38
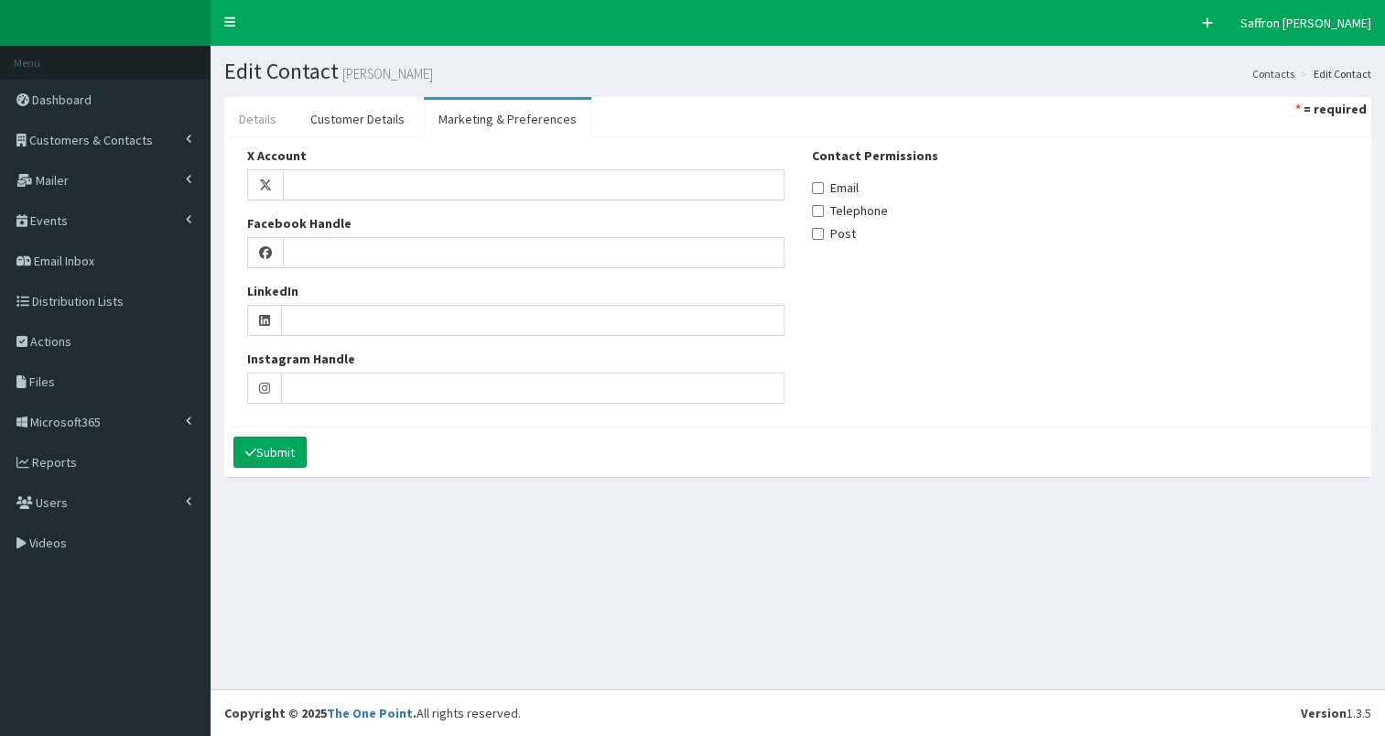
click at [267, 121] on link "Details" at bounding box center [257, 119] width 67 height 38
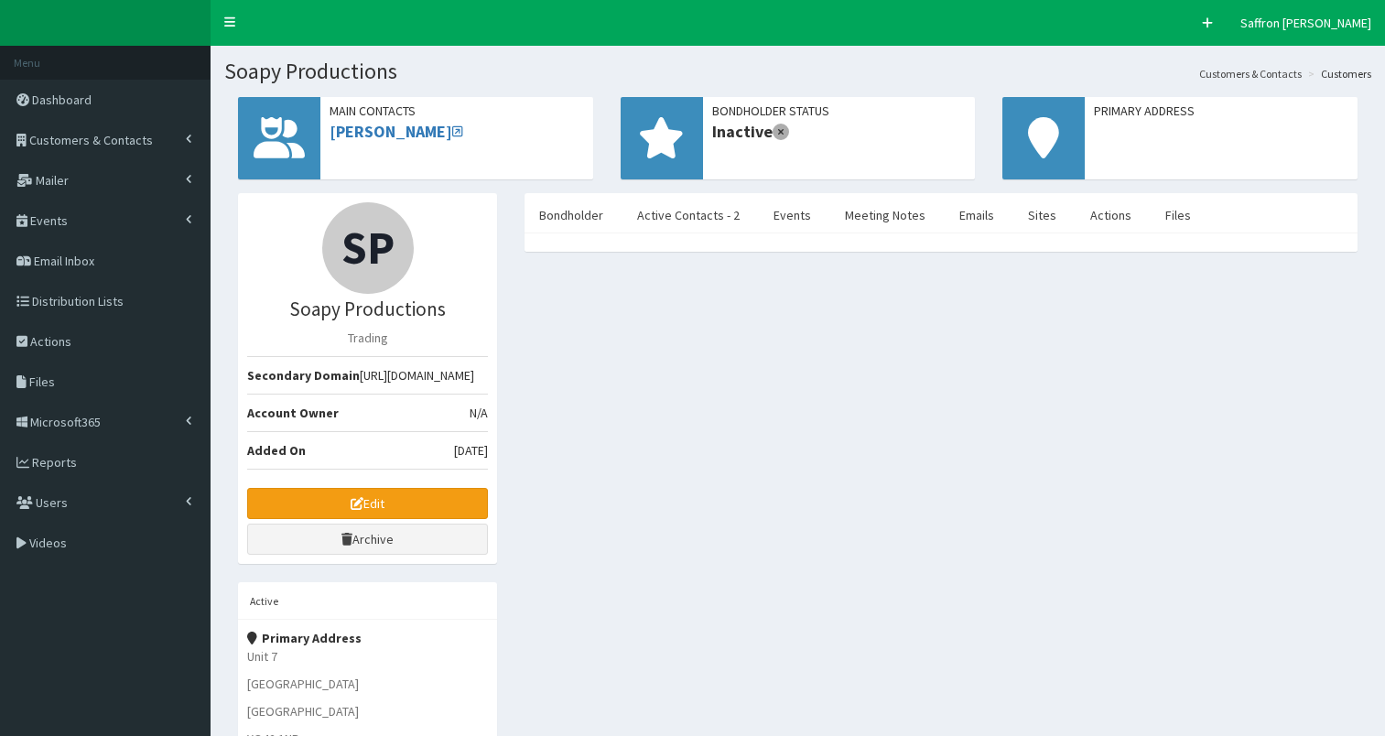
select select "50"
click at [706, 221] on link "Active Contacts - 2" at bounding box center [688, 215] width 132 height 38
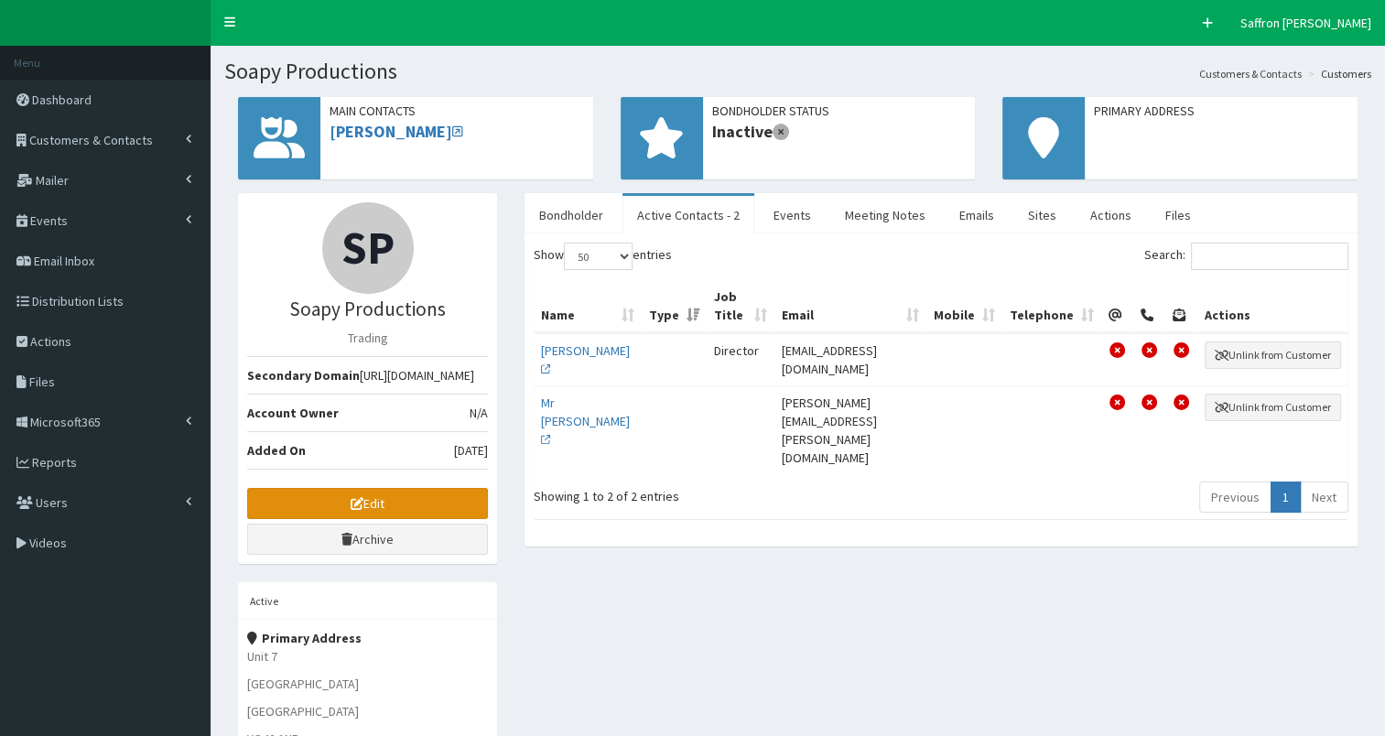
click at [429, 508] on link "Edit" at bounding box center [367, 503] width 241 height 31
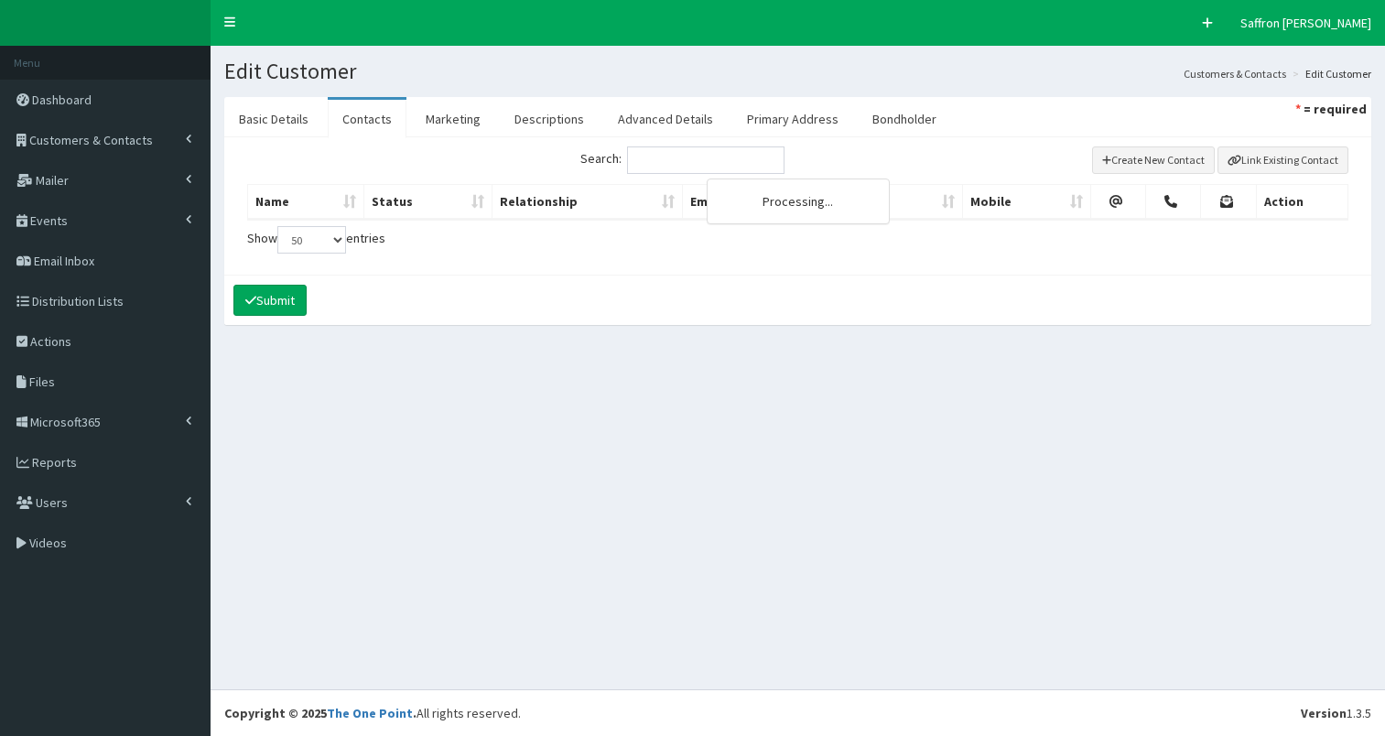
select select "50"
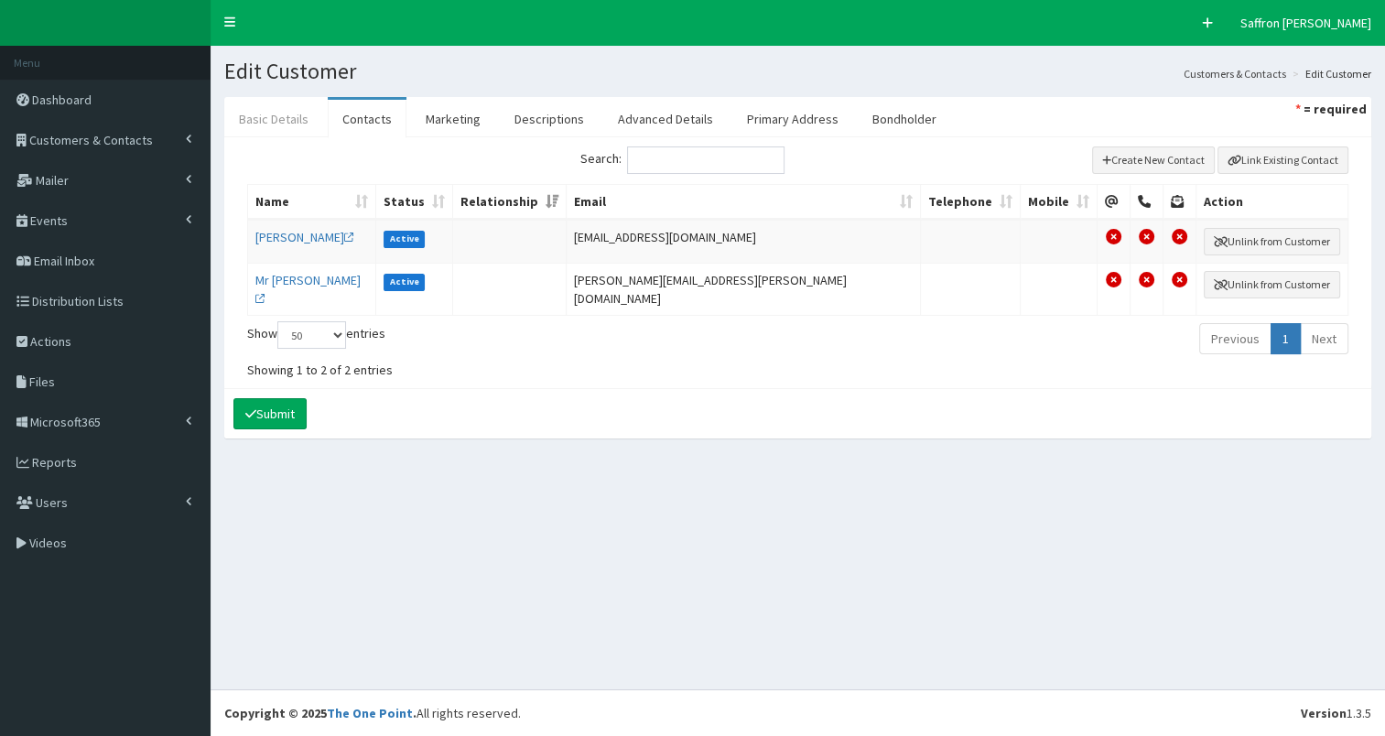
click at [282, 115] on link "Basic Details" at bounding box center [273, 119] width 99 height 38
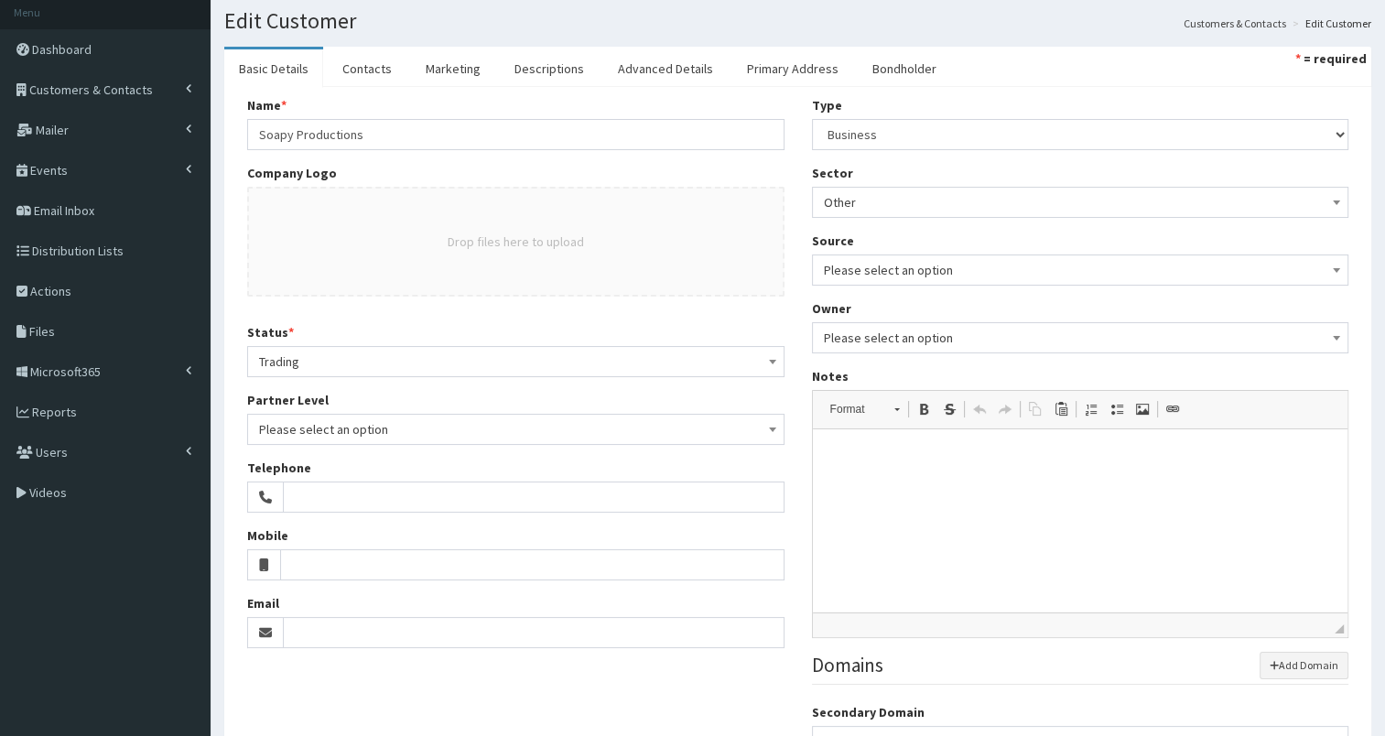
scroll to position [49, 0]
click at [381, 59] on link "Contacts" at bounding box center [367, 69] width 79 height 38
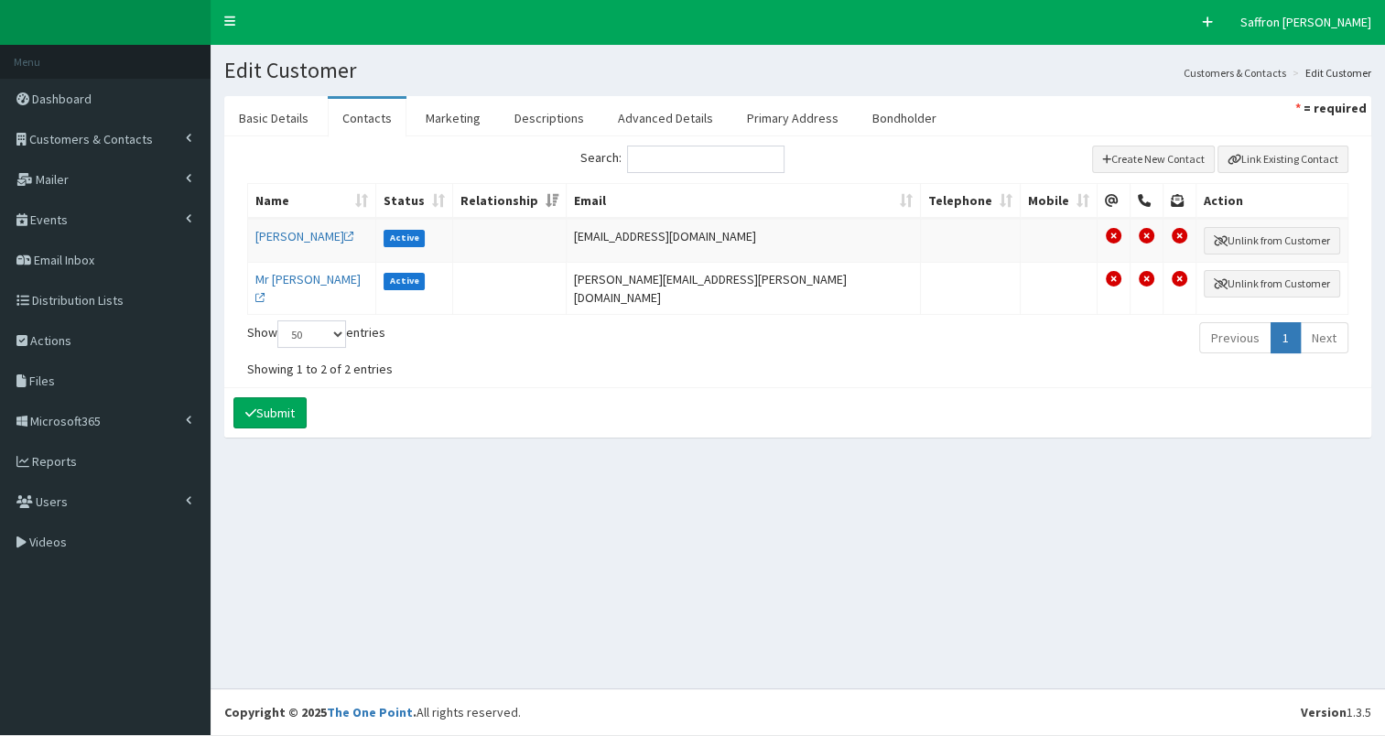
scroll to position [0, 0]
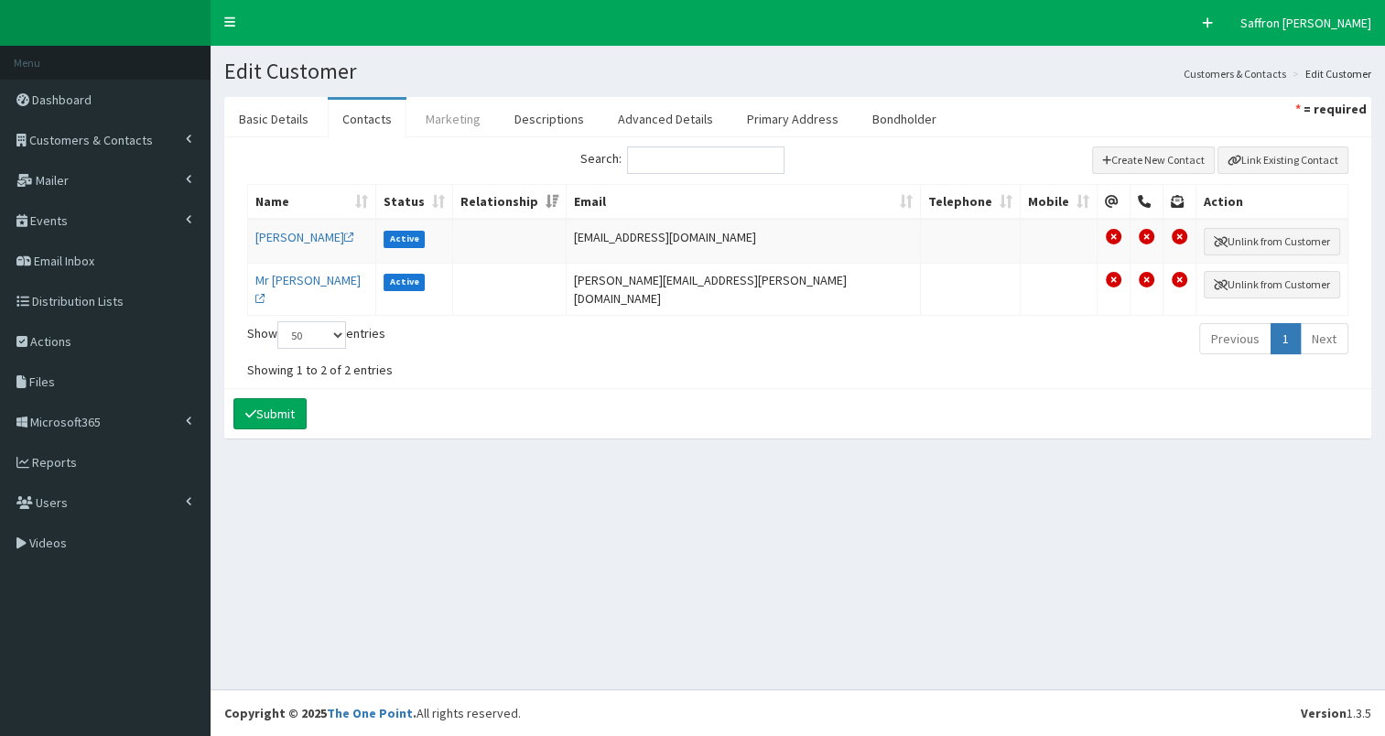
click at [446, 122] on link "Marketing" at bounding box center [453, 119] width 84 height 38
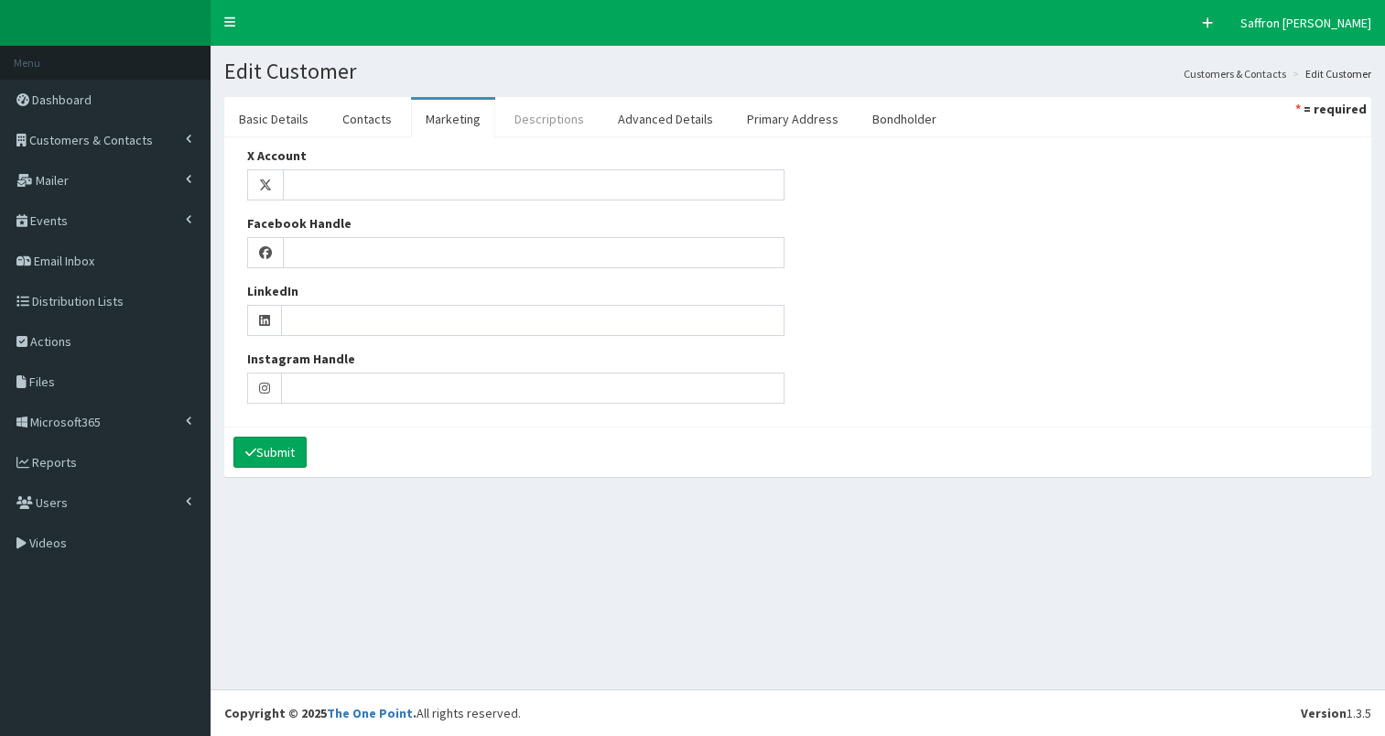
click at [544, 119] on link "Descriptions" at bounding box center [549, 119] width 99 height 38
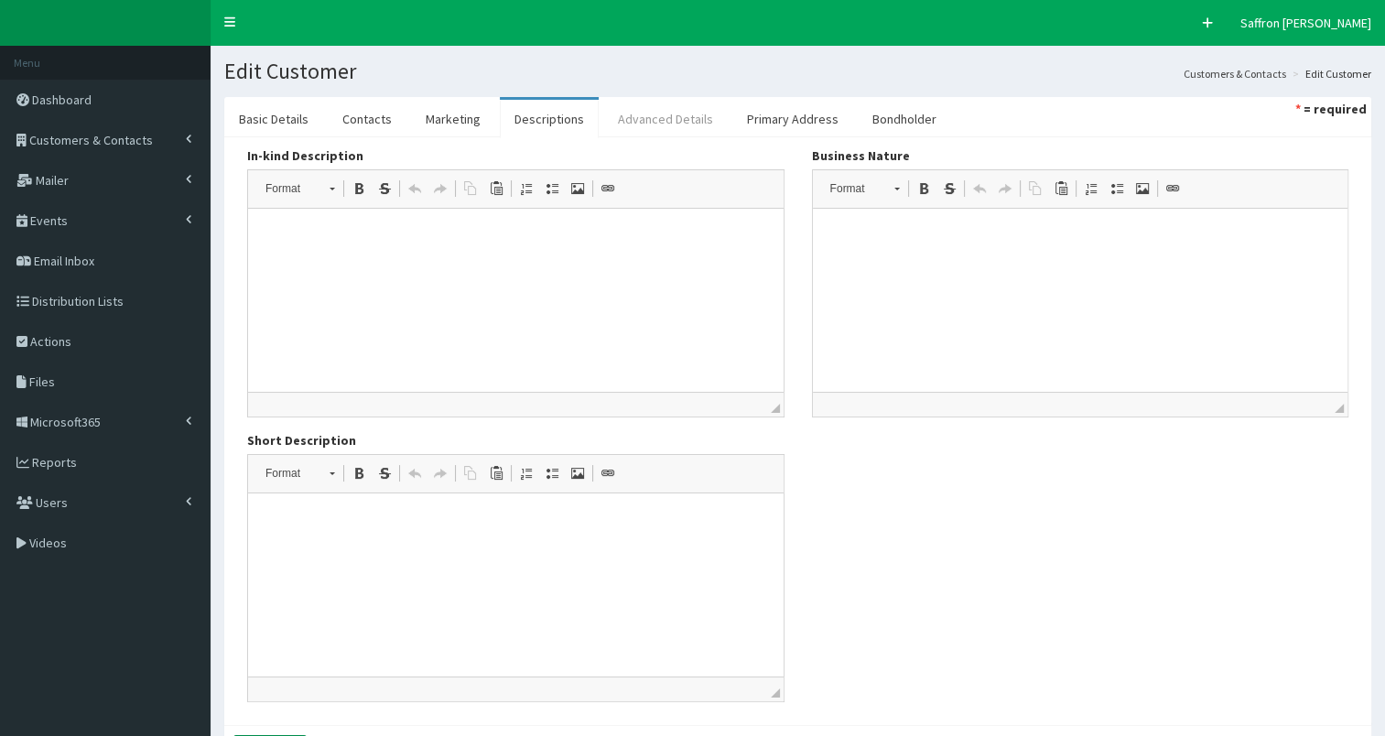
click at [681, 110] on link "Advanced Details" at bounding box center [665, 119] width 124 height 38
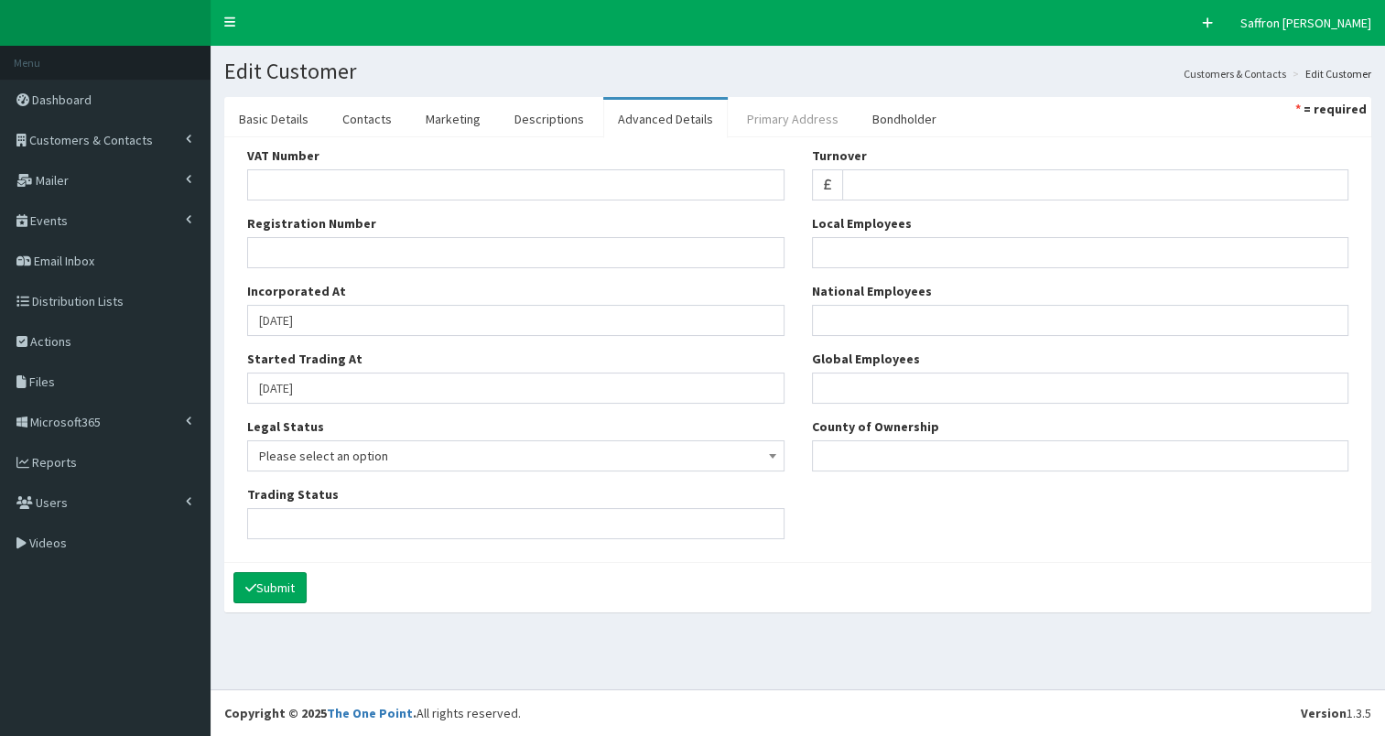
click at [794, 100] on link "Primary Address" at bounding box center [792, 119] width 121 height 38
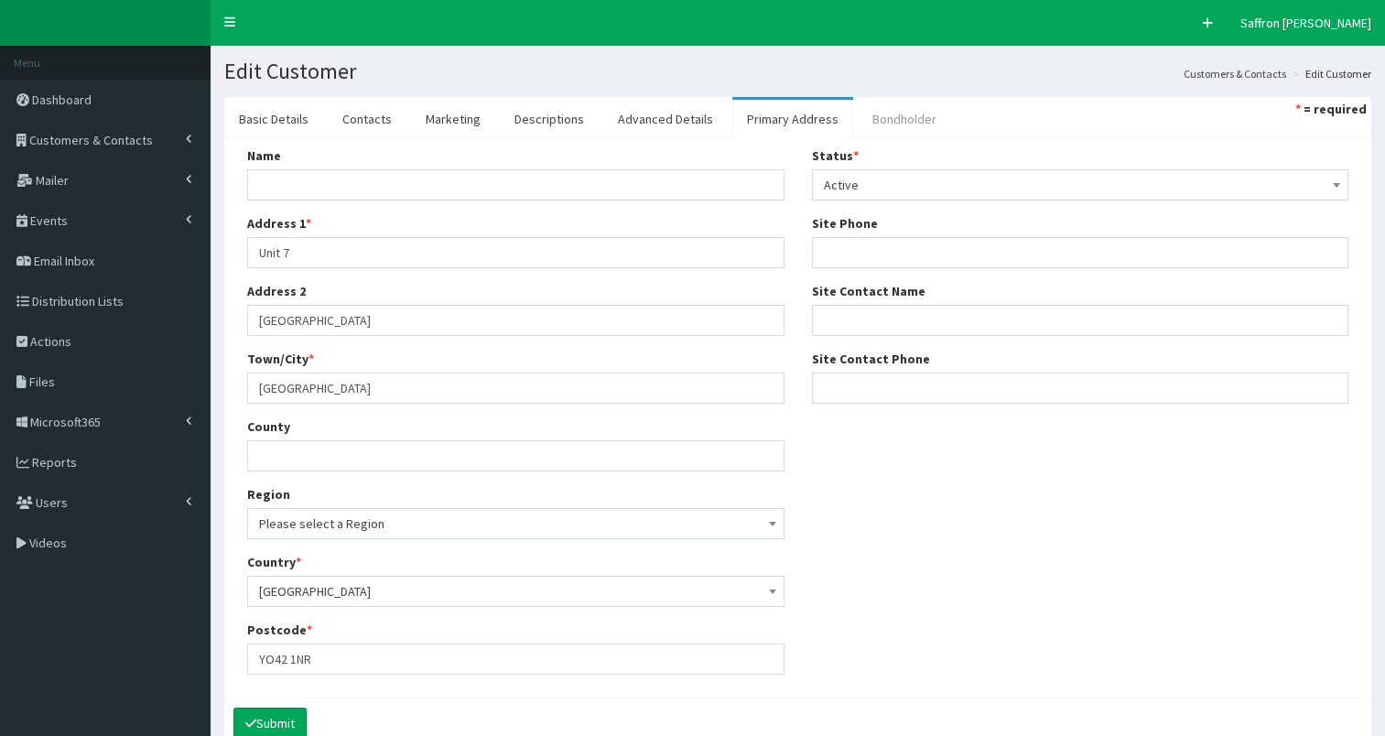
click at [890, 116] on link "Bondholder" at bounding box center [904, 119] width 93 height 38
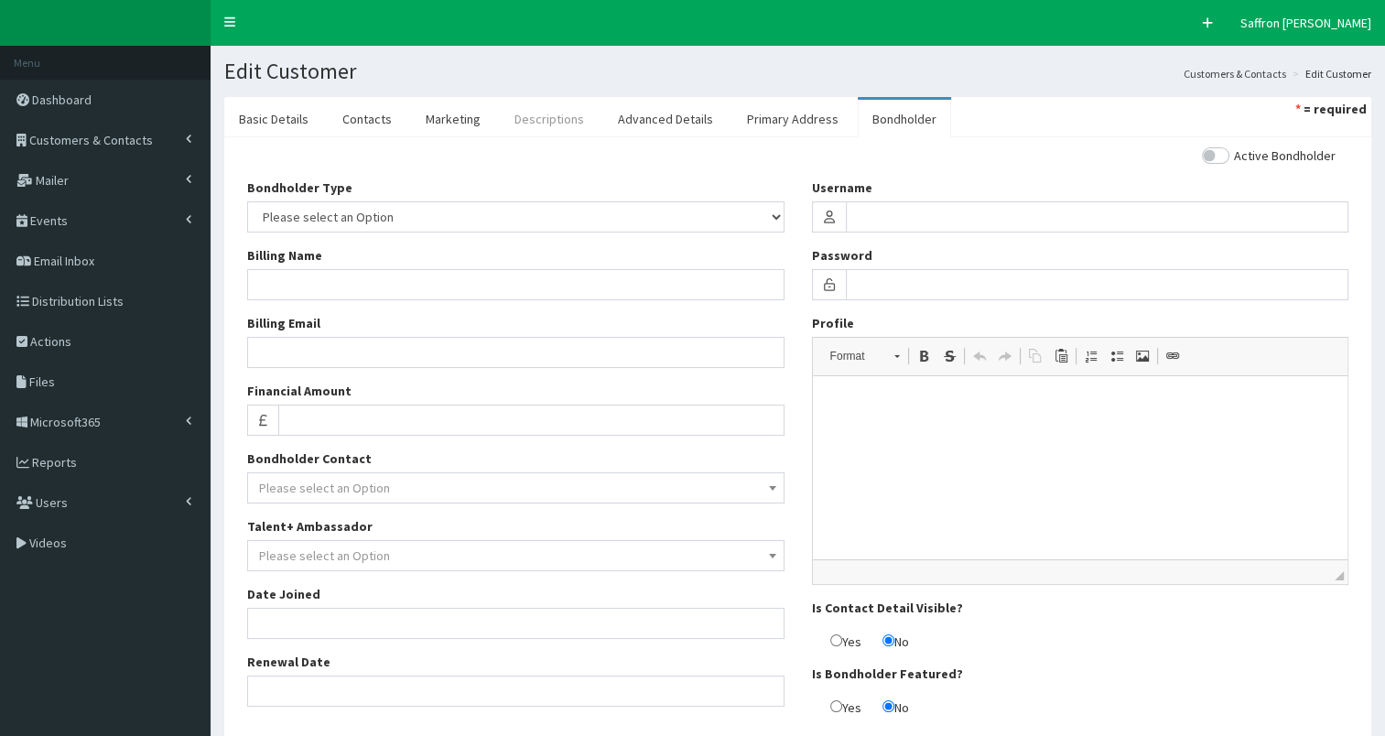
click at [538, 112] on link "Descriptions" at bounding box center [549, 119] width 99 height 38
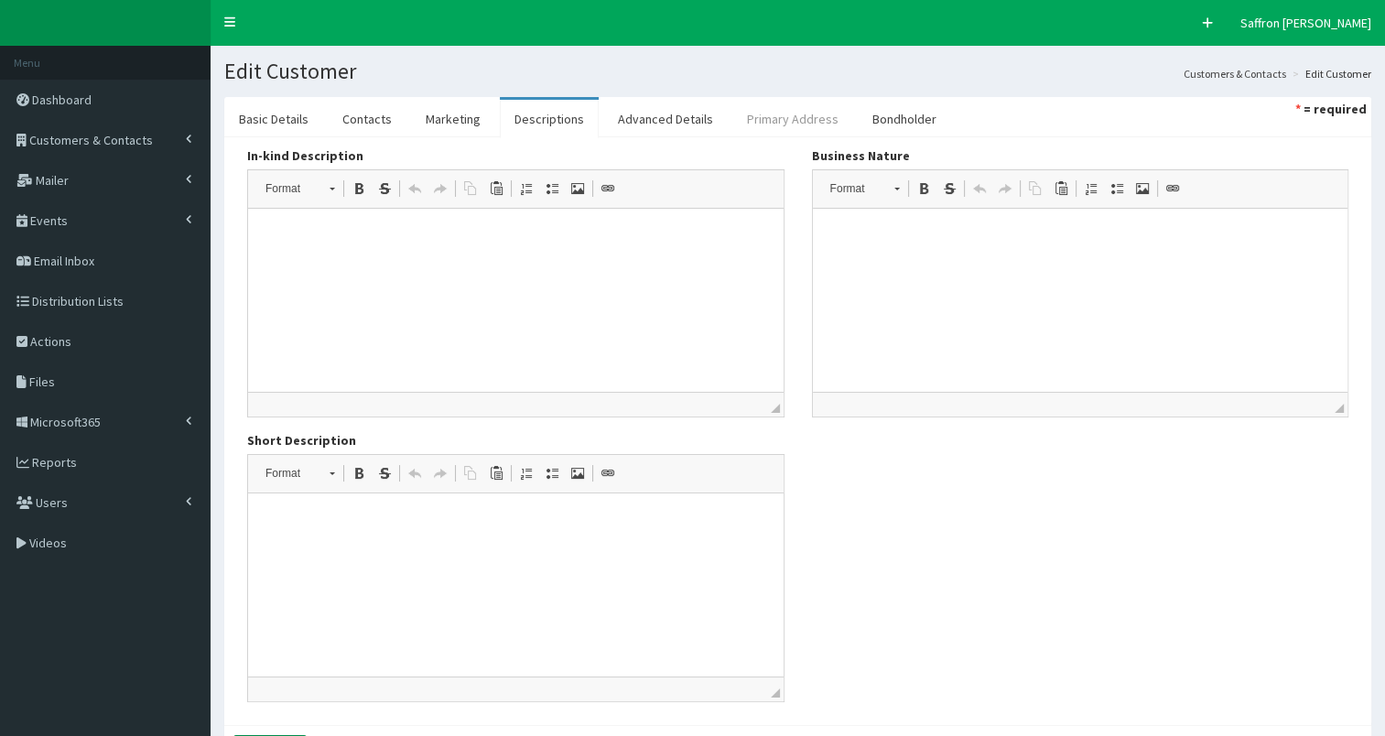
click at [758, 107] on link "Primary Address" at bounding box center [792, 119] width 121 height 38
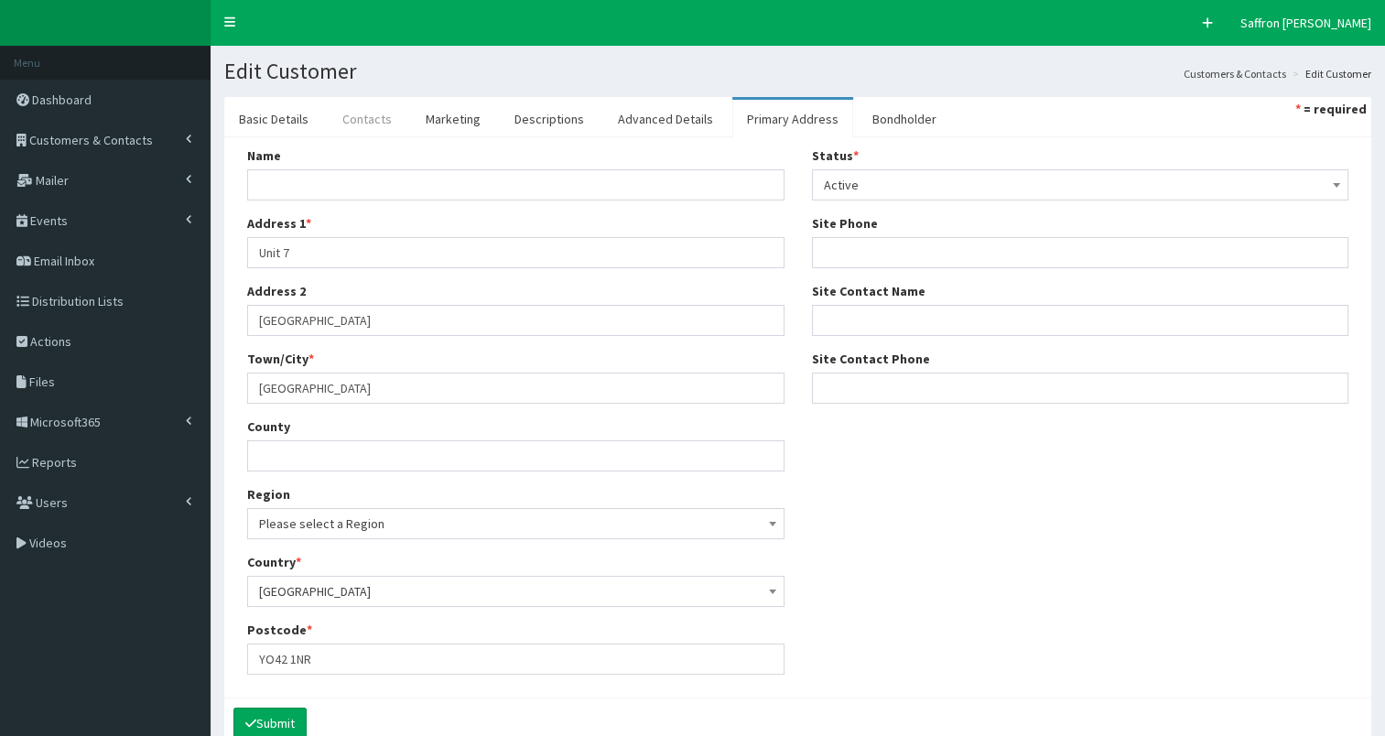
click at [385, 115] on link "Contacts" at bounding box center [367, 119] width 79 height 38
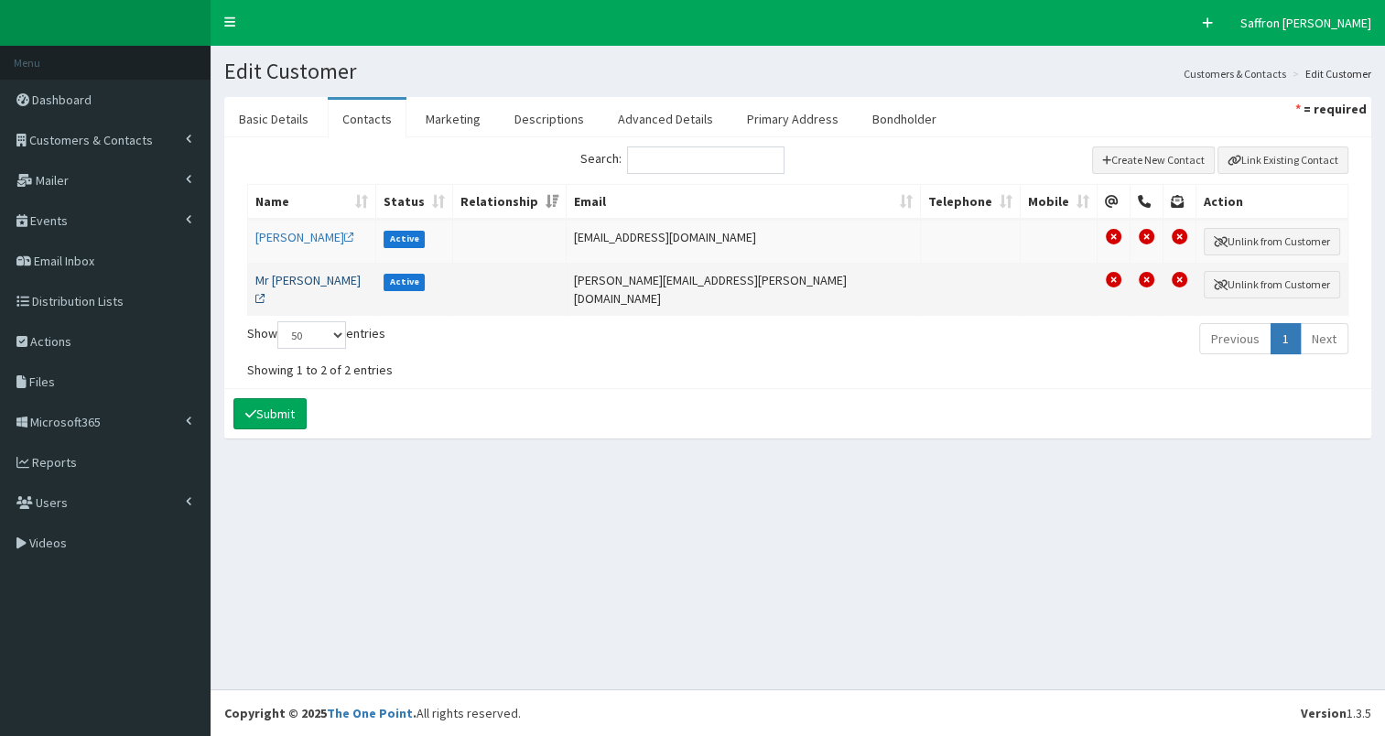
click at [314, 274] on link "Mr David Wood" at bounding box center [307, 289] width 105 height 35
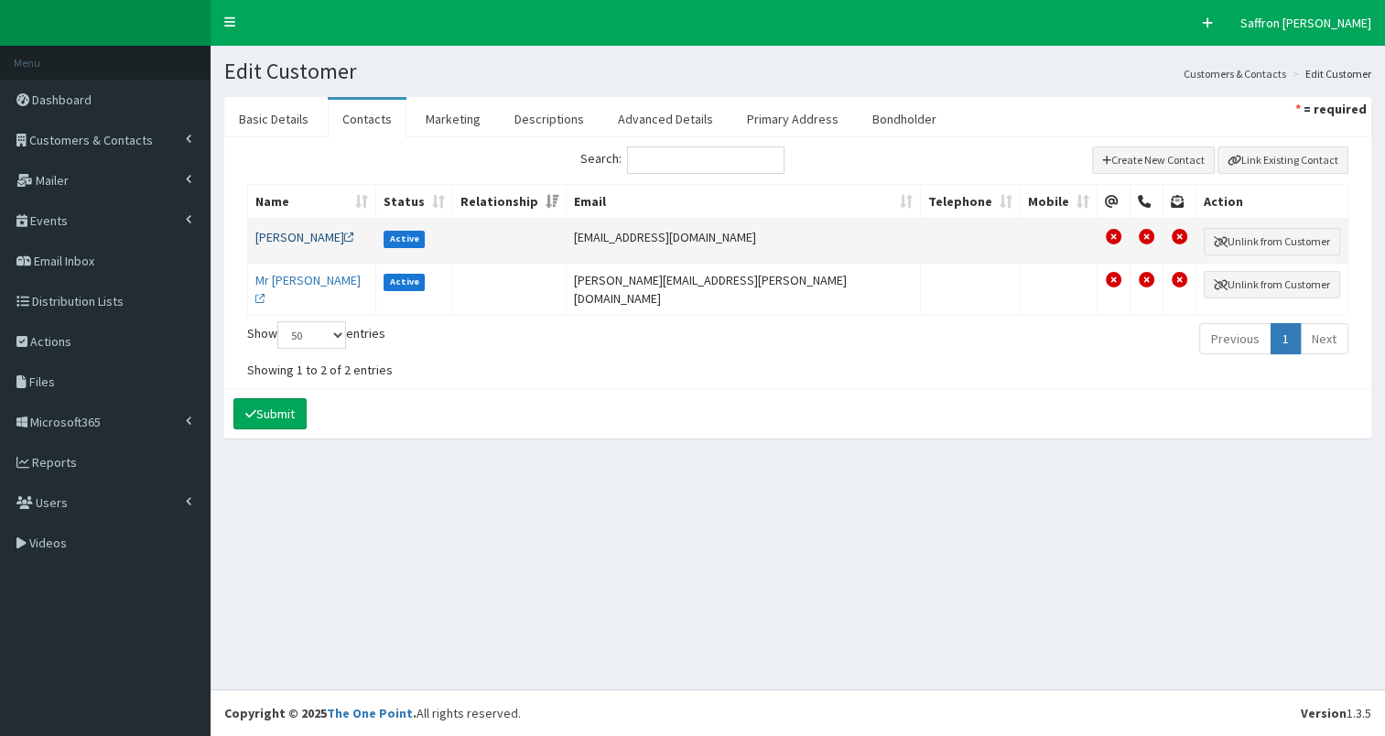
click at [284, 241] on link "Mr Simon" at bounding box center [304, 237] width 99 height 16
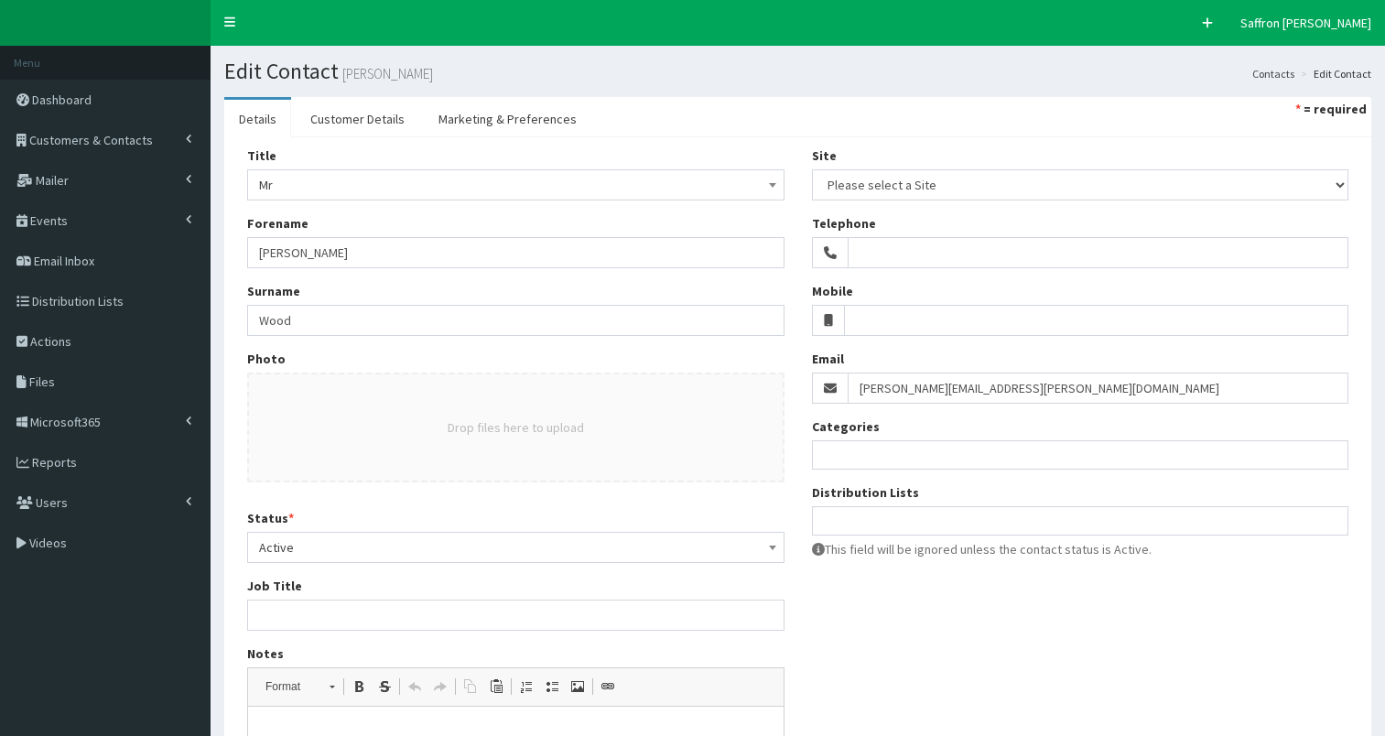
select select
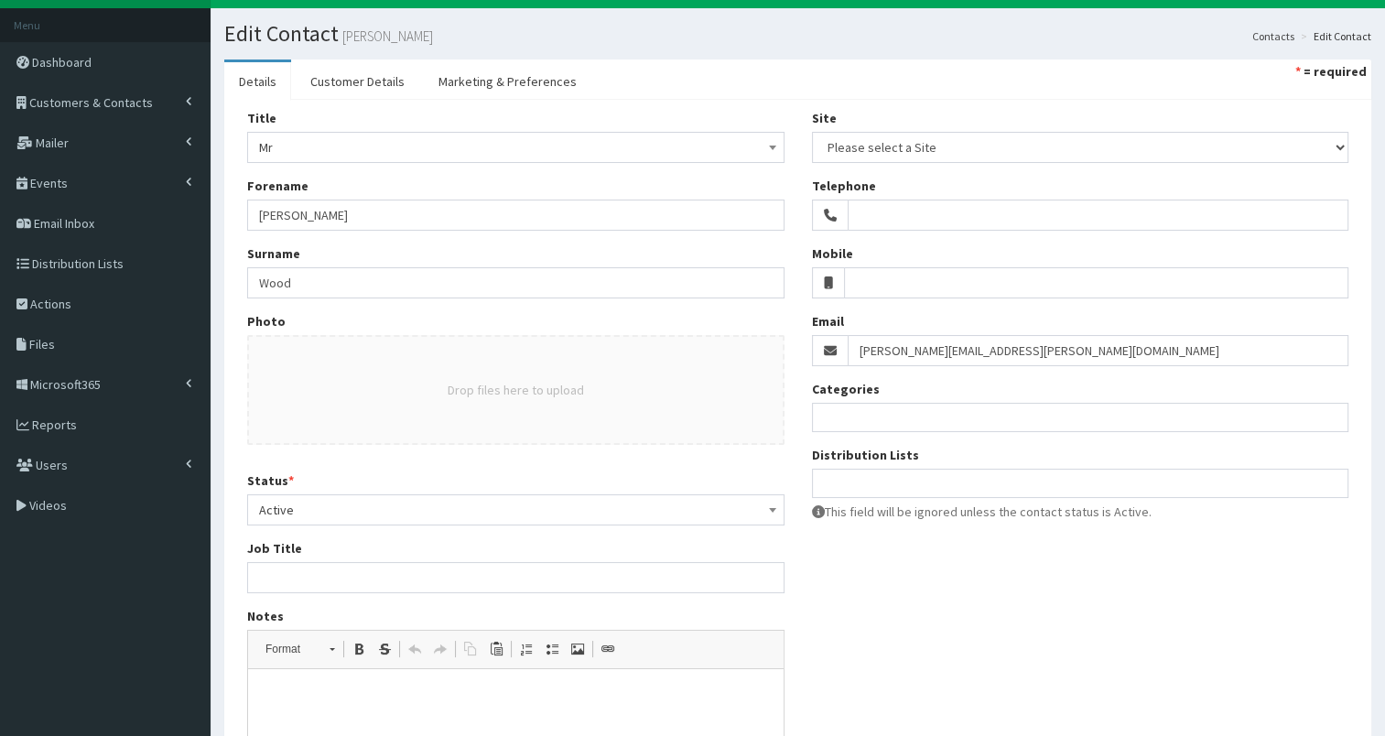
scroll to position [29, 0]
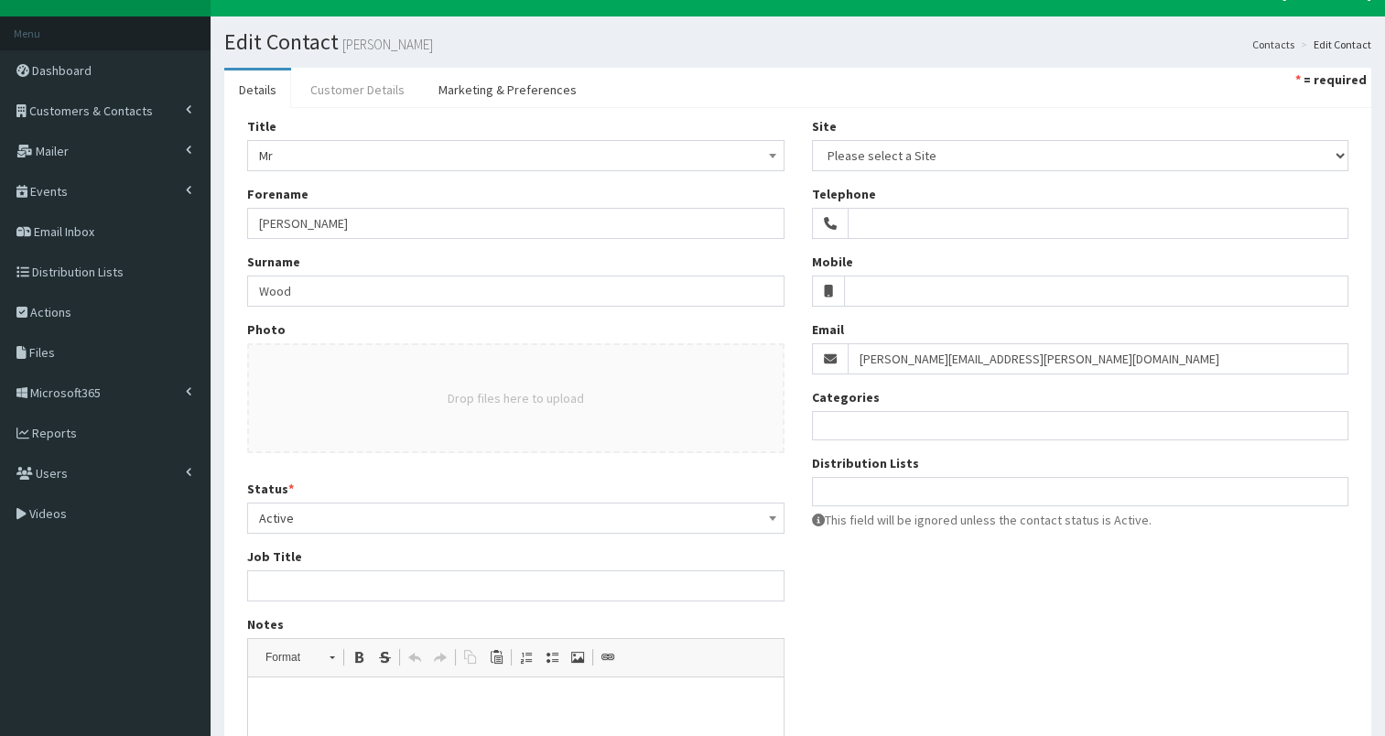
click at [348, 87] on link "Customer Details" at bounding box center [358, 89] width 124 height 38
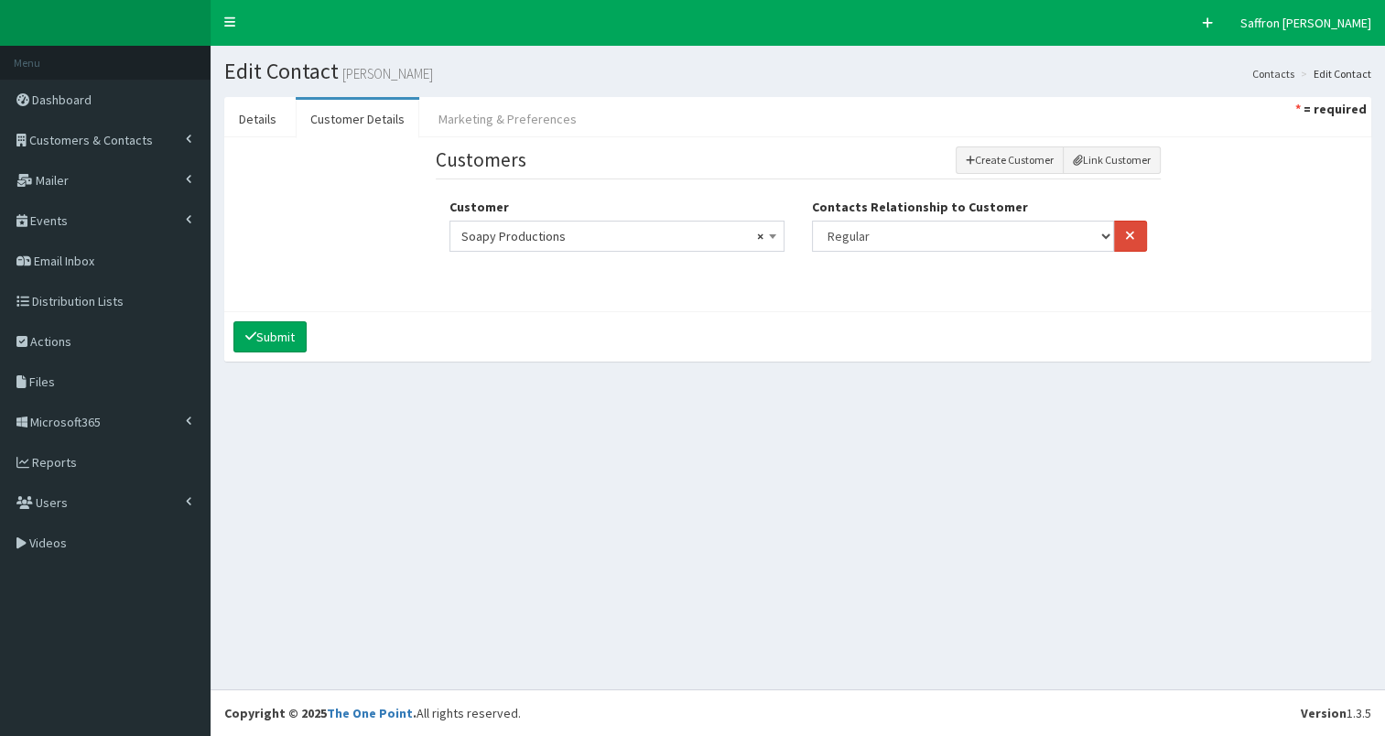
click at [509, 110] on link "Marketing & Preferences" at bounding box center [507, 119] width 167 height 38
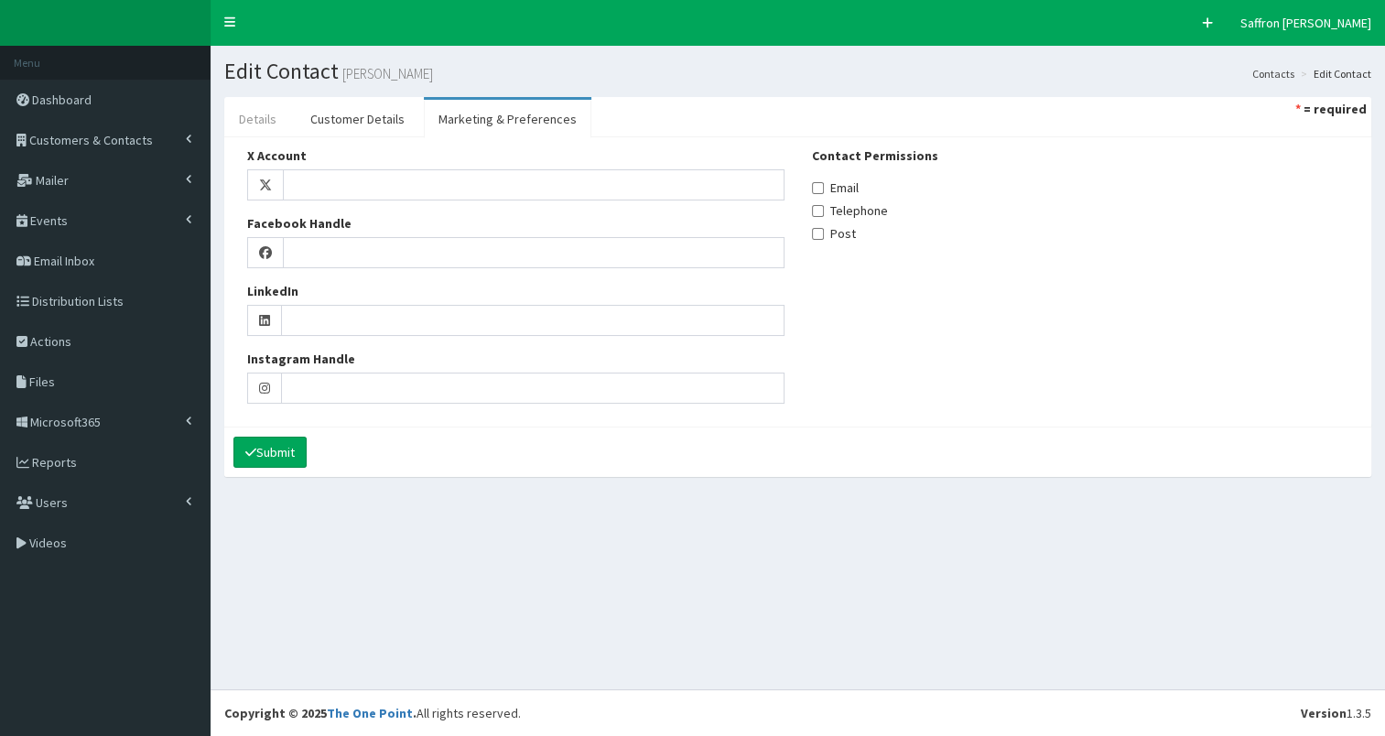
click at [249, 104] on link "Details" at bounding box center [257, 119] width 67 height 38
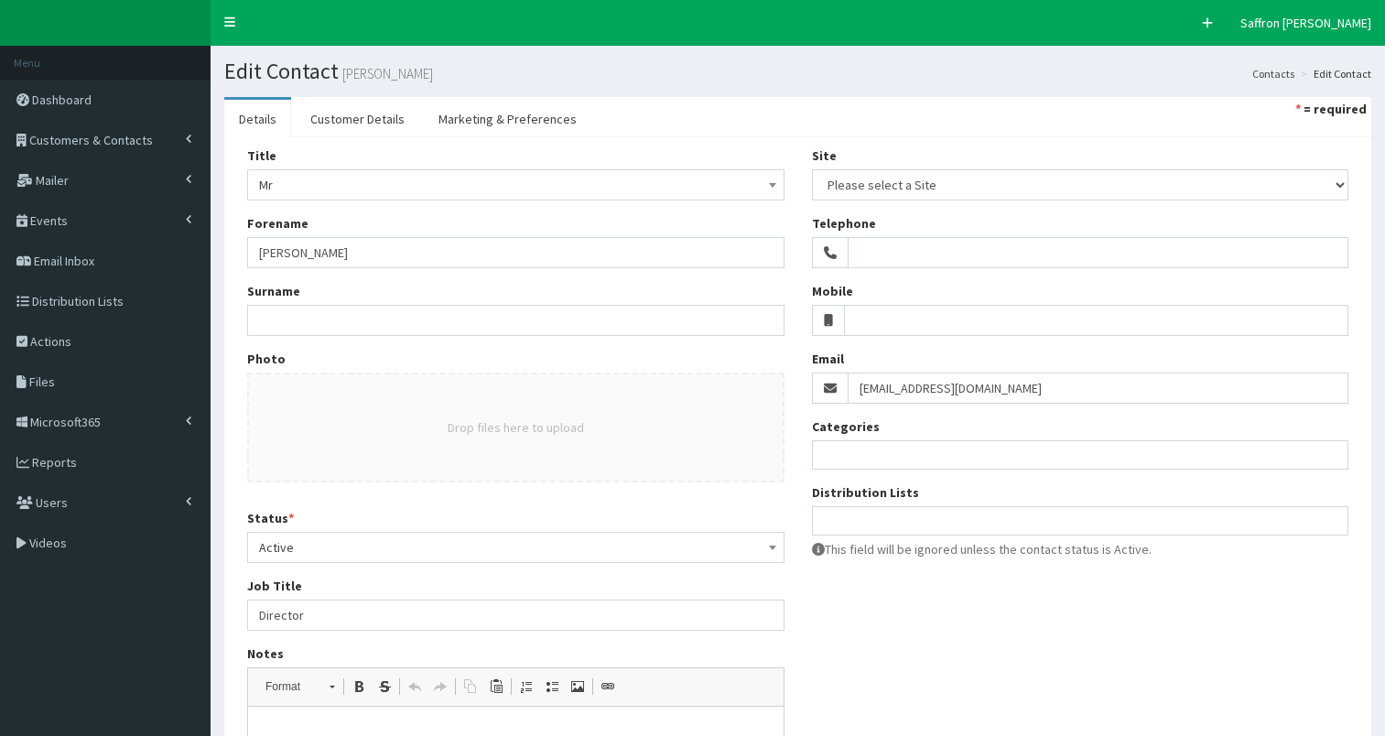
select select
click at [377, 113] on link "Customer Details" at bounding box center [358, 119] width 124 height 38
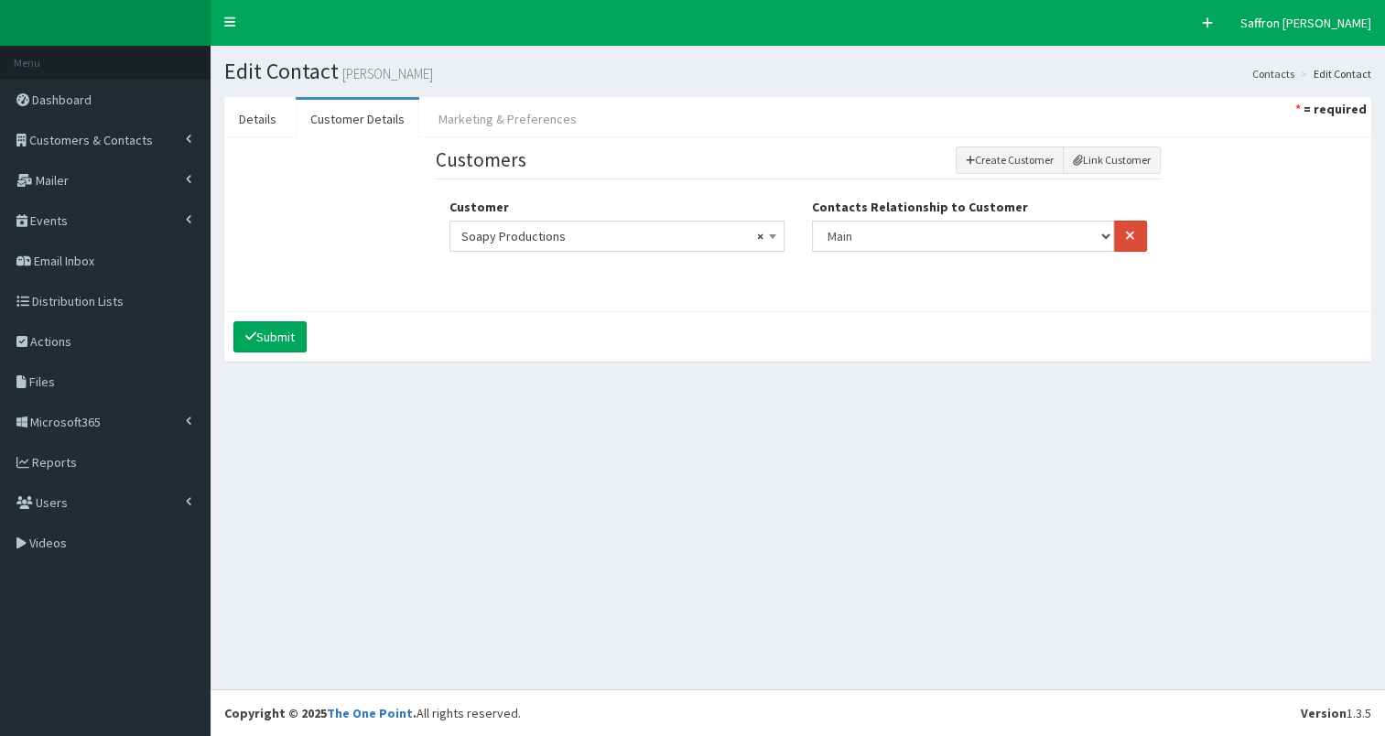
click at [491, 116] on link "Marketing & Preferences" at bounding box center [507, 119] width 167 height 38
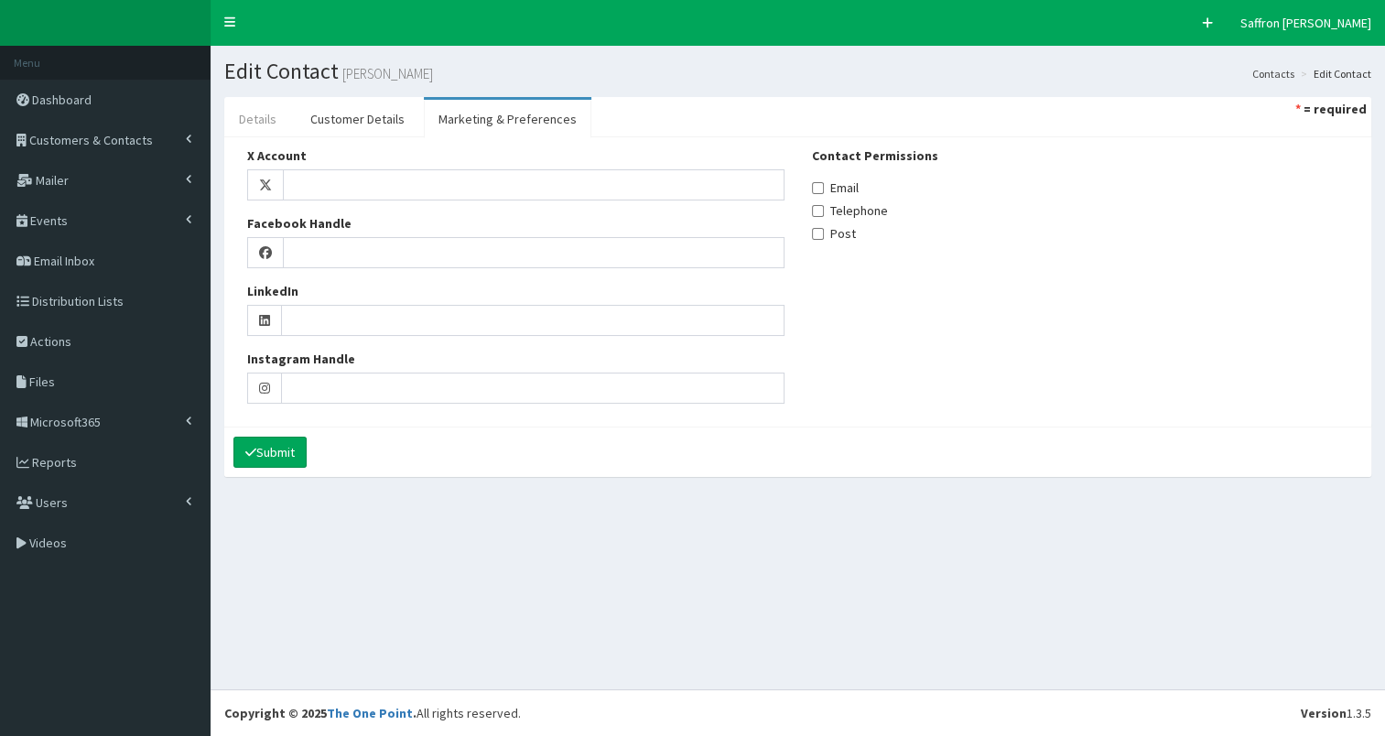
click at [264, 114] on link "Details" at bounding box center [257, 119] width 67 height 38
